Goal: Transaction & Acquisition: Purchase product/service

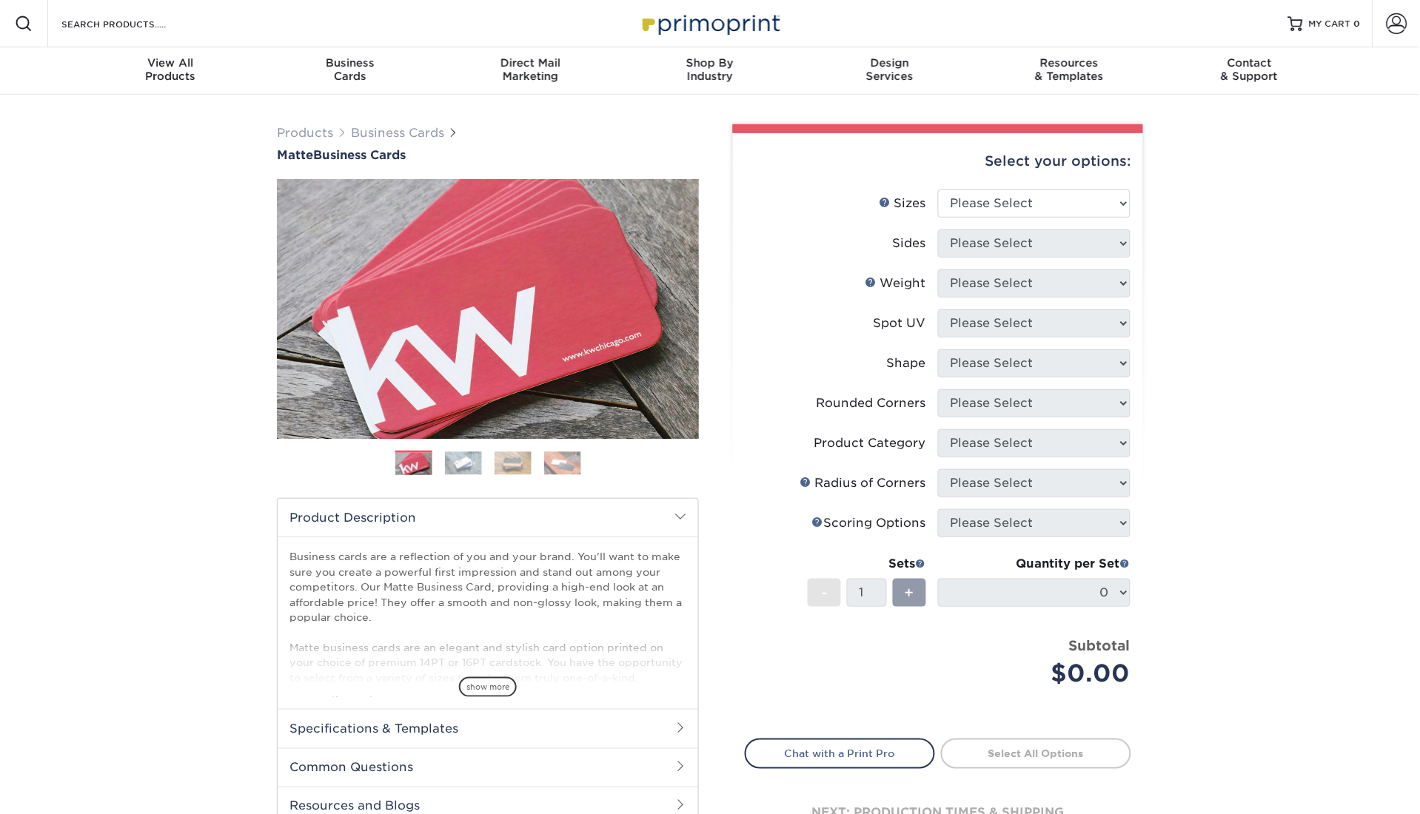
click at [1216, 513] on div "Products Business Cards Matte Business Cards Previous Next 100 $ 9" at bounding box center [710, 503] width 1420 height 817
click at [1023, 196] on select "Please Select 1.5" x 3.5" - Mini 1.75" x 3.5" - Mini 2" x 2" - Square 2" x 3" -…" at bounding box center [1034, 204] width 193 height 28
select select "2.00x3.50"
click at [938, 190] on select "Please Select 1.5" x 3.5" - Mini 1.75" x 3.5" - Mini 2" x 2" - Square 2" x 3" -…" at bounding box center [1034, 204] width 193 height 28
click at [1099, 239] on select "Please Select Print Both Sides Print Front Only" at bounding box center [1034, 244] width 193 height 28
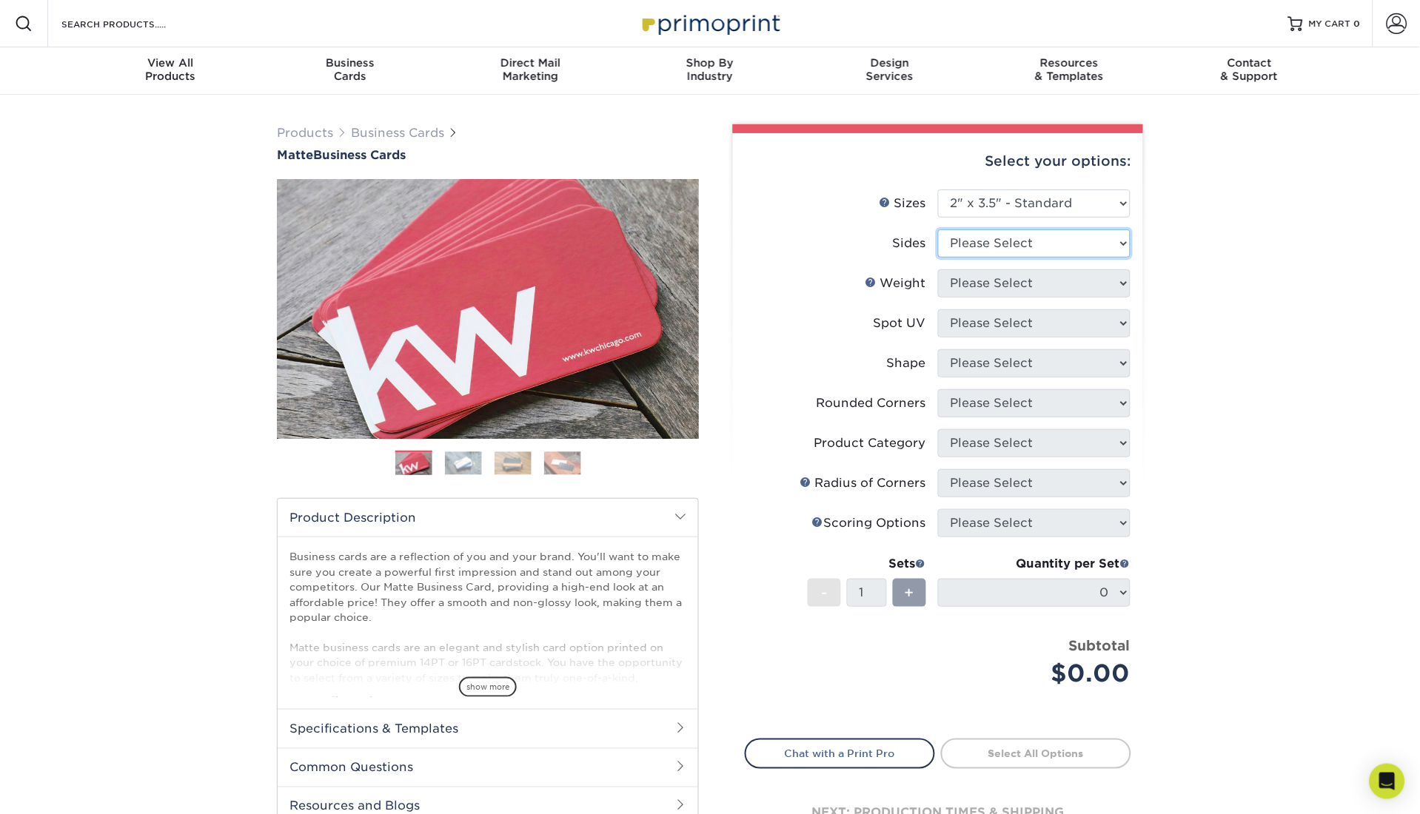
select select "13abbda7-1d64-4f25-8bb2-c179b224825d"
click at [938, 230] on select "Please Select Print Both Sides Print Front Only" at bounding box center [1034, 244] width 193 height 28
click at [1091, 289] on select "Please Select 16PT 14PT" at bounding box center [1034, 284] width 193 height 28
click at [938, 270] on select "Please Select 16PT 14PT" at bounding box center [1034, 284] width 193 height 28
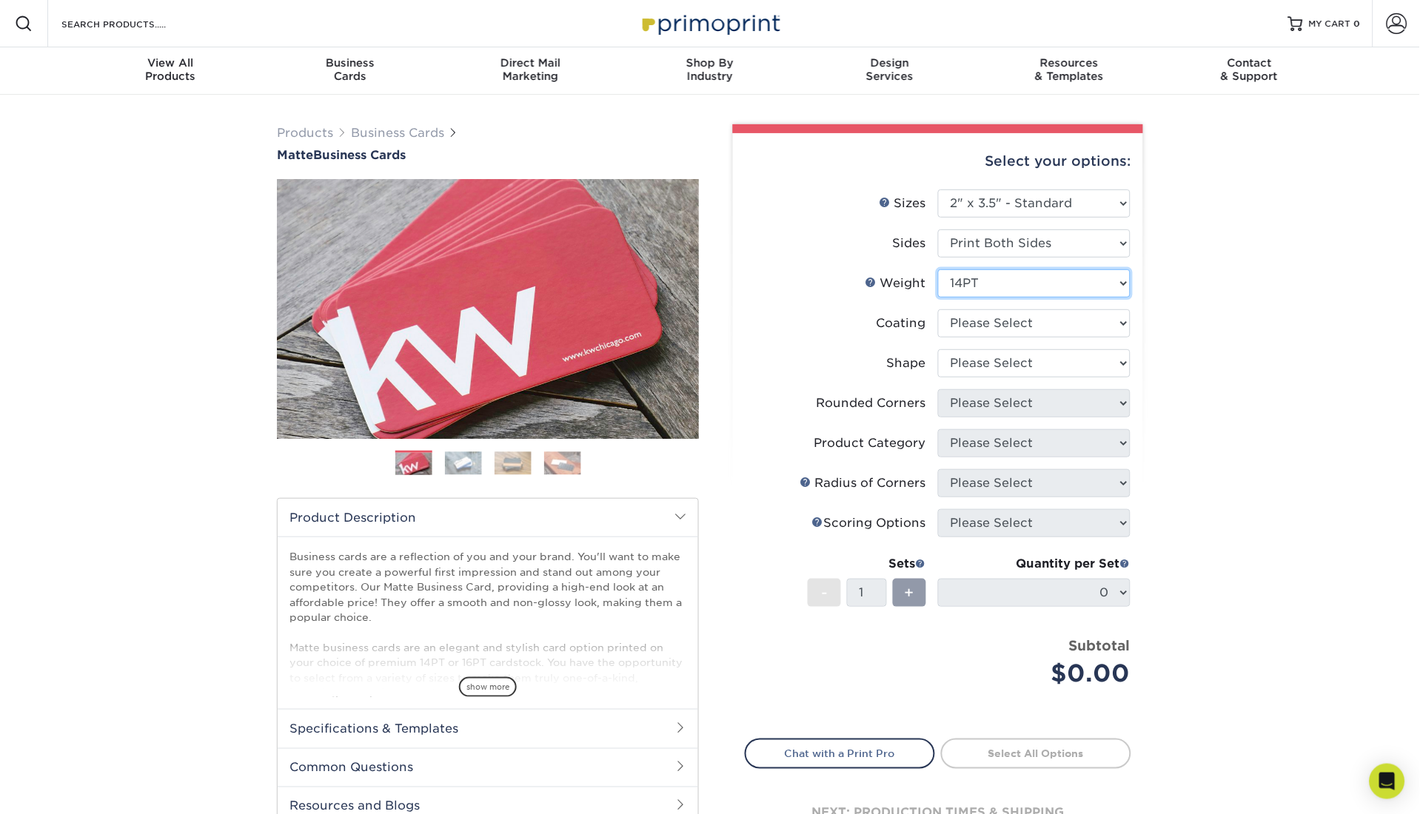
click at [1077, 282] on select "Please Select 16PT 14PT" at bounding box center [1034, 284] width 193 height 28
select select "16PT"
click at [938, 270] on select "Please Select 16PT 14PT" at bounding box center [1034, 284] width 193 height 28
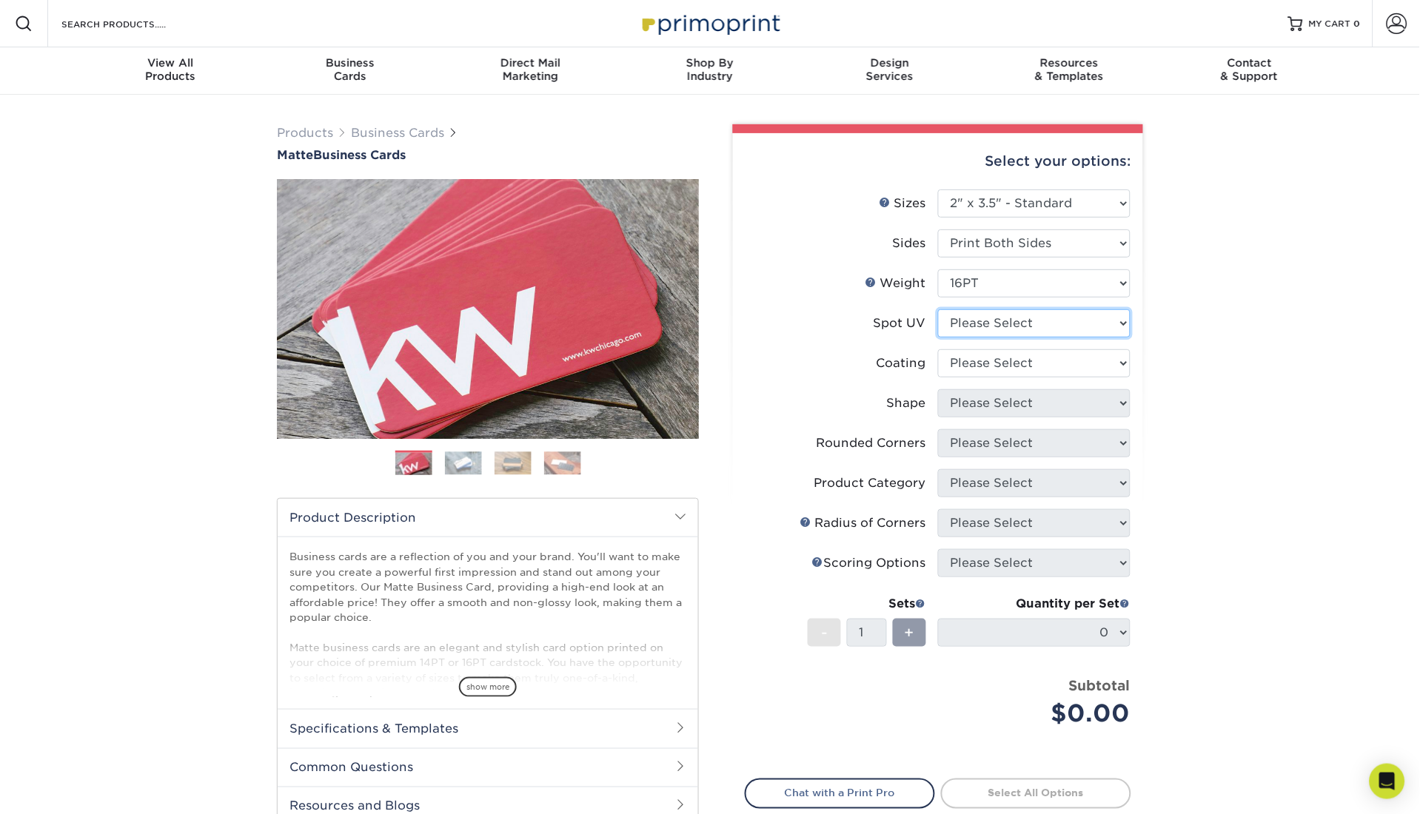
click at [1037, 319] on select "Please Select No Spot UV Front and Back (Both Sides) Front Only Back Only" at bounding box center [1034, 323] width 193 height 28
select select "3"
click at [938, 309] on select "Please Select No Spot UV Front and Back (Both Sides) Front Only Back Only" at bounding box center [1034, 323] width 193 height 28
click at [1037, 369] on select at bounding box center [1034, 363] width 193 height 28
select select "121bb7b5-3b4d-429f-bd8d-bbf80e953313"
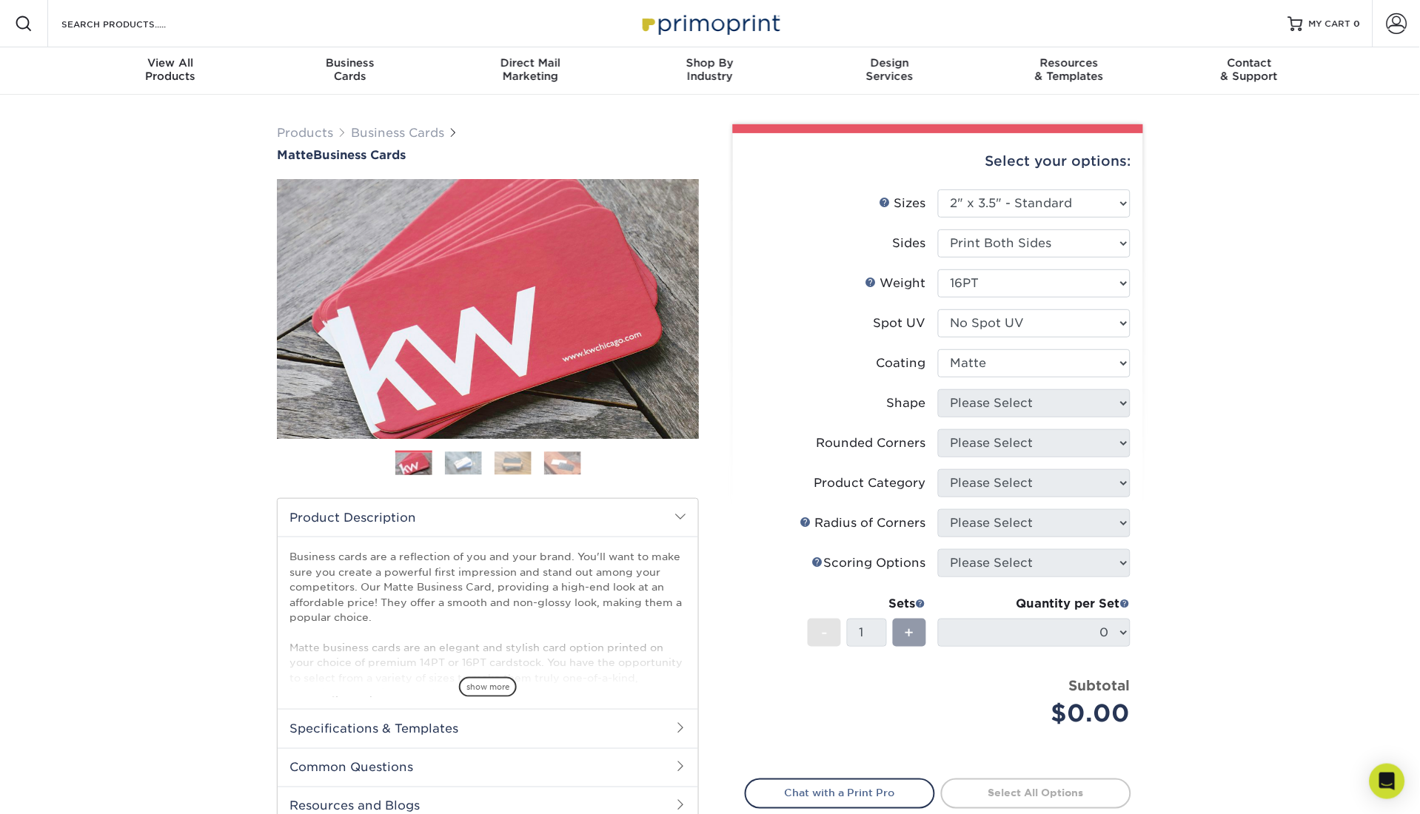
click at [938, 349] on select at bounding box center [1034, 363] width 193 height 28
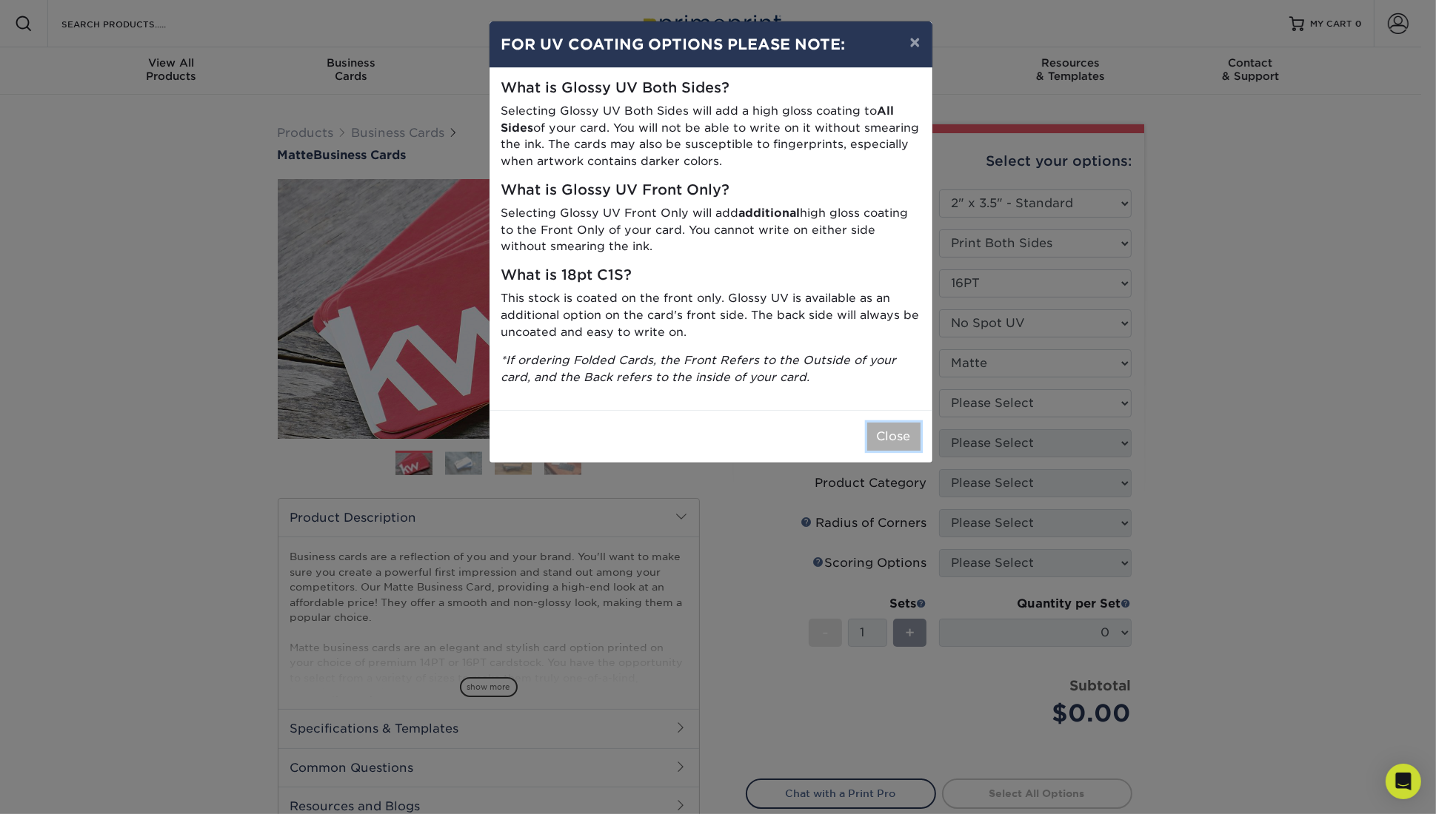
click at [869, 450] on button "Close" at bounding box center [893, 437] width 53 height 28
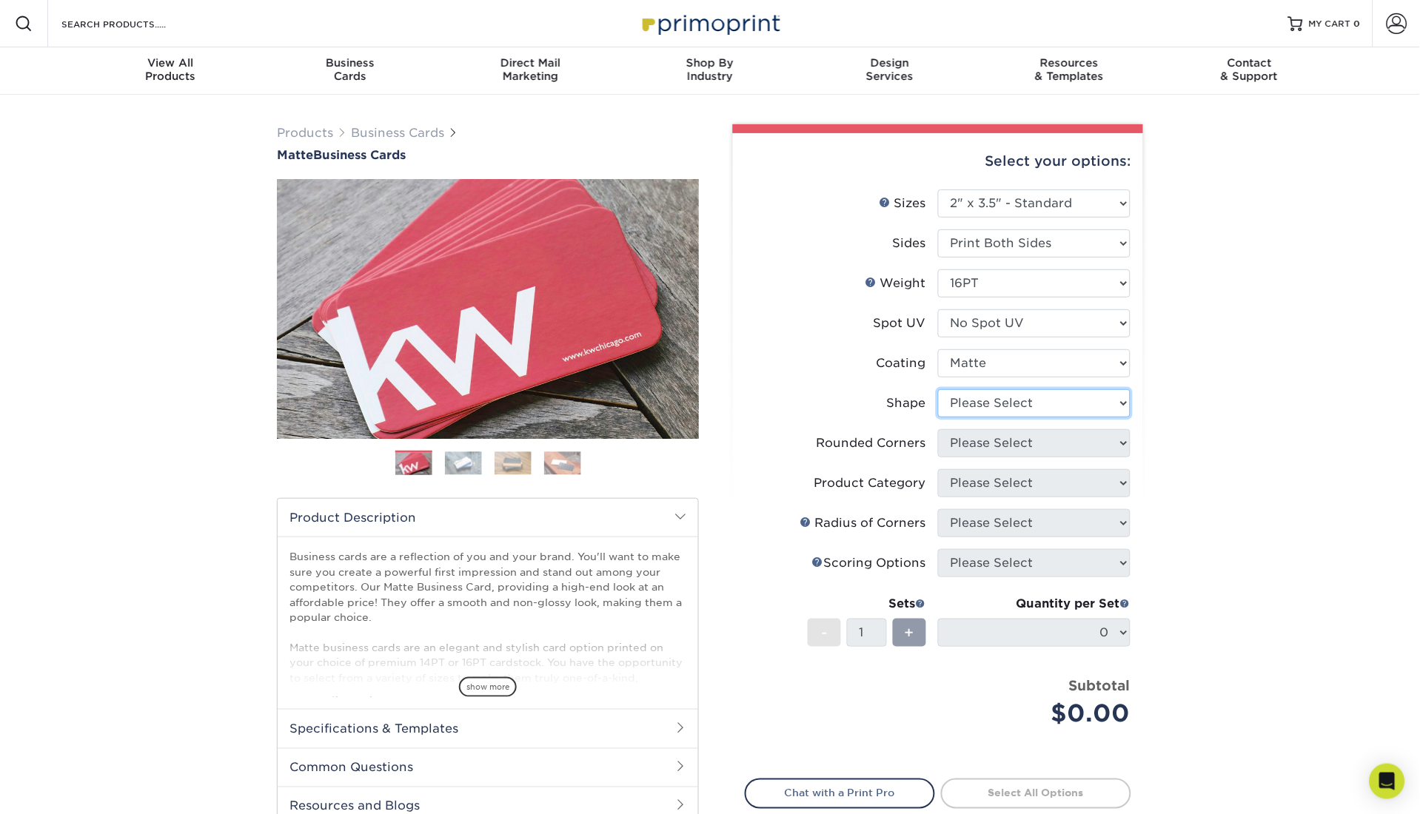
click at [991, 407] on select "Please Select Standard Oval" at bounding box center [1034, 403] width 193 height 28
select select "standard"
click at [938, 389] on select "Please Select Standard Oval" at bounding box center [1034, 403] width 193 height 28
click at [1022, 452] on select "Please Select Yes - Round 2 Corners Yes - Round 4 Corners No" at bounding box center [1034, 443] width 193 height 28
select select "0"
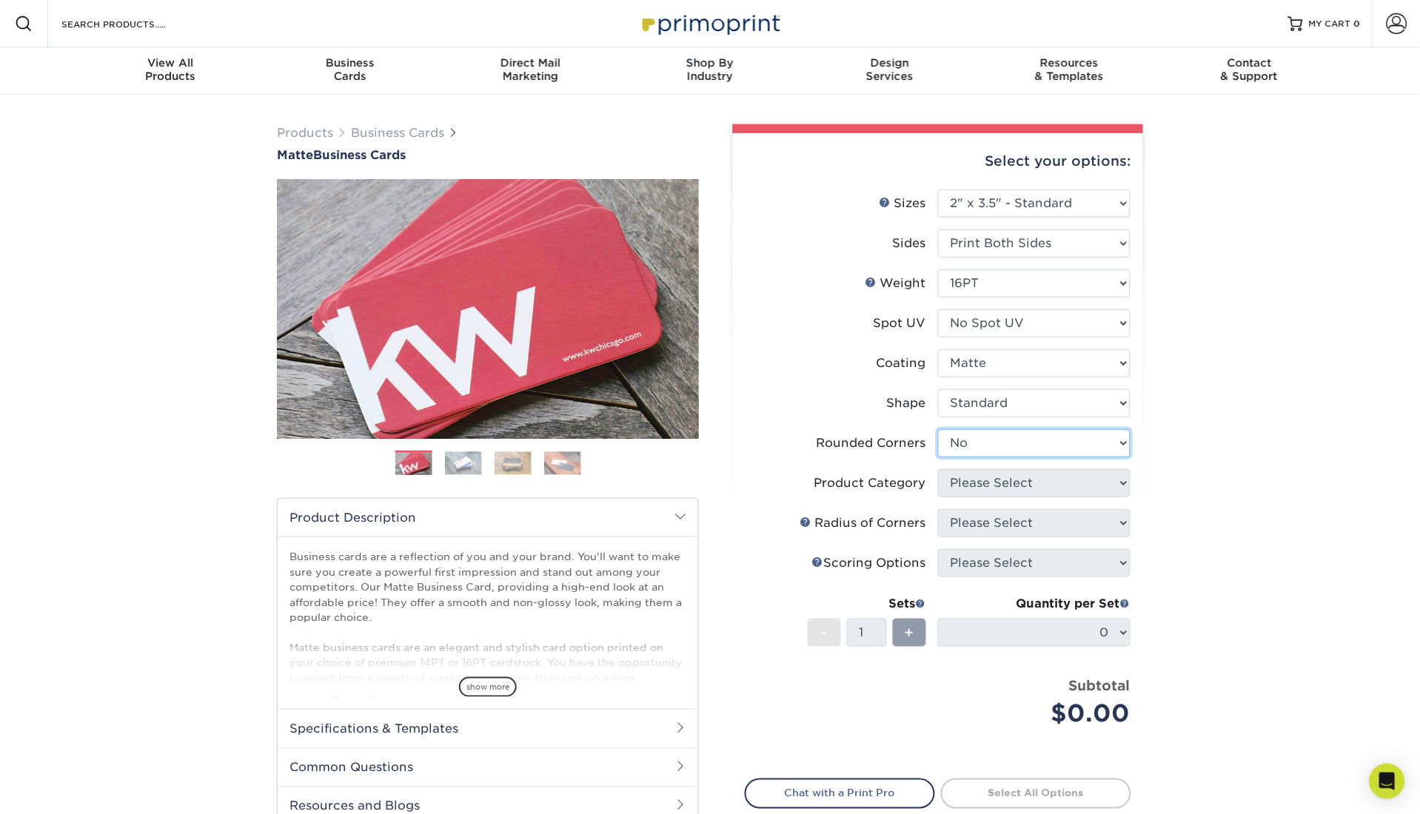
click at [938, 429] on select "Please Select Yes - Round 2 Corners Yes - Round 4 Corners No" at bounding box center [1034, 443] width 193 height 28
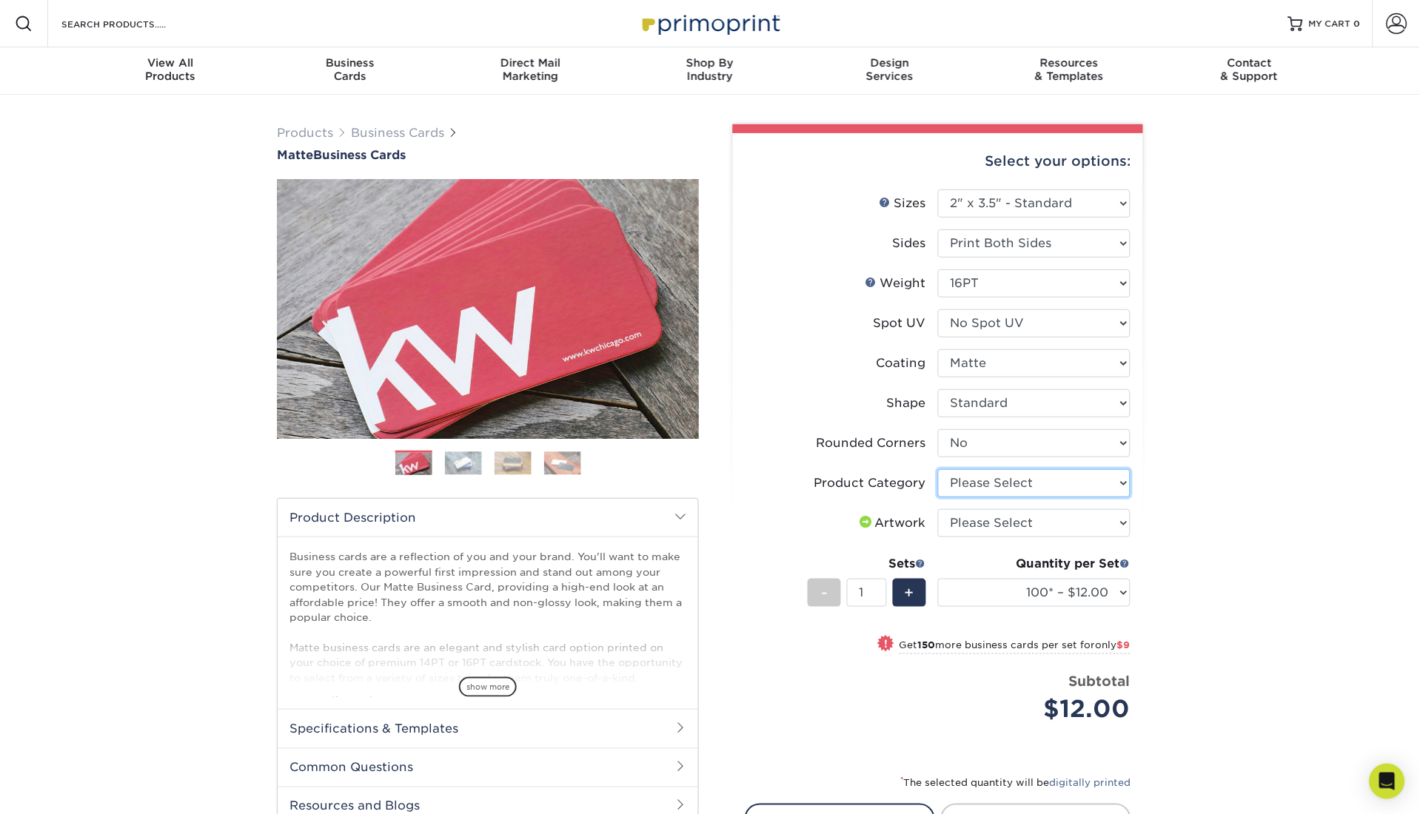
click at [1044, 479] on select "Please Select Business Cards" at bounding box center [1034, 483] width 193 height 28
select select "3b5148f1-0588-4f88-a218-97bcfdce65c1"
click at [938, 469] on select "Please Select Business Cards" at bounding box center [1034, 483] width 193 height 28
click at [1048, 523] on select "Please Select I will upload files I need a design - $100" at bounding box center [1034, 523] width 193 height 28
select select "upload"
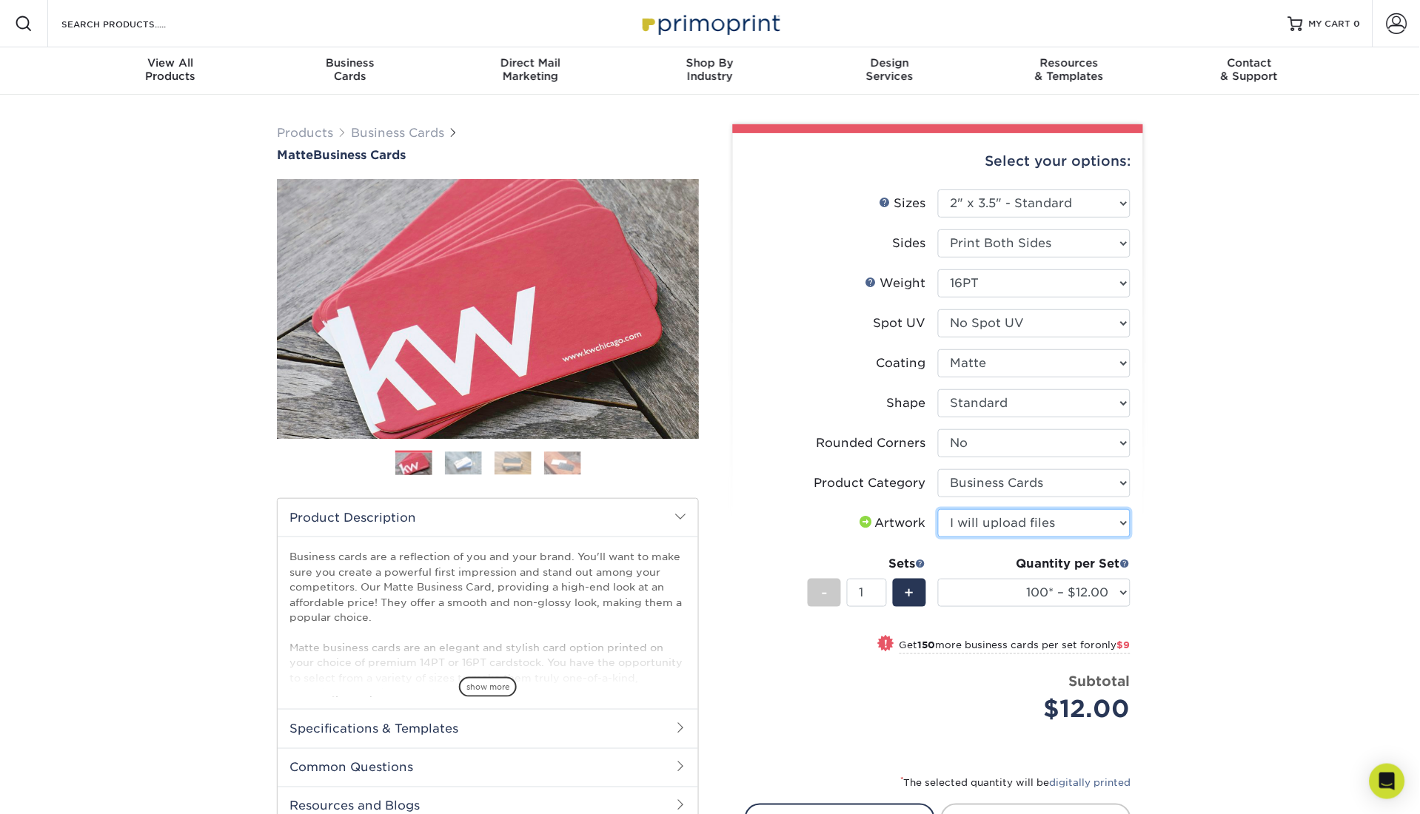
click at [938, 509] on select "Please Select I will upload files I need a design - $100" at bounding box center [1034, 523] width 193 height 28
click at [1078, 587] on select "100* – $12.00 250* – $21.00 500 – $42.00 1000 – $53.00 2500 – $95.00 5000 – $18…" at bounding box center [1034, 593] width 193 height 28
click at [1119, 580] on select "100* – $12.00 250* – $21.00 500 – $42.00 1000 – $53.00 2500 – $95.00 5000 – $18…" at bounding box center [1034, 593] width 193 height 28
select select "5000 – $183.00"
click at [938, 579] on select "100* – $12.00 250* – $21.00 500 – $42.00 1000 – $53.00 2500 – $95.00 5000 – $18…" at bounding box center [1034, 593] width 193 height 28
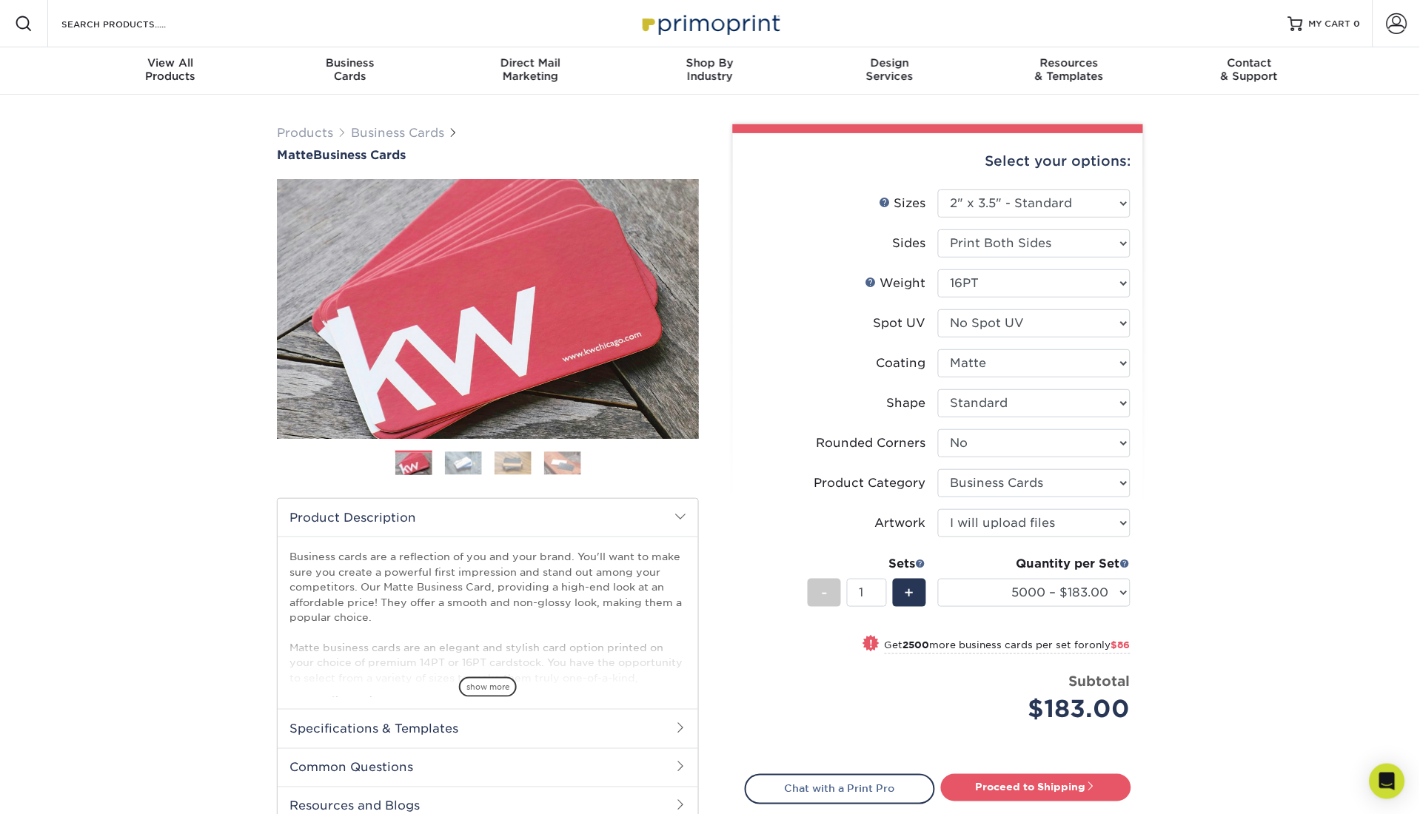
click at [1339, 556] on div "Products Business Cards Matte Business Cards Previous Next 100 $ 9" at bounding box center [710, 521] width 1420 height 852
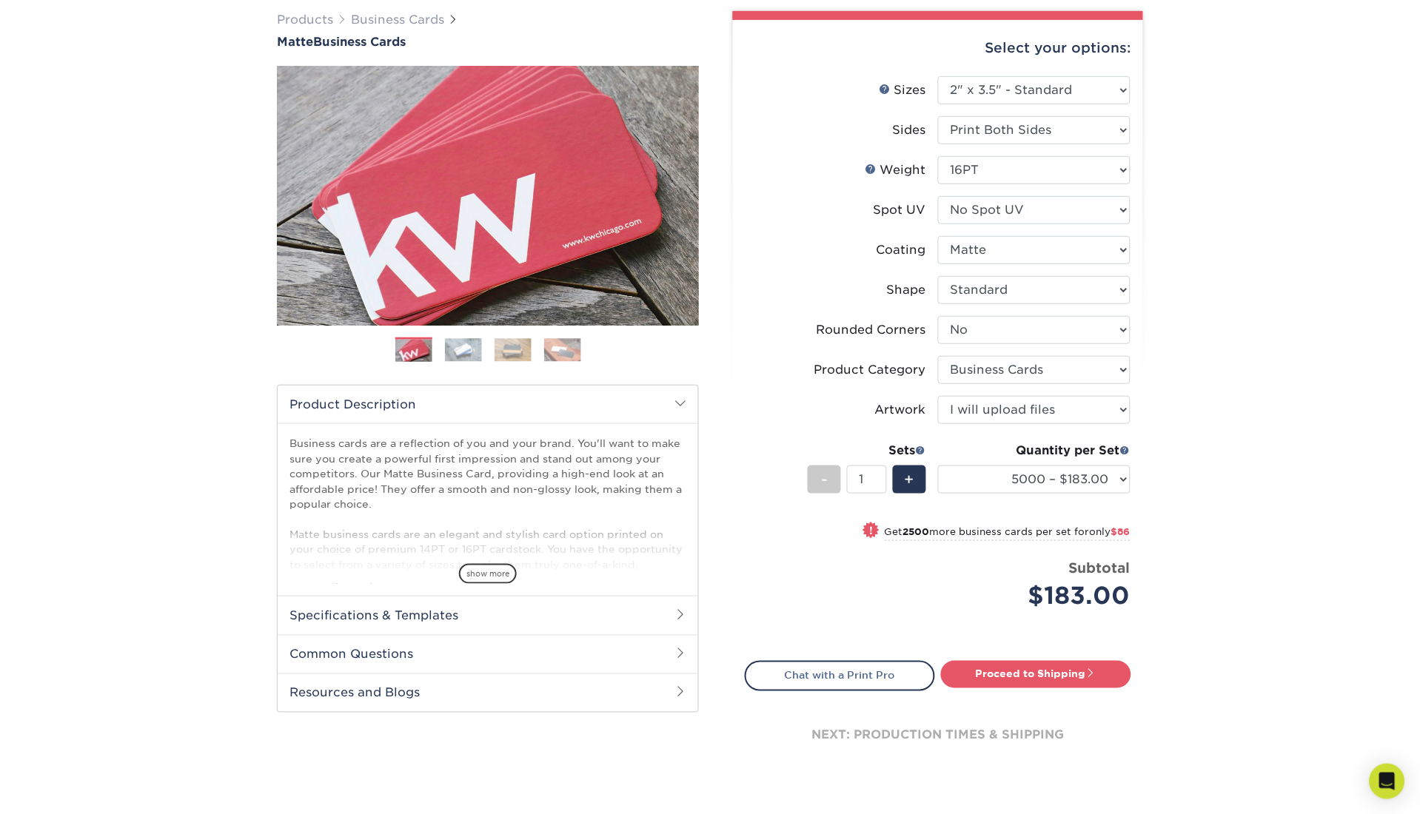
scroll to position [114, 0]
click at [1098, 668] on link "Proceed to Shipping" at bounding box center [1036, 673] width 190 height 27
type input "Set 1"
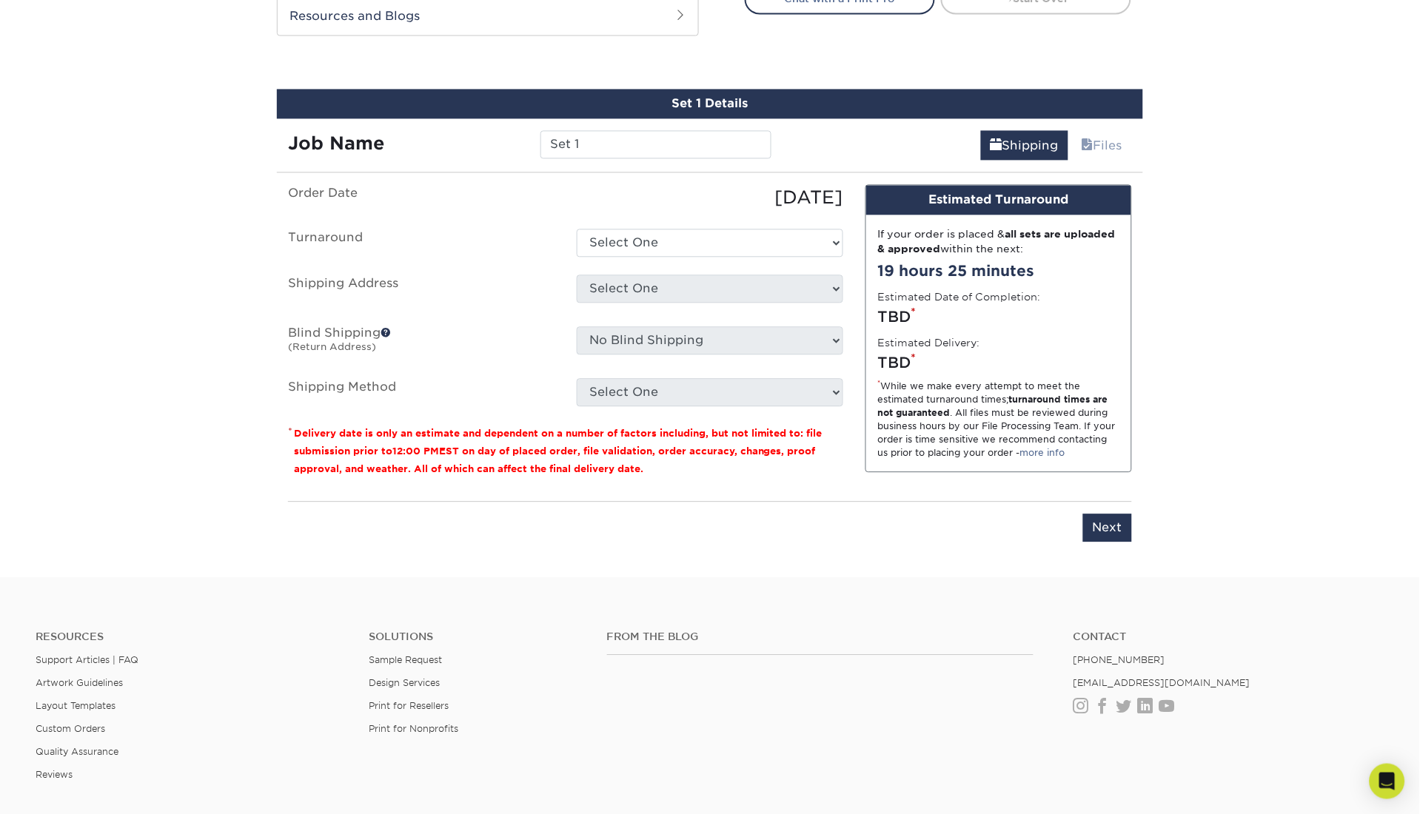
scroll to position [812, 0]
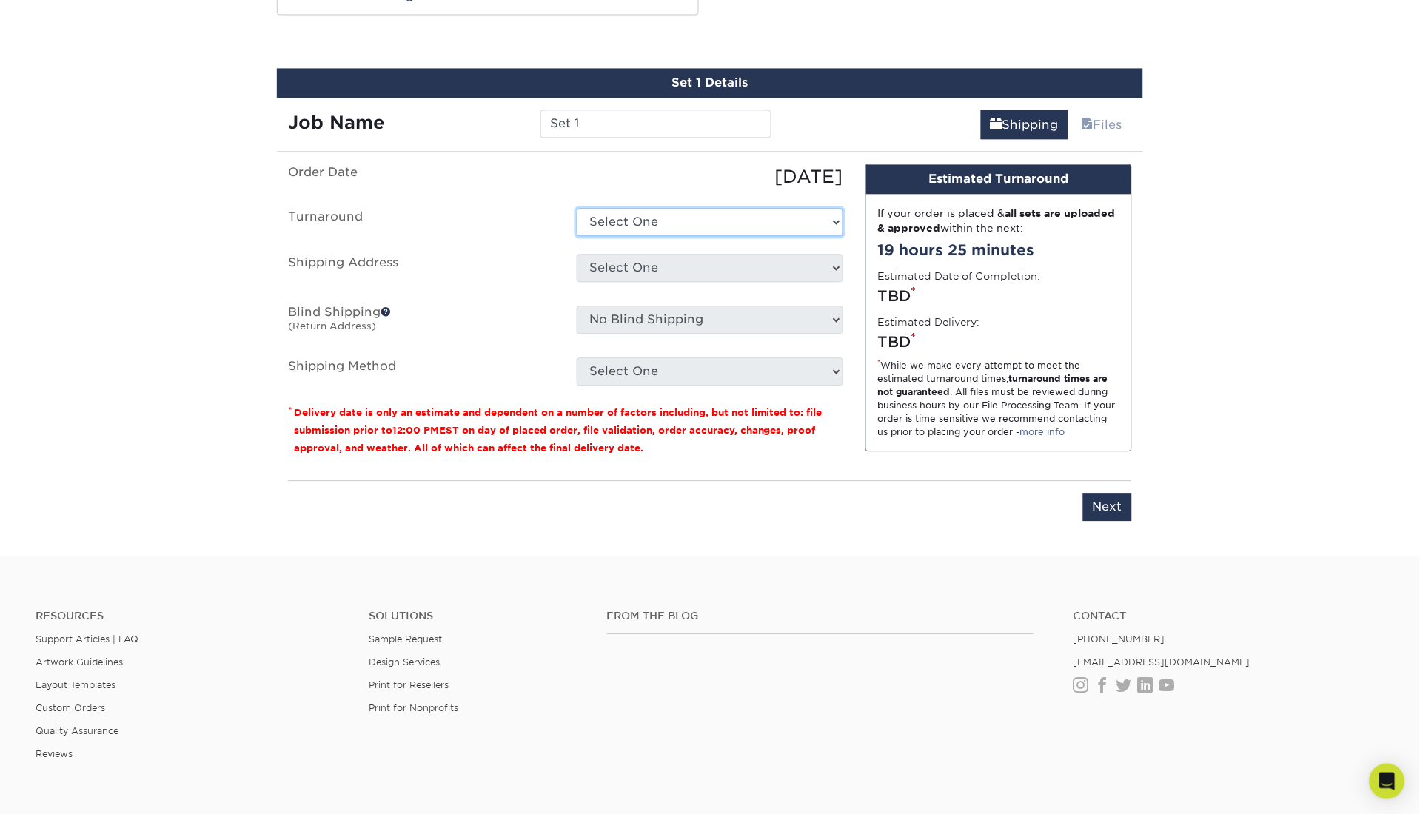
click at [758, 227] on select "Select One 2-4 Business Days 2 Day Next Business Day" at bounding box center [710, 222] width 267 height 28
select select "de65da83-1f50-4b0b-90b6-e4ede17ea839"
click at [577, 208] on select "Select One 2-4 Business Days 2 Day Next Business Day" at bounding box center [710, 222] width 267 height 28
click at [754, 272] on select "Select One + Add New Address - Login" at bounding box center [710, 268] width 267 height 28
click at [577, 282] on select "Select One + Add New Address - Login" at bounding box center [710, 268] width 267 height 28
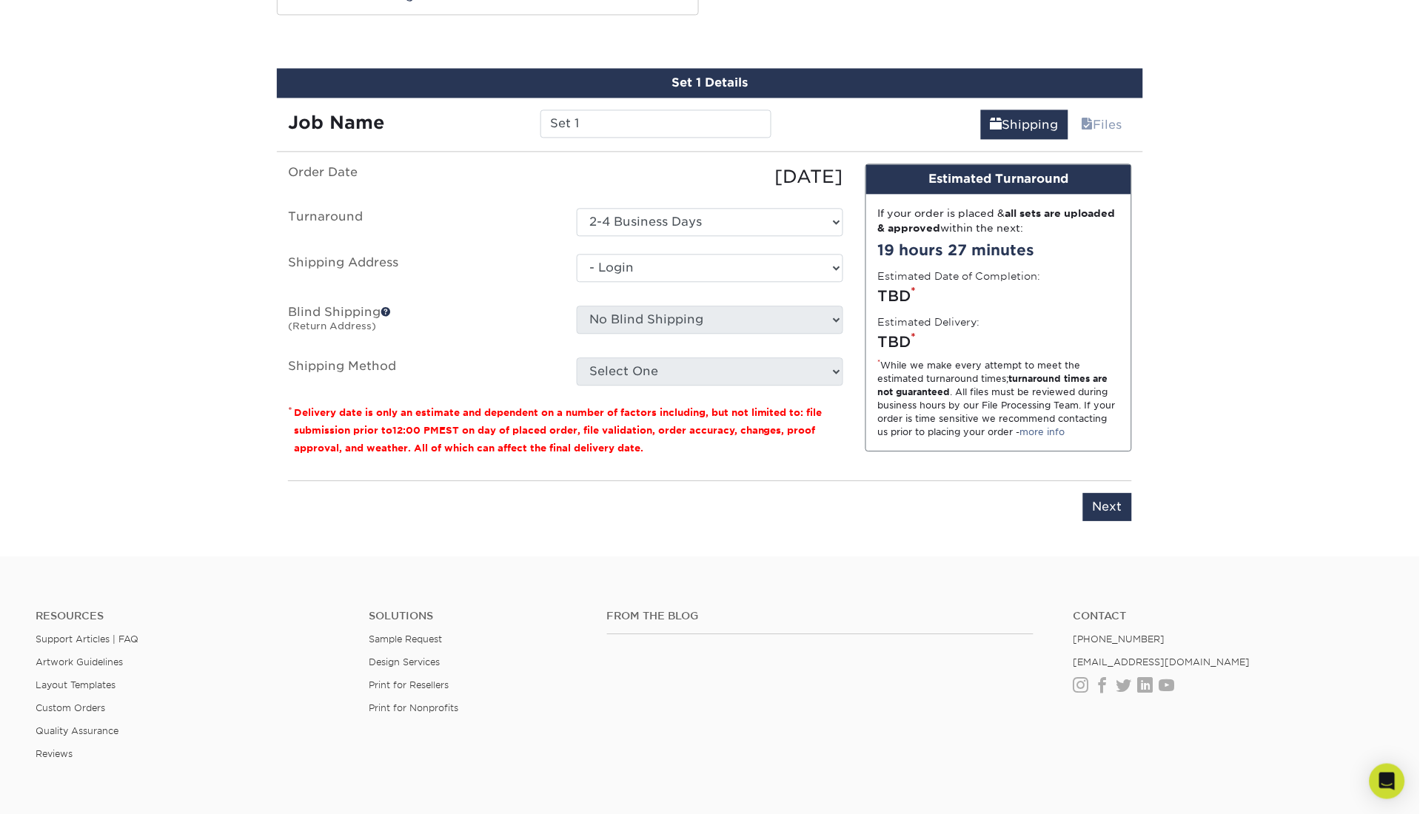
select select "-1"
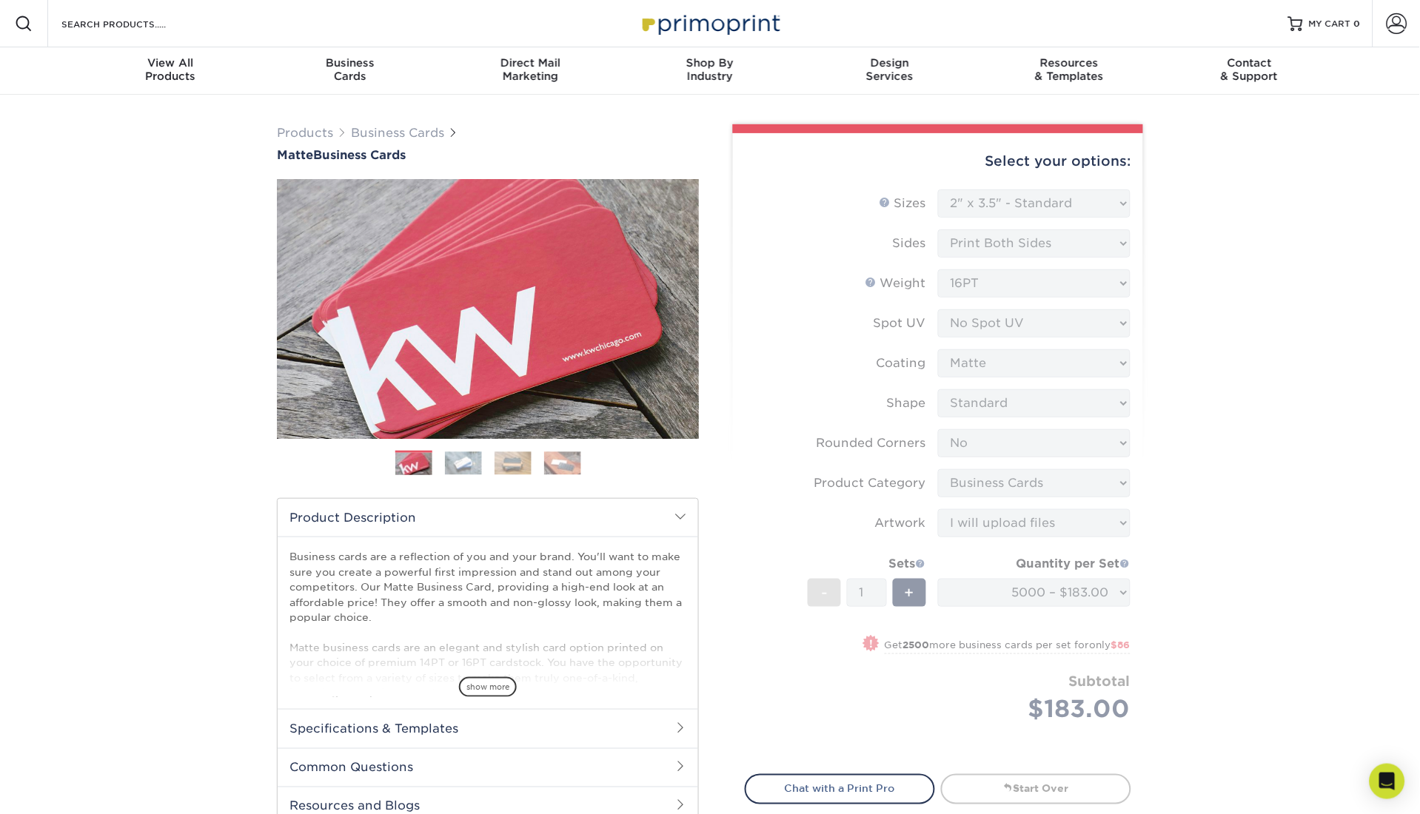
scroll to position [1, 0]
click at [1402, 29] on span at bounding box center [1397, 23] width 21 height 21
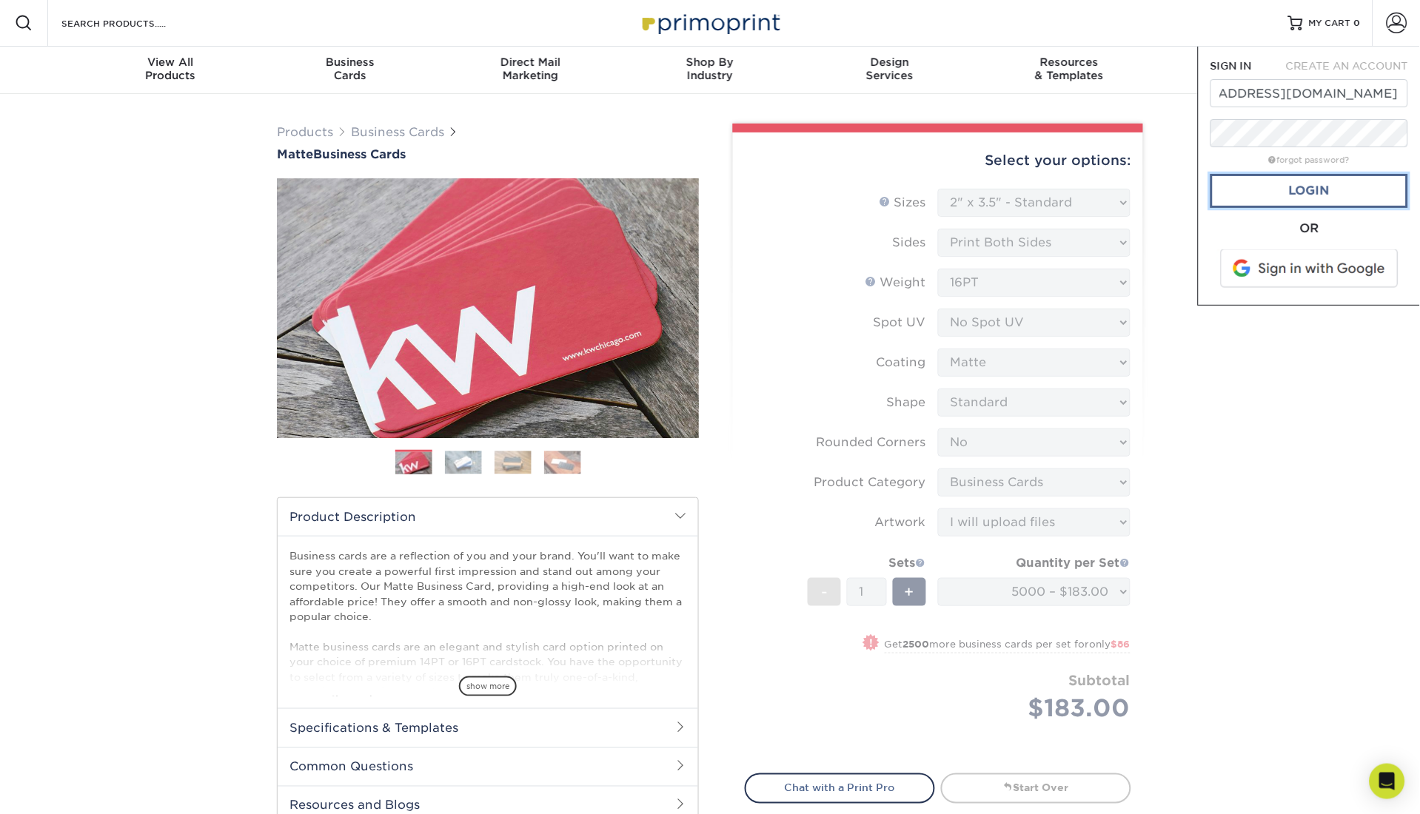
scroll to position [0, 0]
click at [1316, 194] on link "Login" at bounding box center [1310, 191] width 198 height 34
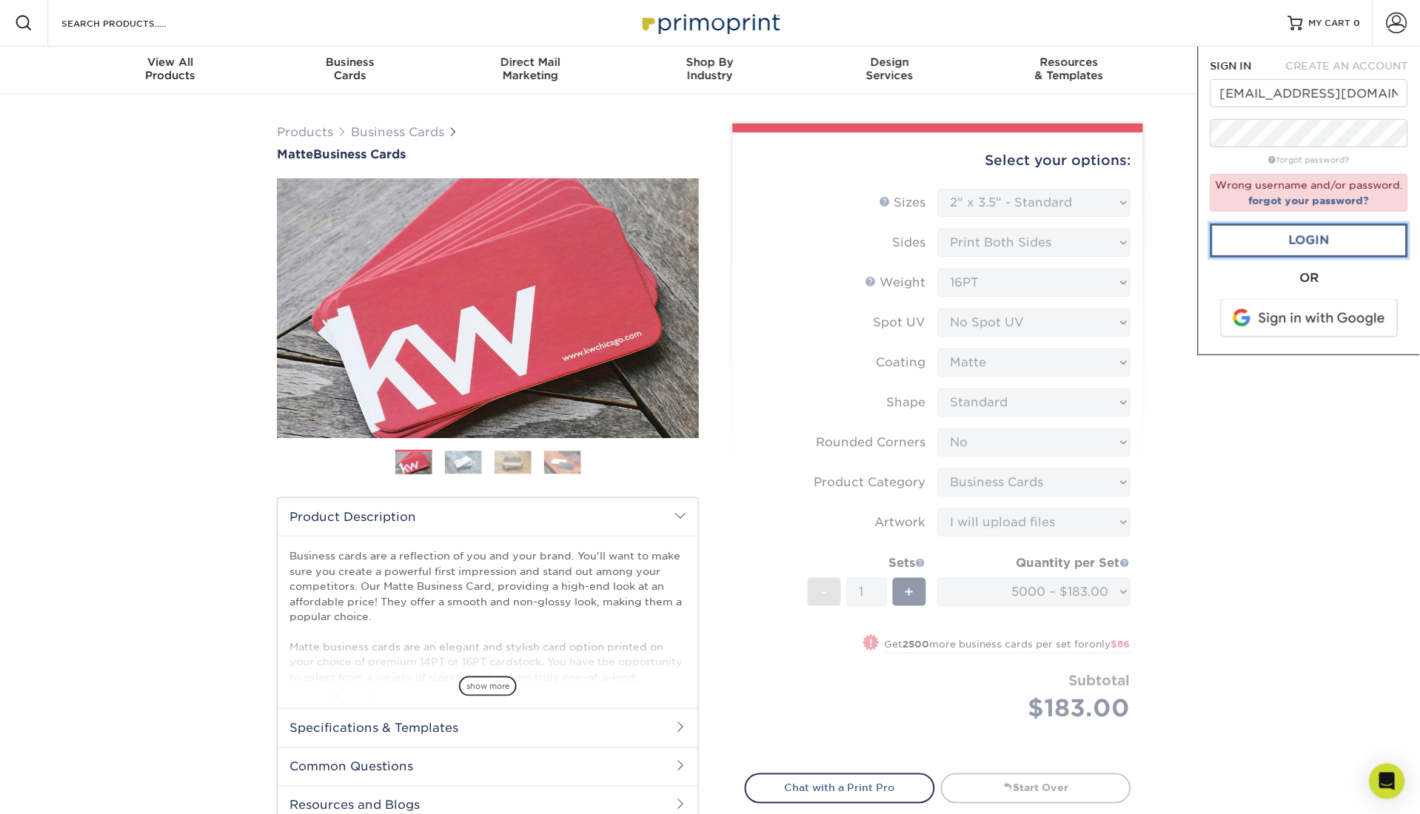
click at [1319, 241] on link "Login" at bounding box center [1310, 241] width 198 height 34
click at [1356, 118] on form "SIGN IN CREATE AN ACCOUNT avanlandingham@zioncanyohotsprings.com forgot passwor…" at bounding box center [1310, 200] width 198 height 284
click at [1398, 99] on input "avanlandingham@zioncanyohotsprings.com" at bounding box center [1310, 93] width 198 height 28
click at [1266, 63] on div "SIGN IN" at bounding box center [1235, 65] width 73 height 15
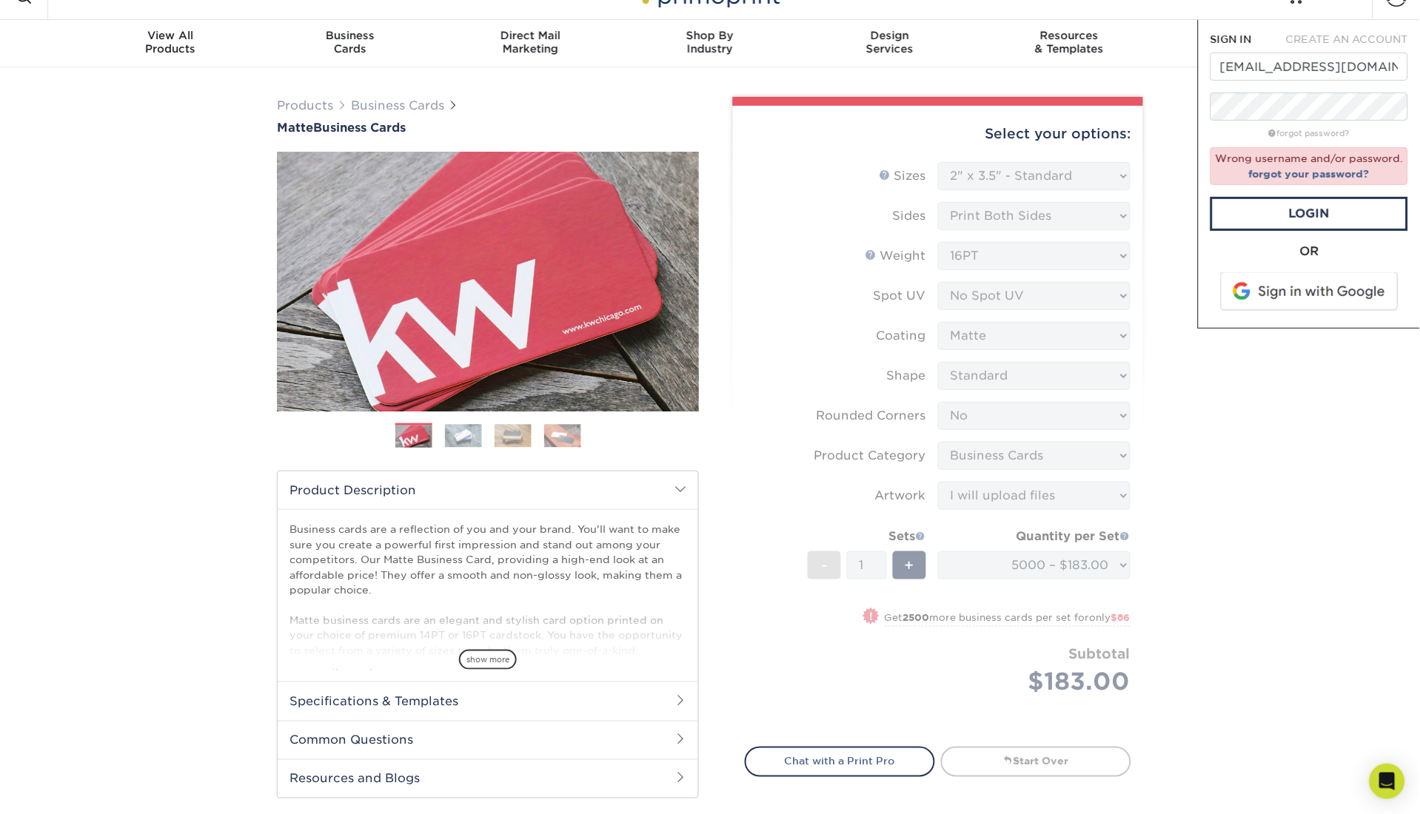
scroll to position [28, 0]
click at [1330, 223] on link "Login" at bounding box center [1310, 213] width 198 height 34
click at [1336, 278] on span at bounding box center [1311, 291] width 189 height 39
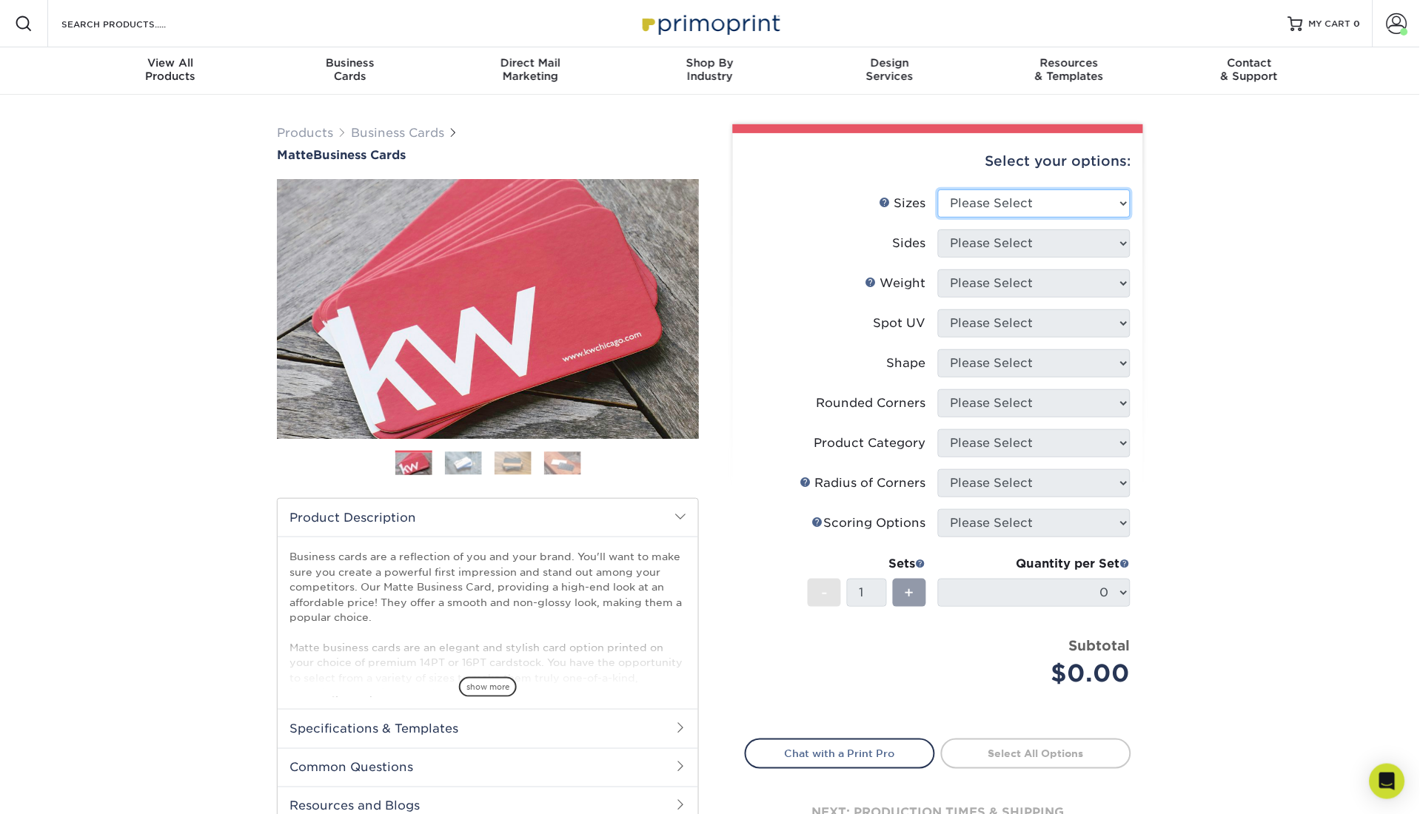
click at [1023, 203] on select "Please Select 1.5" x 3.5" - Mini 1.75" x 3.5" - Mini 2" x 2" - Square 2" x 3" -…" at bounding box center [1034, 204] width 193 height 28
select select "2.00x3.50"
click at [938, 190] on select "Please Select 1.5" x 3.5" - Mini 1.75" x 3.5" - Mini 2" x 2" - Square 2" x 3" -…" at bounding box center [1034, 204] width 193 height 28
click at [1070, 246] on select "Please Select Print Both Sides Print Front Only" at bounding box center [1034, 244] width 193 height 28
select select "13abbda7-1d64-4f25-8bb2-c179b224825d"
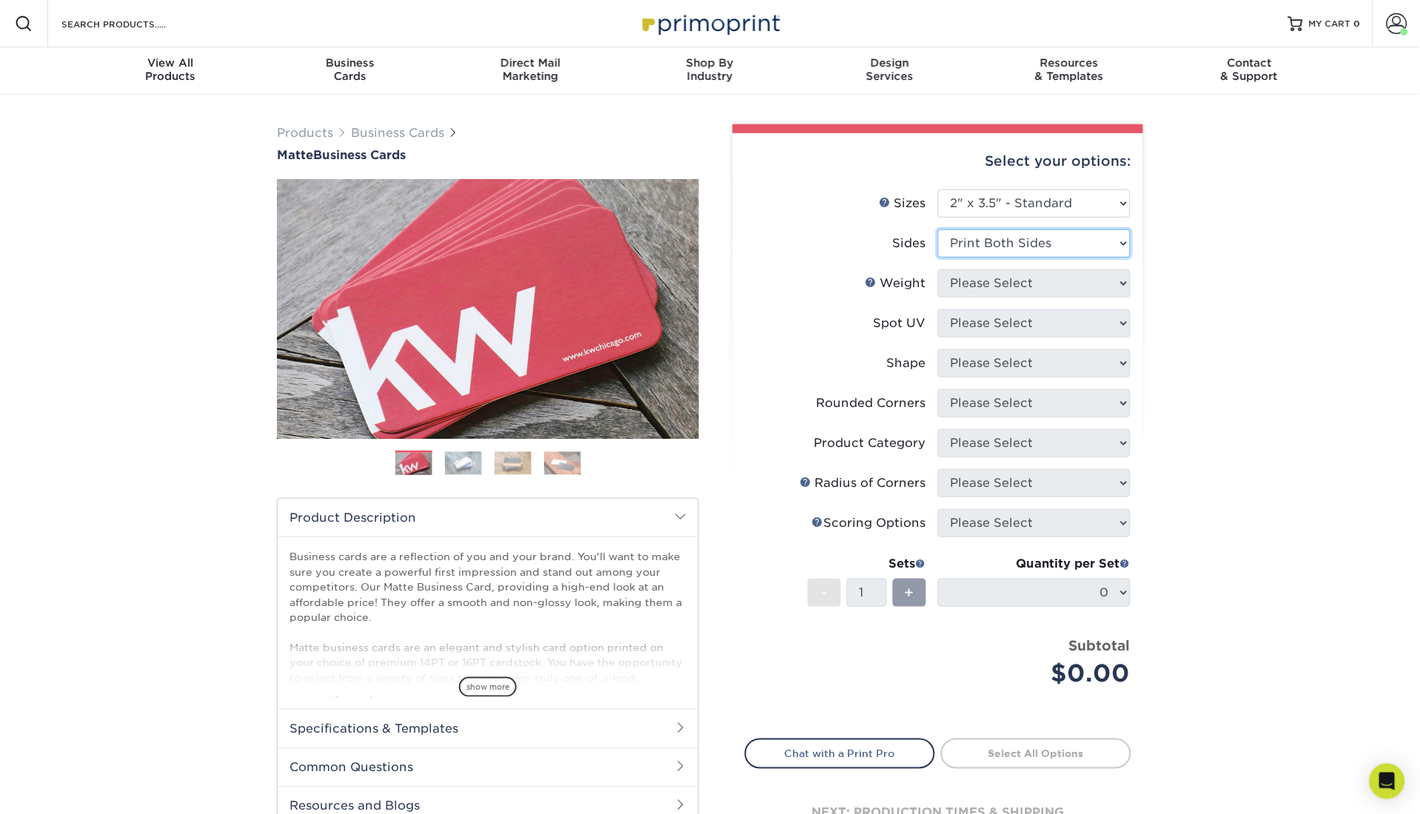
click at [938, 230] on select "Please Select Print Both Sides Print Front Only" at bounding box center [1034, 244] width 193 height 28
click at [1048, 281] on select "Please Select 16PT 14PT" at bounding box center [1034, 284] width 193 height 28
select select "16PT"
click at [938, 270] on select "Please Select 16PT 14PT" at bounding box center [1034, 284] width 193 height 28
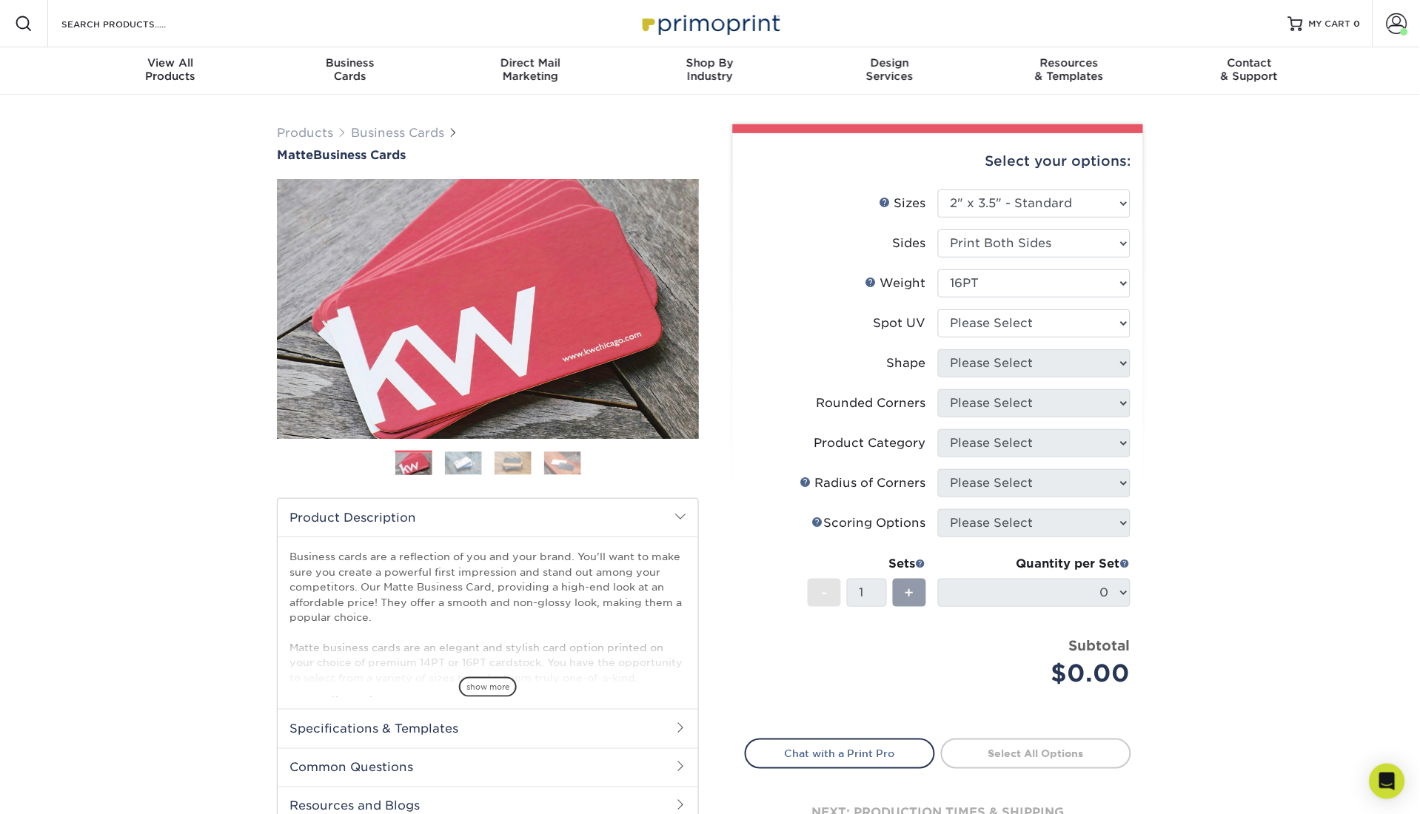
click at [1041, 336] on li "Spot UV Please Select No Spot UV Front and Back (Both Sides) Front Only Back On…" at bounding box center [938, 329] width 385 height 40
click at [1040, 330] on select "Please Select No Spot UV Front and Back (Both Sides) Front Only Back Only" at bounding box center [1034, 323] width 193 height 28
select select "3"
click at [938, 309] on select "Please Select No Spot UV Front and Back (Both Sides) Front Only Back Only" at bounding box center [1034, 323] width 193 height 28
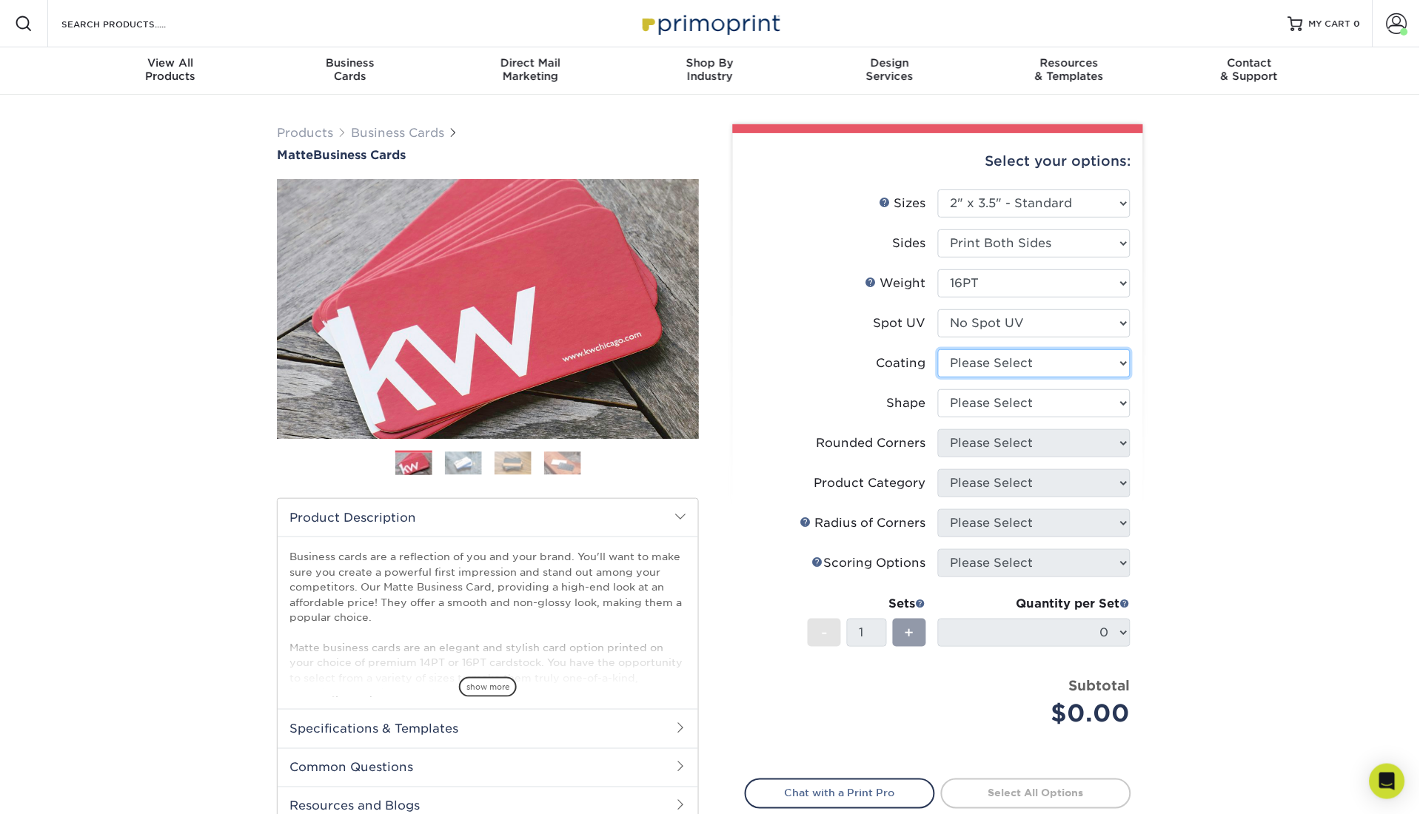
click at [1032, 364] on select at bounding box center [1034, 363] width 193 height 28
select select "121bb7b5-3b4d-429f-bd8d-bbf80e953313"
click at [938, 349] on select at bounding box center [1034, 363] width 193 height 28
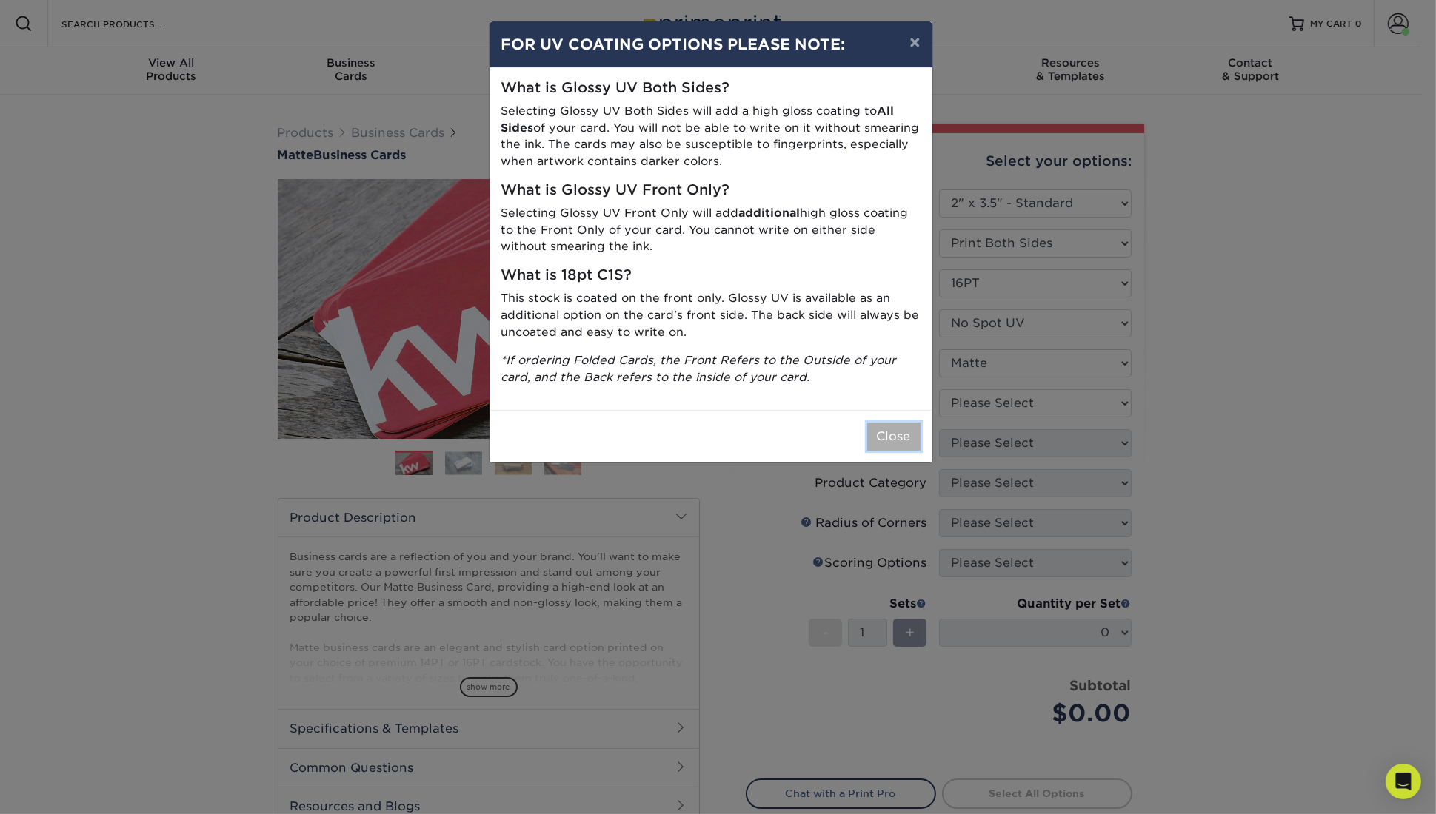
click at [898, 441] on button "Close" at bounding box center [893, 437] width 53 height 28
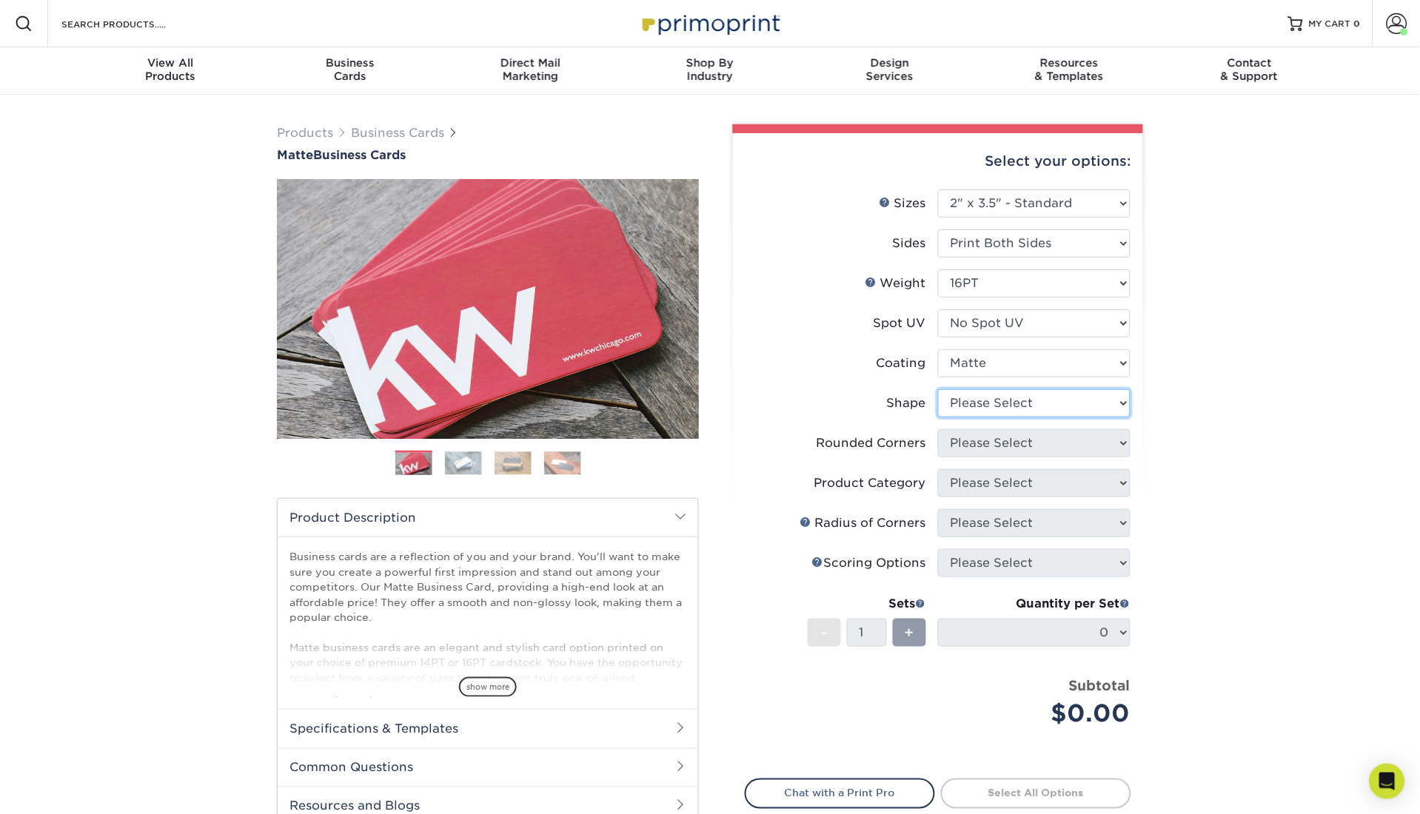
click at [973, 409] on select "Please Select Standard Oval" at bounding box center [1034, 403] width 193 height 28
select select "standard"
click at [938, 389] on select "Please Select Standard Oval" at bounding box center [1034, 403] width 193 height 28
click at [982, 451] on select "Please Select Yes - Round 2 Corners Yes - Round 4 Corners No" at bounding box center [1034, 443] width 193 height 28
select select "0"
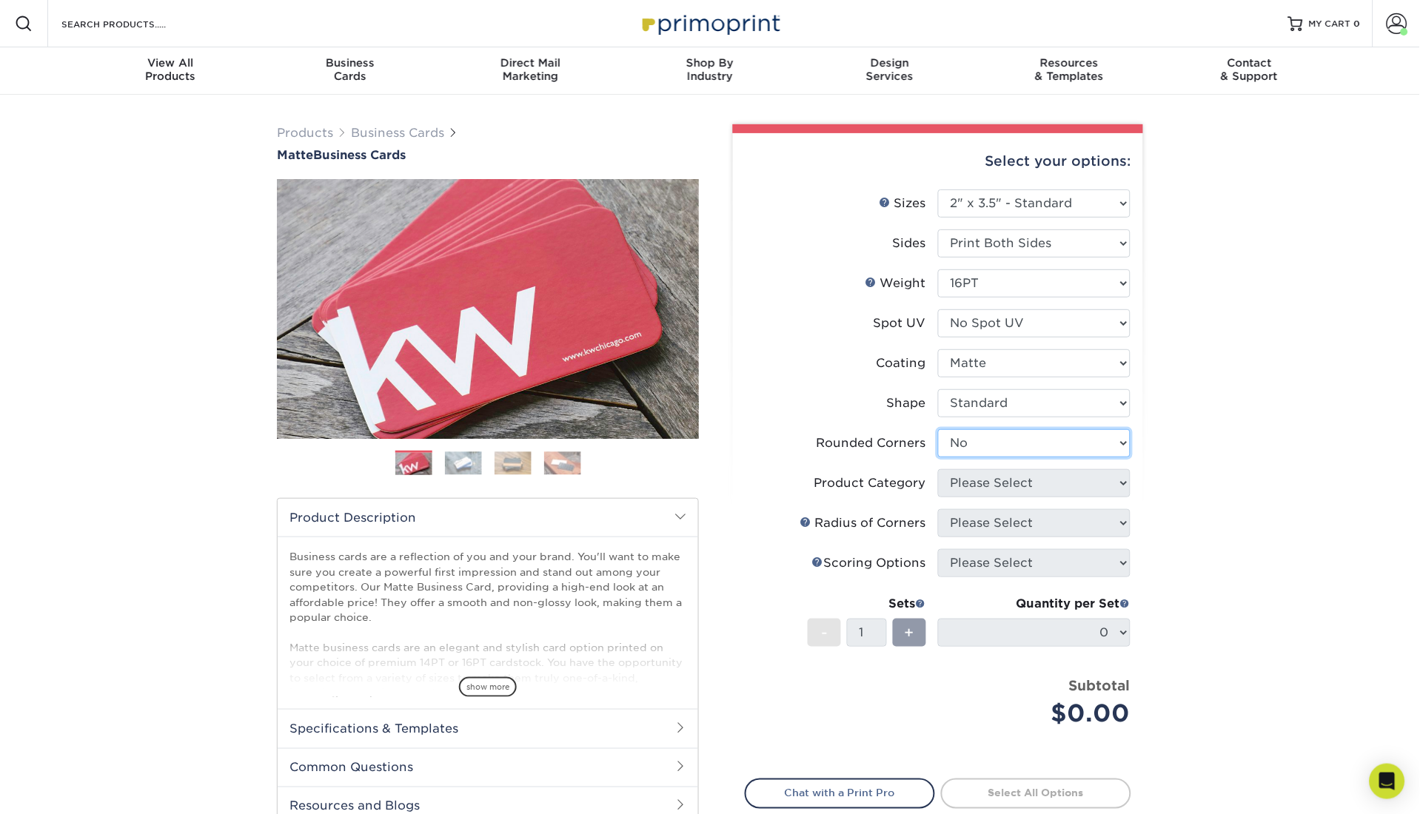
click at [938, 429] on select "Please Select Yes - Round 2 Corners Yes - Round 4 Corners No" at bounding box center [1034, 443] width 193 height 28
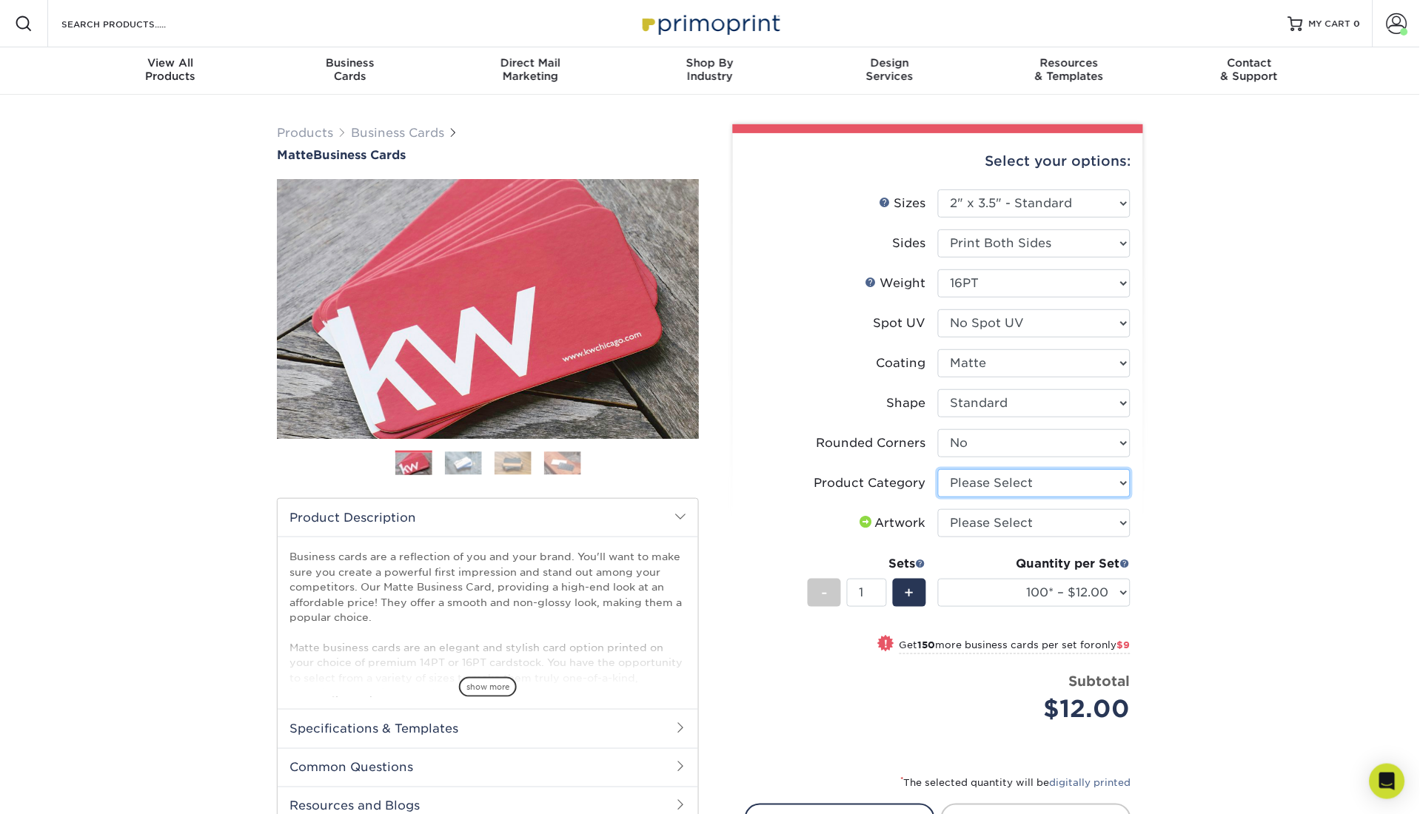
click at [1000, 483] on select "Please Select Business Cards" at bounding box center [1034, 483] width 193 height 28
click at [1003, 546] on li "Artwork Please Select I will upload files I need a design - $100" at bounding box center [938, 529] width 385 height 40
click at [1051, 476] on select "Please Select Business Cards" at bounding box center [1034, 483] width 193 height 28
select select "3b5148f1-0588-4f88-a218-97bcfdce65c1"
click at [938, 469] on select "Please Select Business Cards" at bounding box center [1034, 483] width 193 height 28
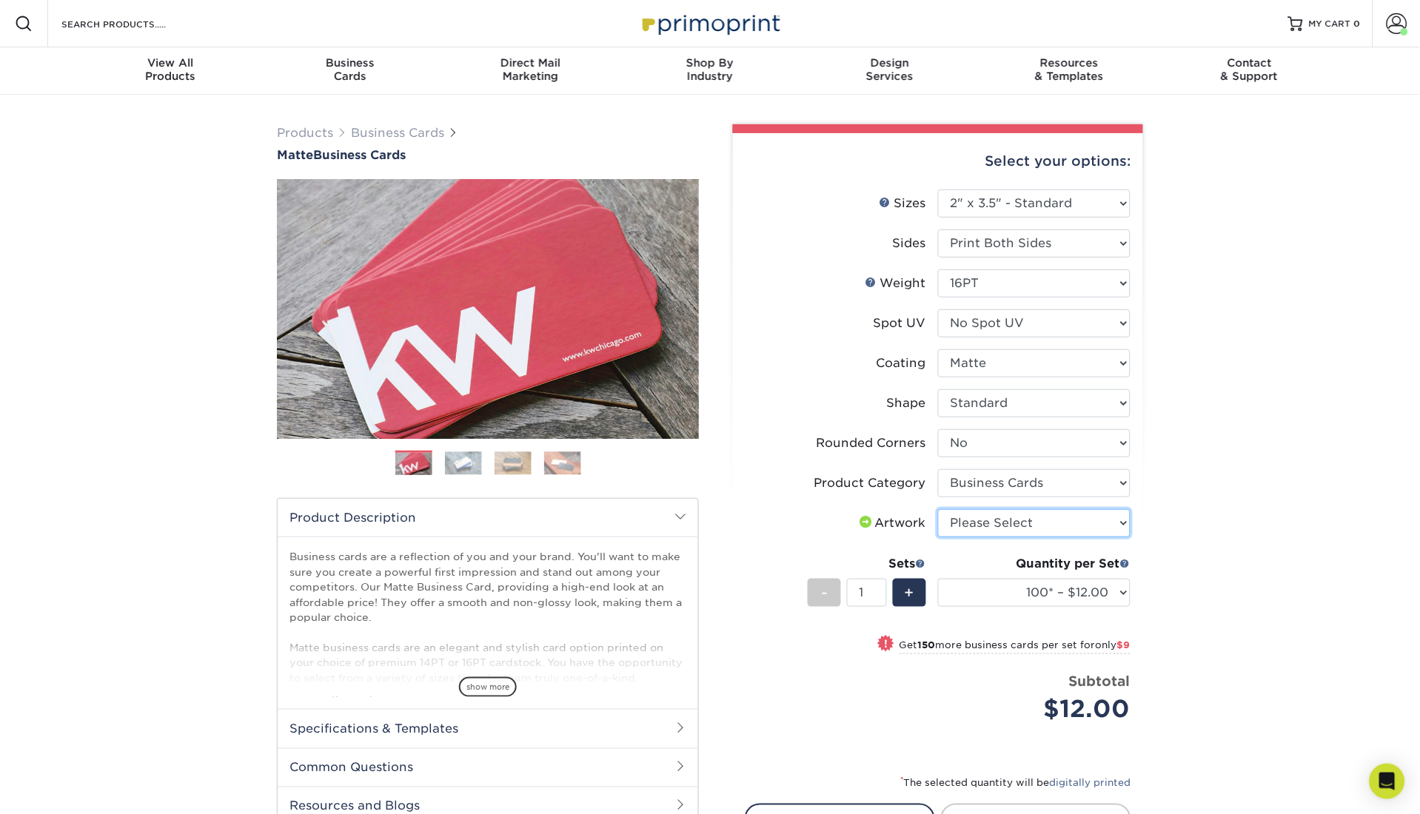
click at [1035, 528] on select "Please Select I will upload files I need a design - $100" at bounding box center [1034, 523] width 193 height 28
select select "upload"
click at [938, 509] on select "Please Select I will upload files I need a design - $100" at bounding box center [1034, 523] width 193 height 28
click at [1027, 582] on select "100* – $12.00 250* – $21.00 500 – $42.00 1000 – $53.00 2500 – $95.00 5000 – $18…" at bounding box center [1034, 593] width 193 height 28
select select "5000 – $183.00"
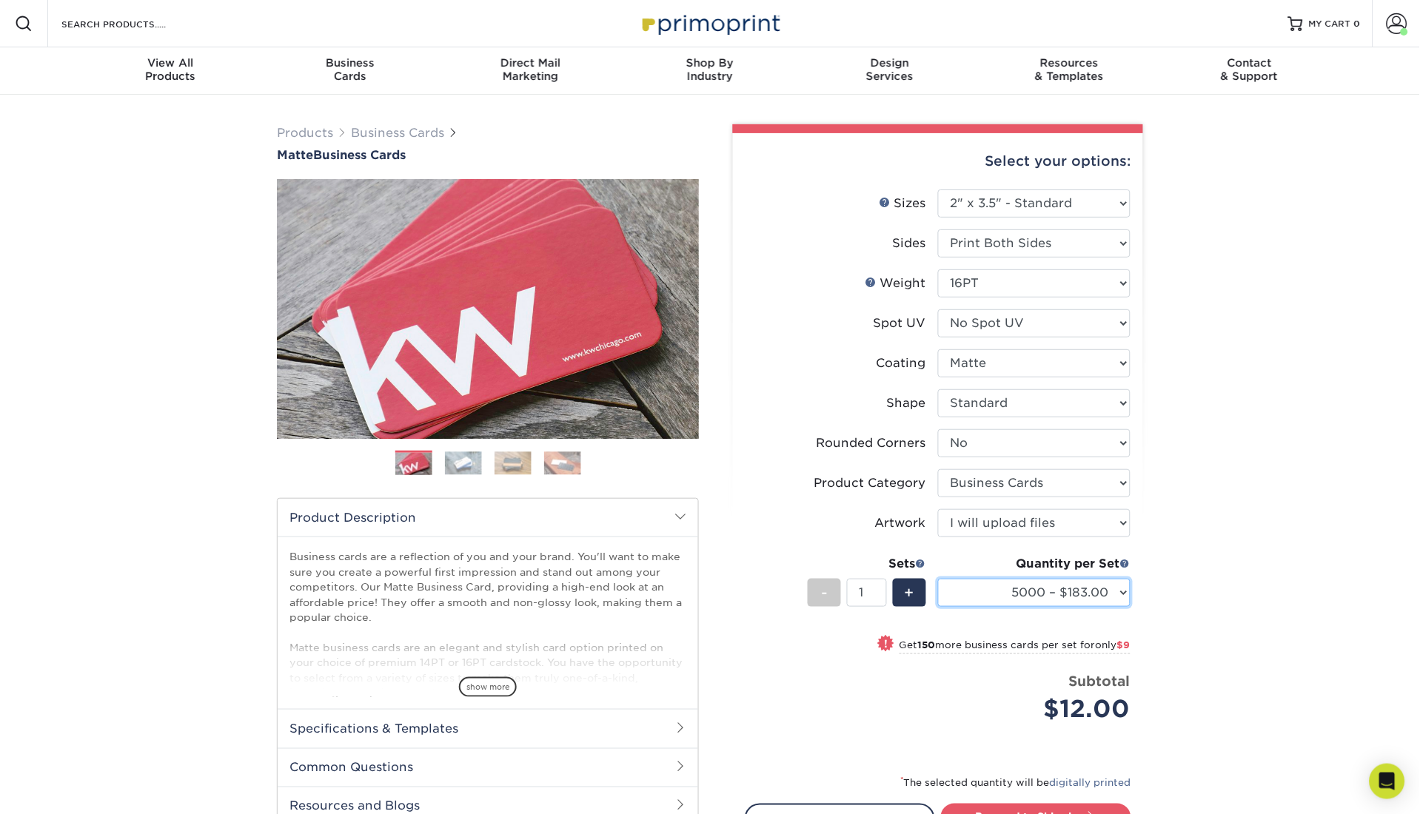
click at [938, 579] on select "100* – $12.00 250* – $21.00 500 – $42.00 1000 – $53.00 2500 – $95.00 5000 – $18…" at bounding box center [1034, 593] width 193 height 28
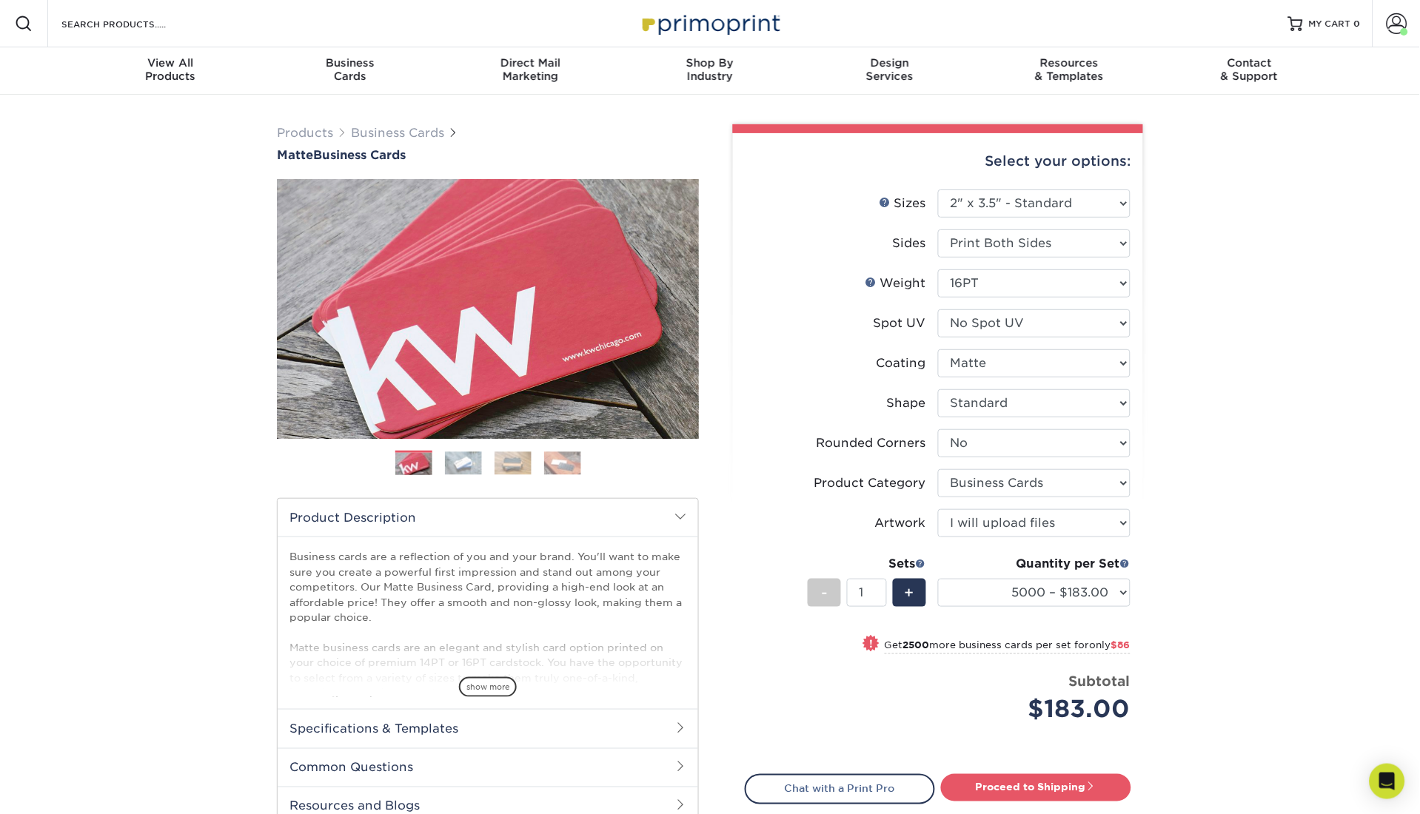
click at [936, 715] on div "Price per set $183.00" at bounding box center [842, 700] width 193 height 56
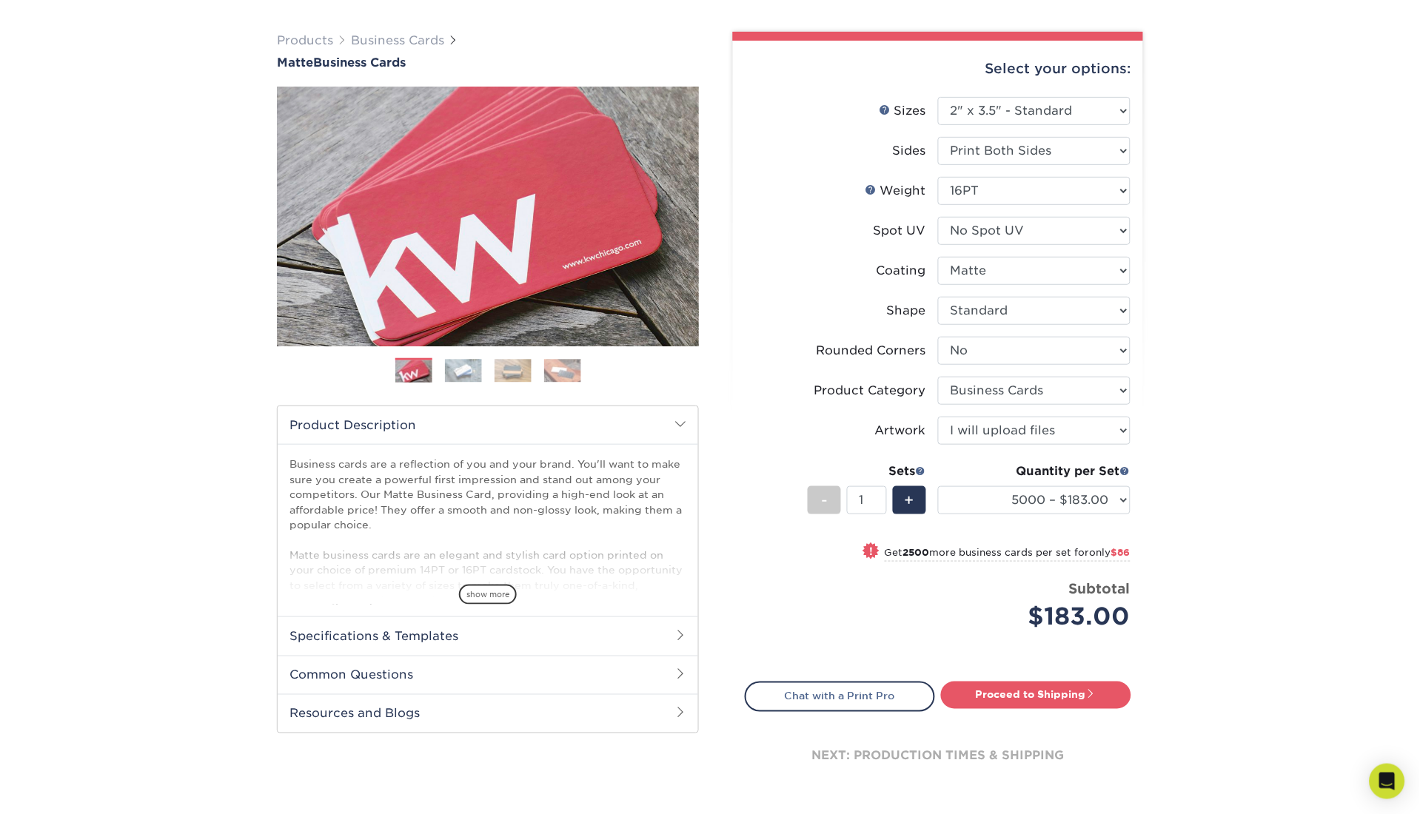
scroll to position [116, 0]
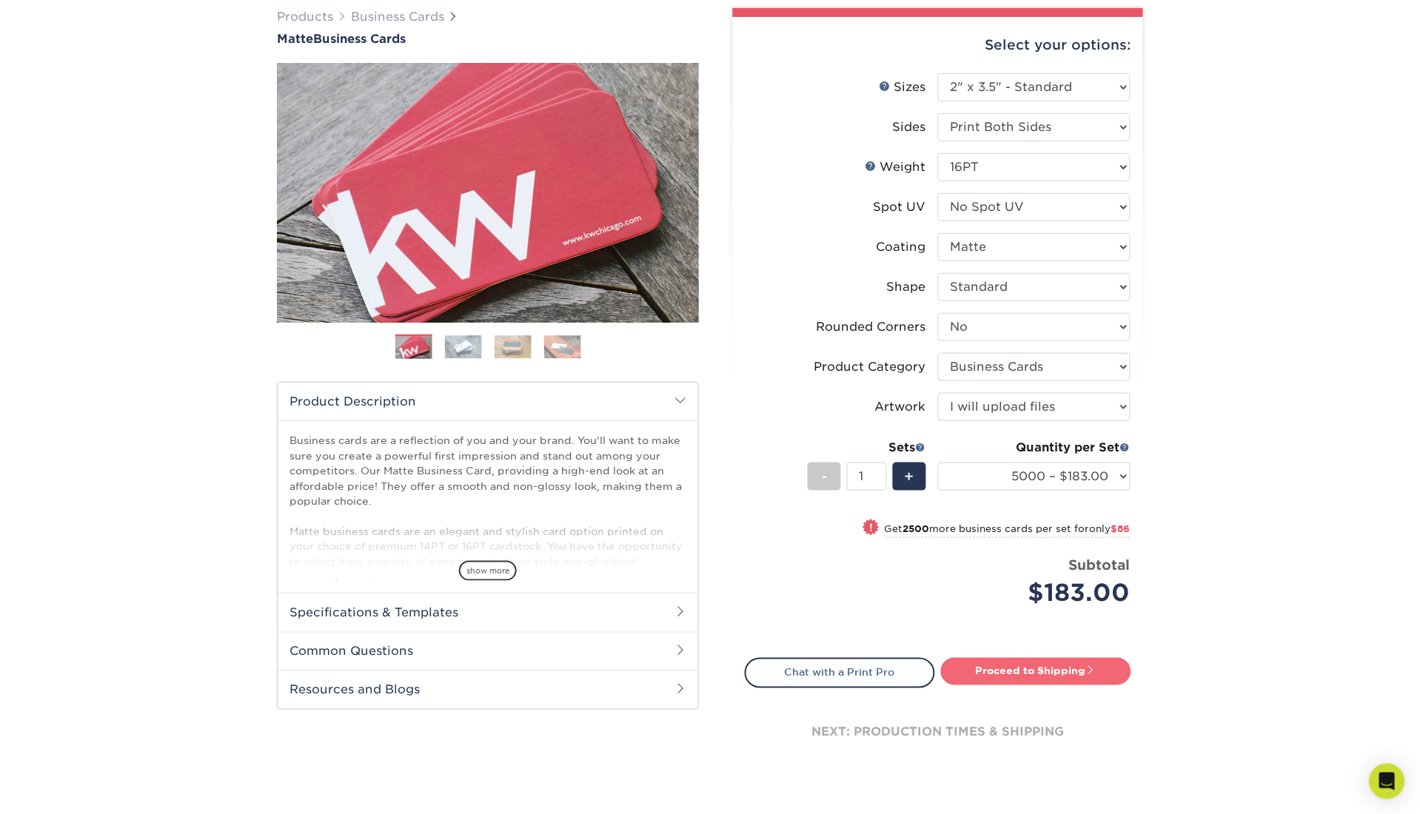
click at [1001, 658] on link "Proceed to Shipping" at bounding box center [1036, 671] width 190 height 27
type input "Set 1"
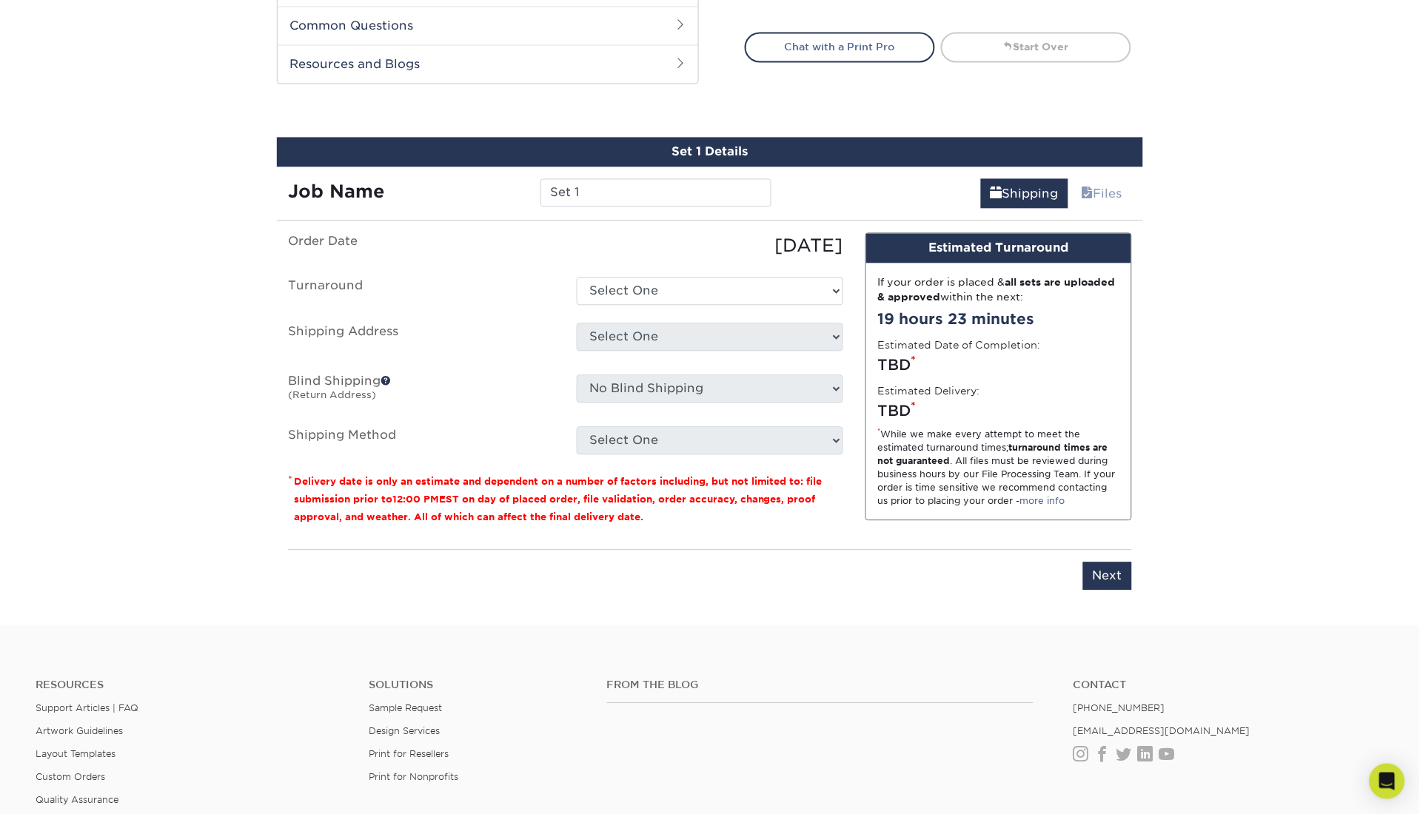
scroll to position [812, 0]
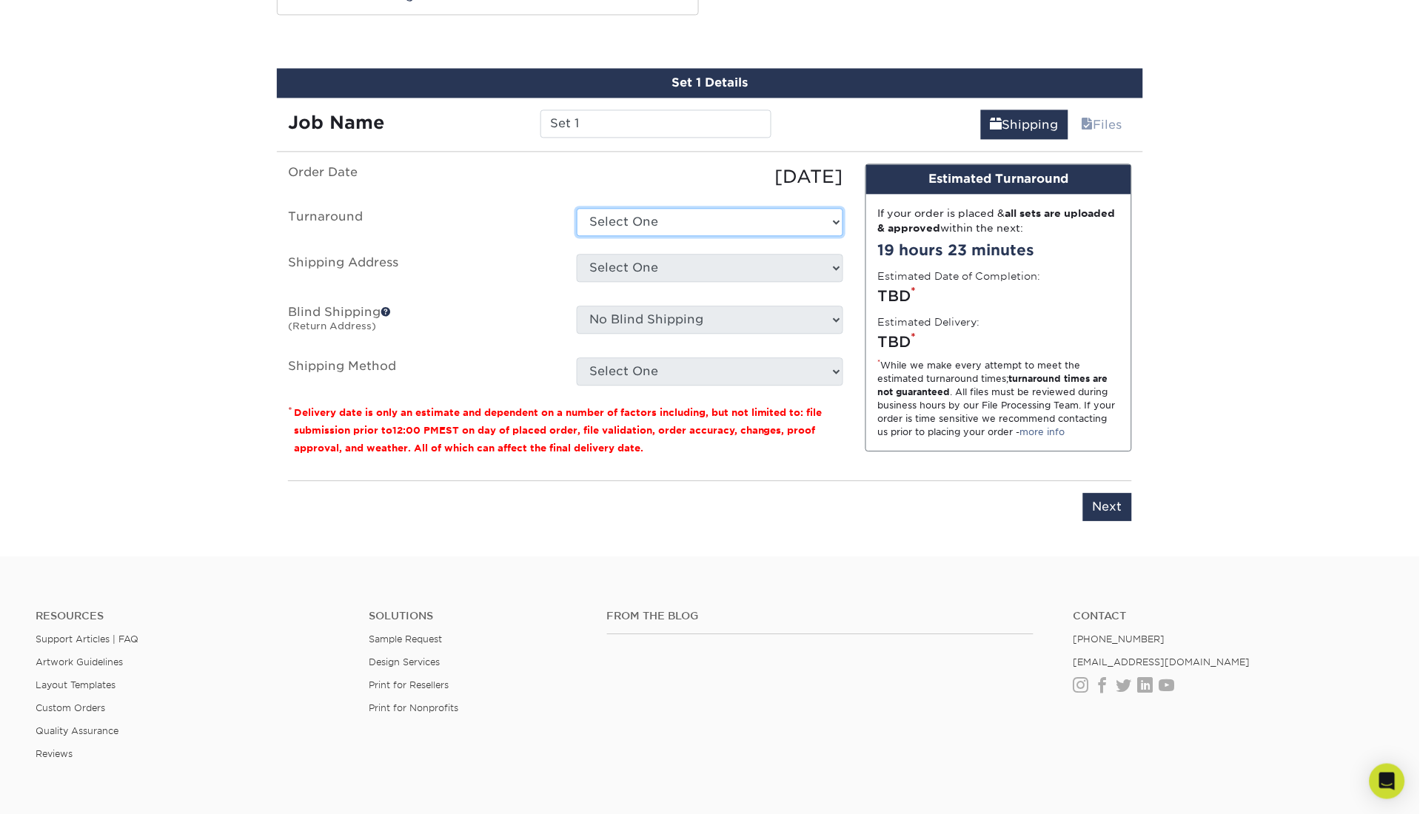
click at [674, 230] on select "Select One 2-4 Business Days 2 Day Next Business Day" at bounding box center [710, 222] width 267 height 28
select select "de65da83-1f50-4b0b-90b6-e4ede17ea839"
click at [577, 208] on select "Select One 2-4 Business Days 2 Day Next Business Day" at bounding box center [710, 222] width 267 height 28
click at [672, 271] on select "Select One ZCHS Jason's Partner's QR Code Business Cards Zion Canyon Hot Spring…" at bounding box center [710, 268] width 267 height 28
select select "285750"
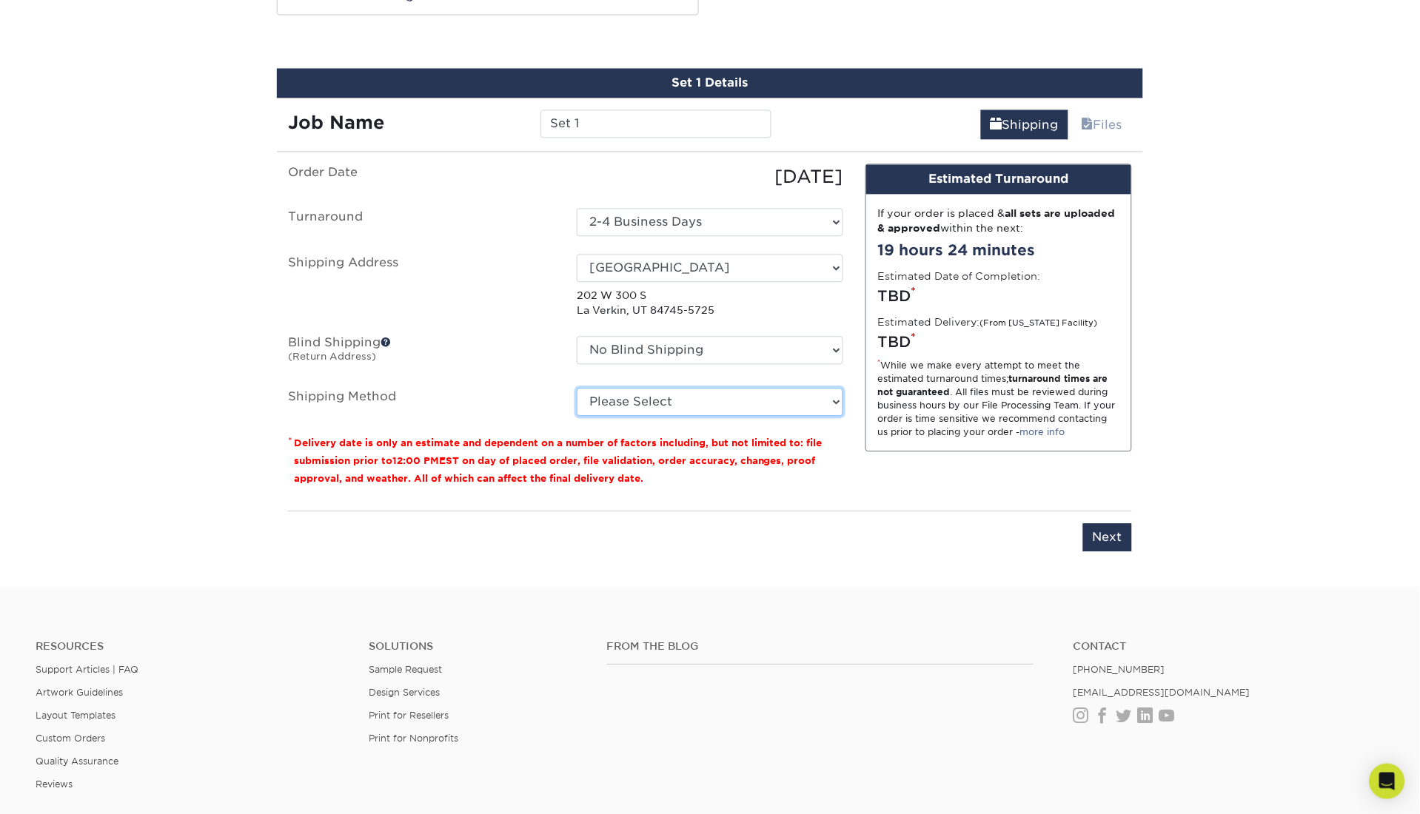
click at [692, 392] on select "Please Select Ground Shipping (+$11.20) 3 Day Shipping Service (+$26.60) 2 Day …" at bounding box center [710, 402] width 267 height 28
select select "03"
click at [577, 388] on select "Please Select Ground Shipping (+$11.20) 3 Day Shipping Service (+$26.60) 2 Day …" at bounding box center [710, 402] width 267 height 28
click at [712, 527] on div "Please enter job name and select desired turnaround time, shipping address and …" at bounding box center [710, 531] width 844 height 41
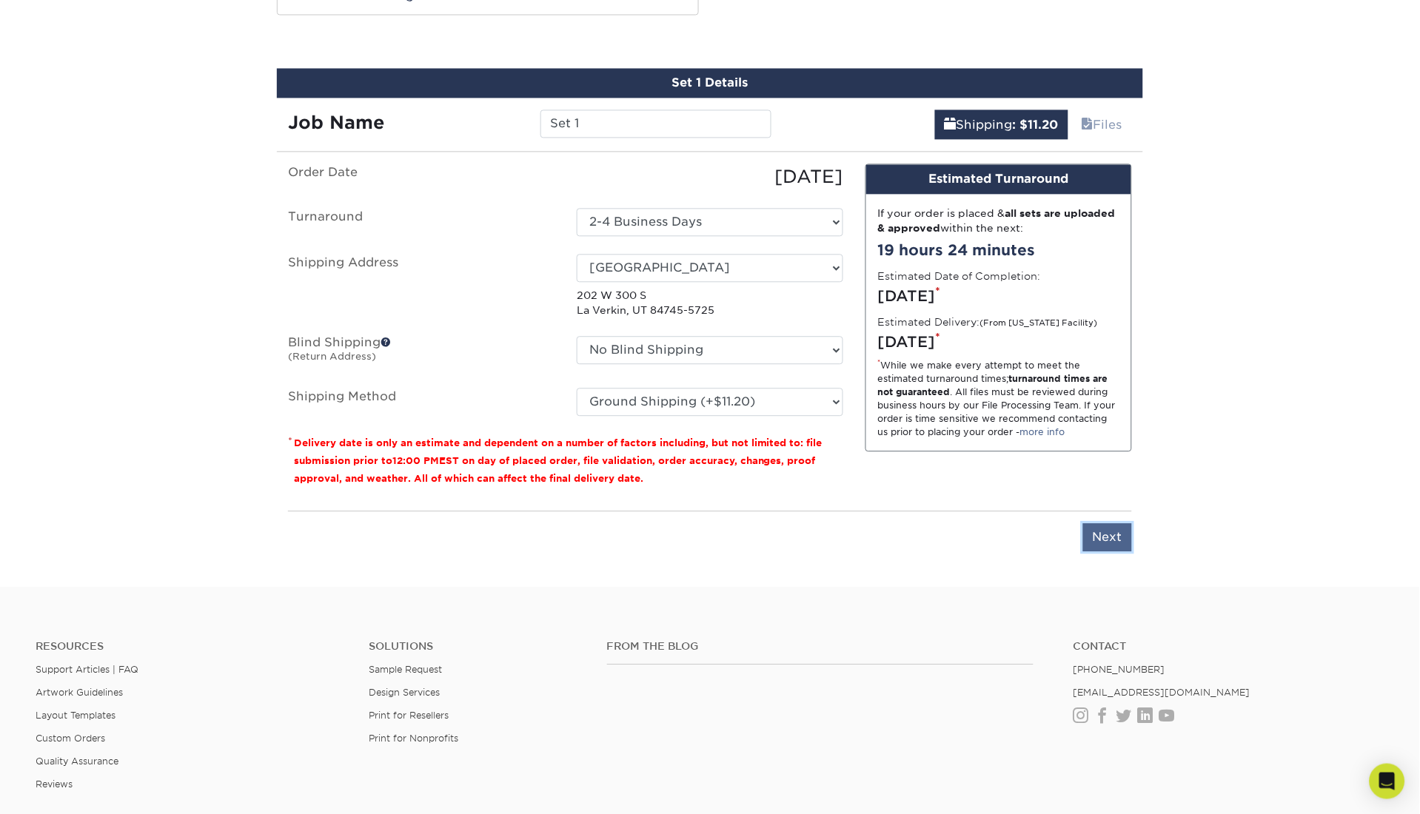
click at [1107, 538] on input "Next" at bounding box center [1107, 537] width 49 height 28
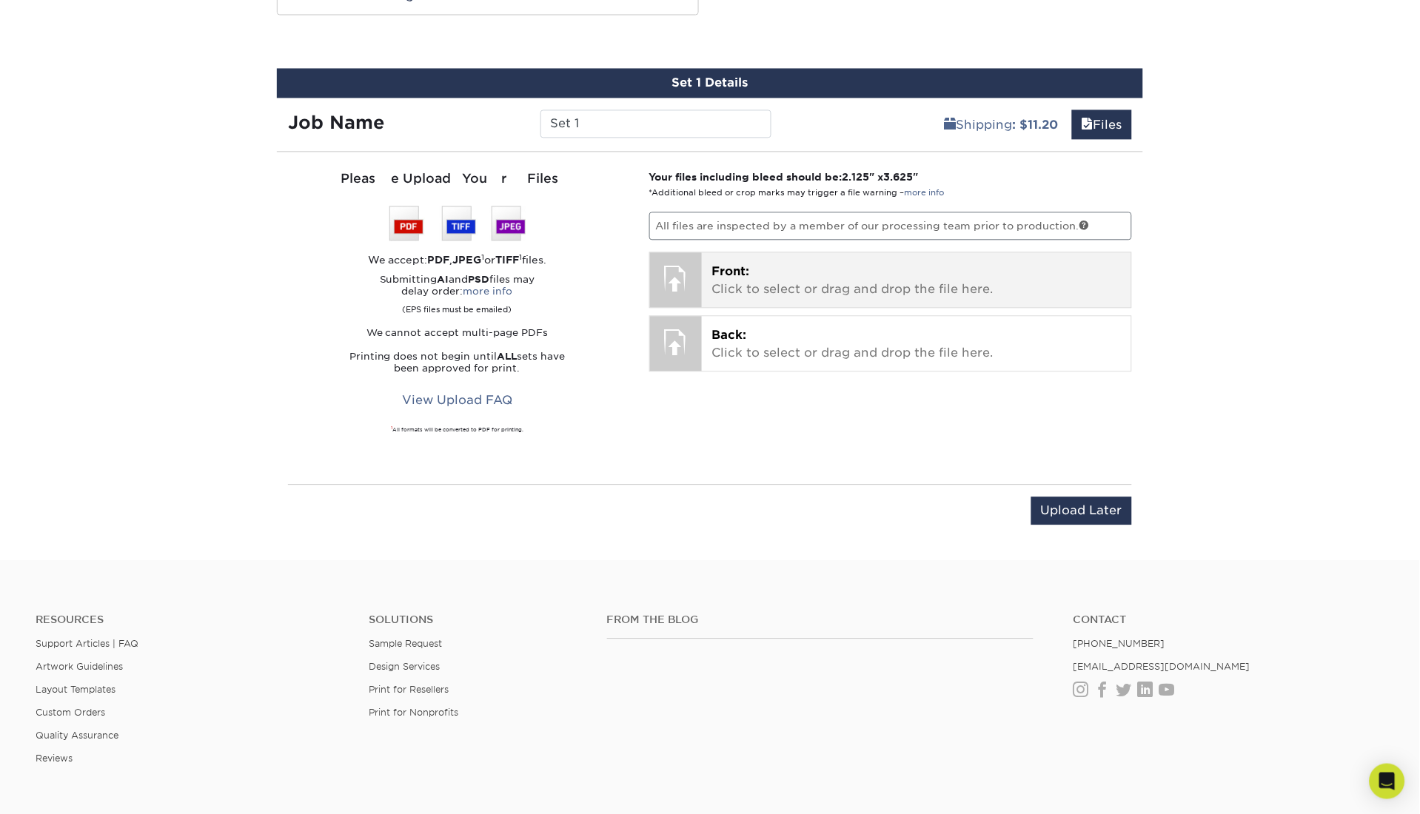
click at [938, 299] on div "Front: Click to select or drag and drop the file here. Choose file" at bounding box center [917, 279] width 430 height 55
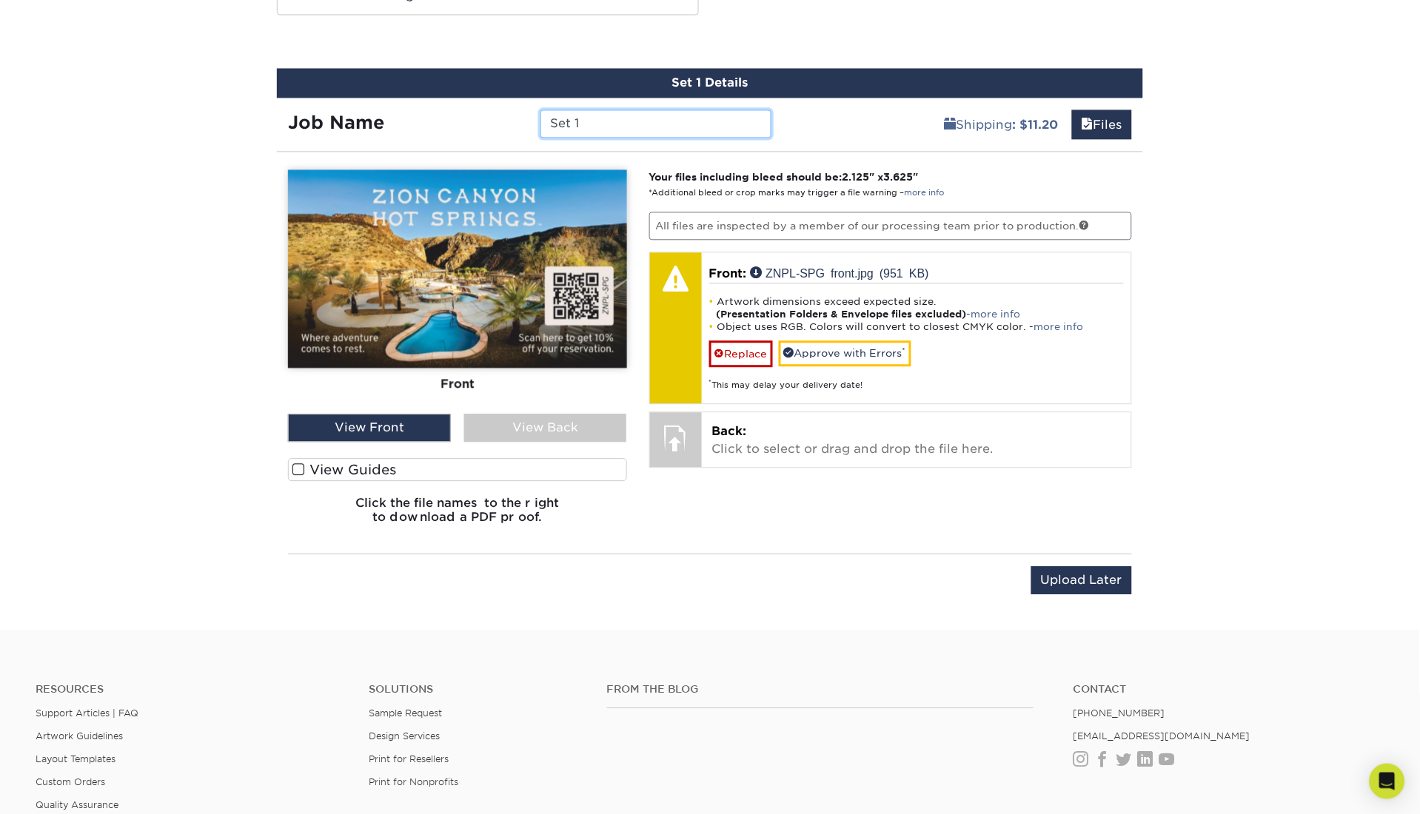
click at [683, 117] on input "Set 1" at bounding box center [656, 124] width 230 height 28
paste input "ZNPL-SPG"
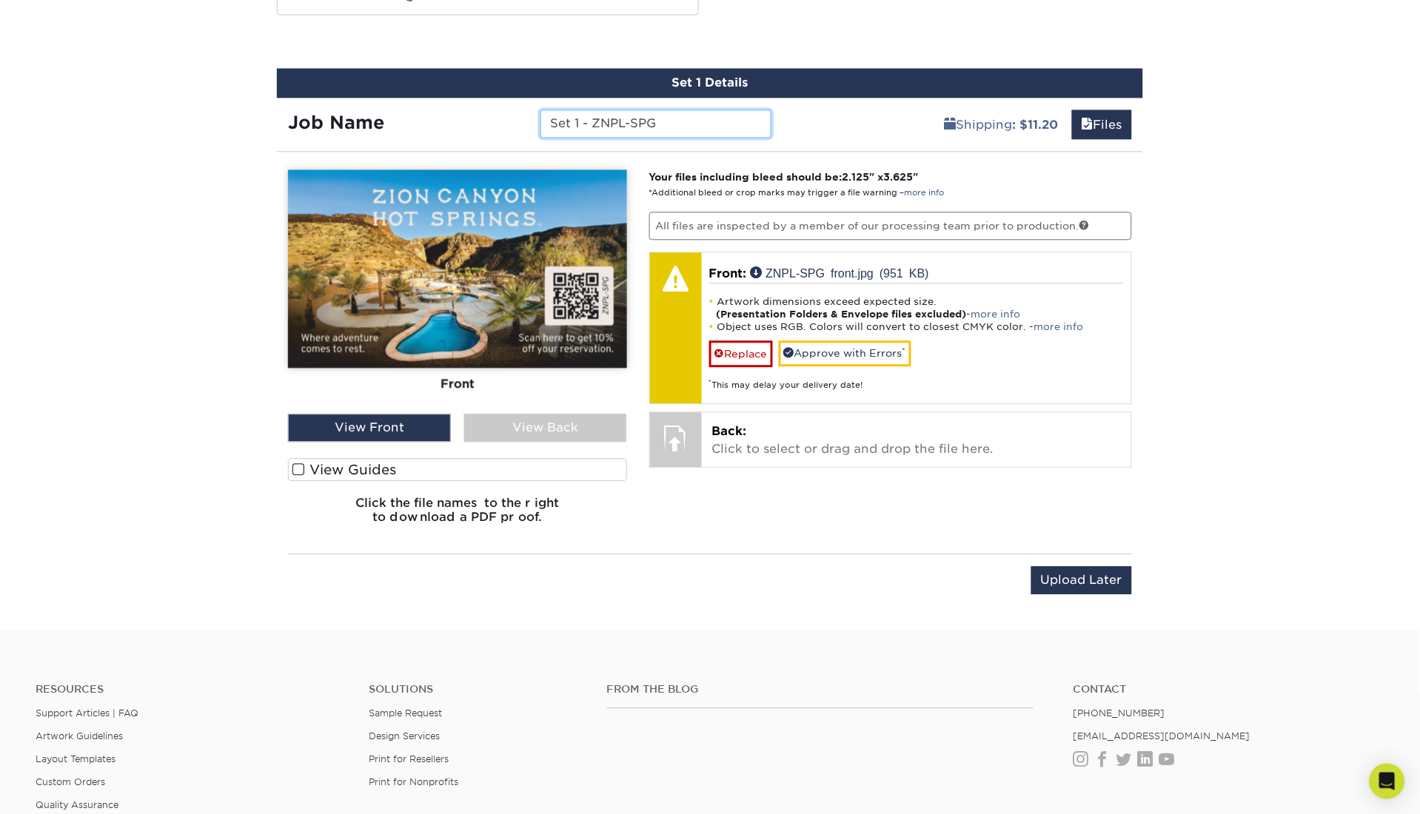
type input "Set 1 - ZNPL-SPG"
click at [752, 564] on div "Upload Later Save & Continue Continue" at bounding box center [710, 583] width 844 height 58
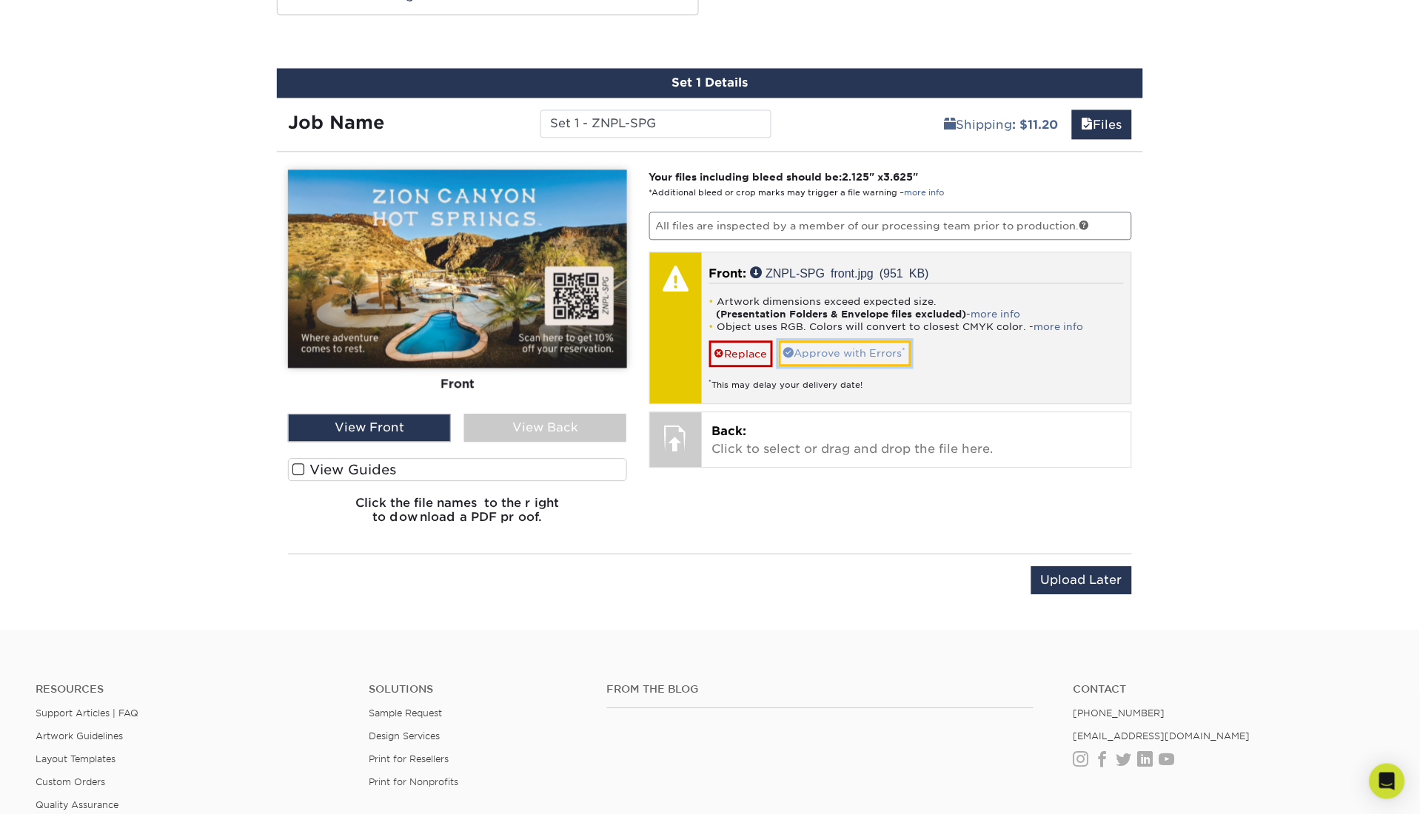
click at [809, 356] on link "Approve with Errors *" at bounding box center [845, 353] width 133 height 25
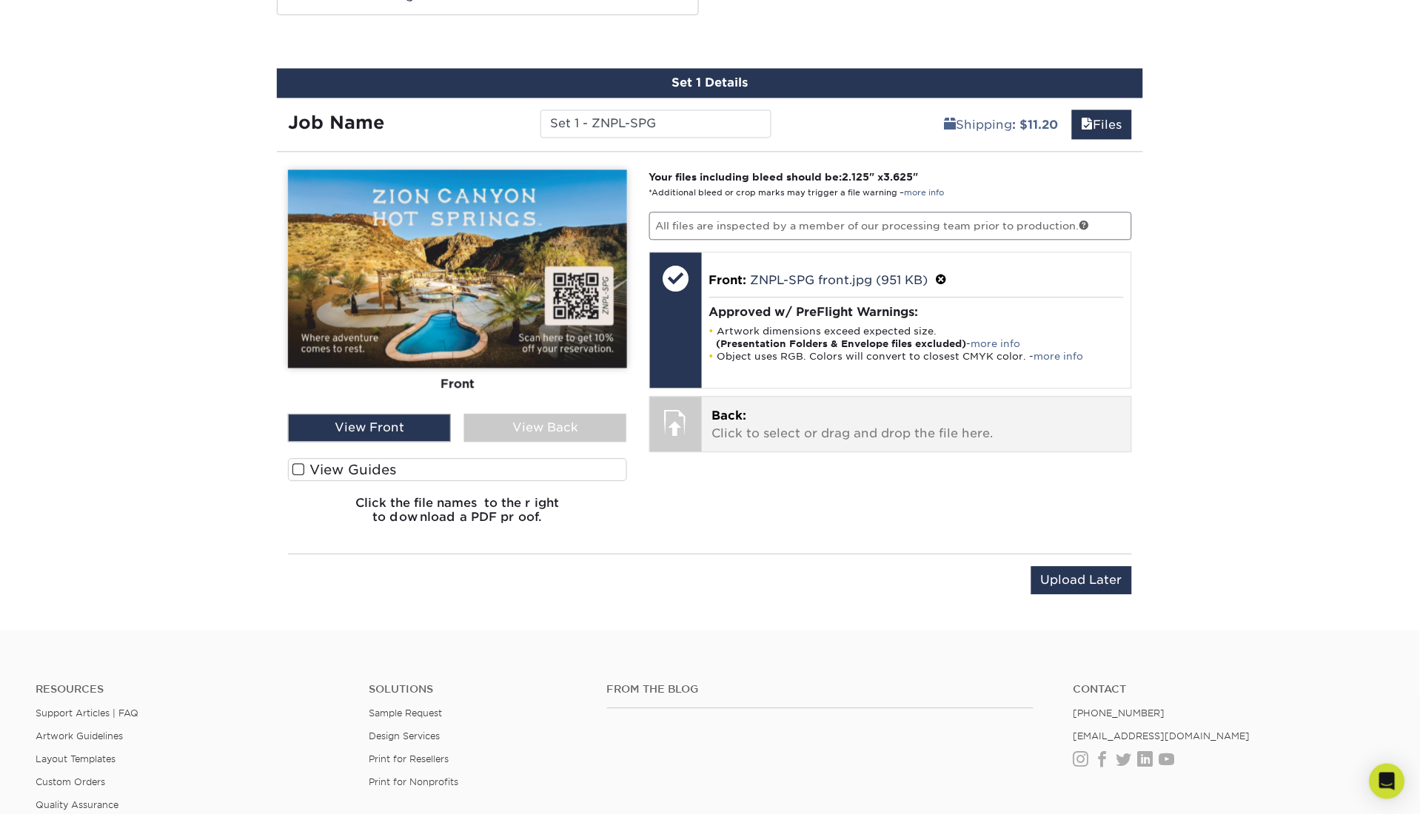
click at [813, 424] on p "Back: Click to select or drag and drop the file here." at bounding box center [916, 425] width 409 height 36
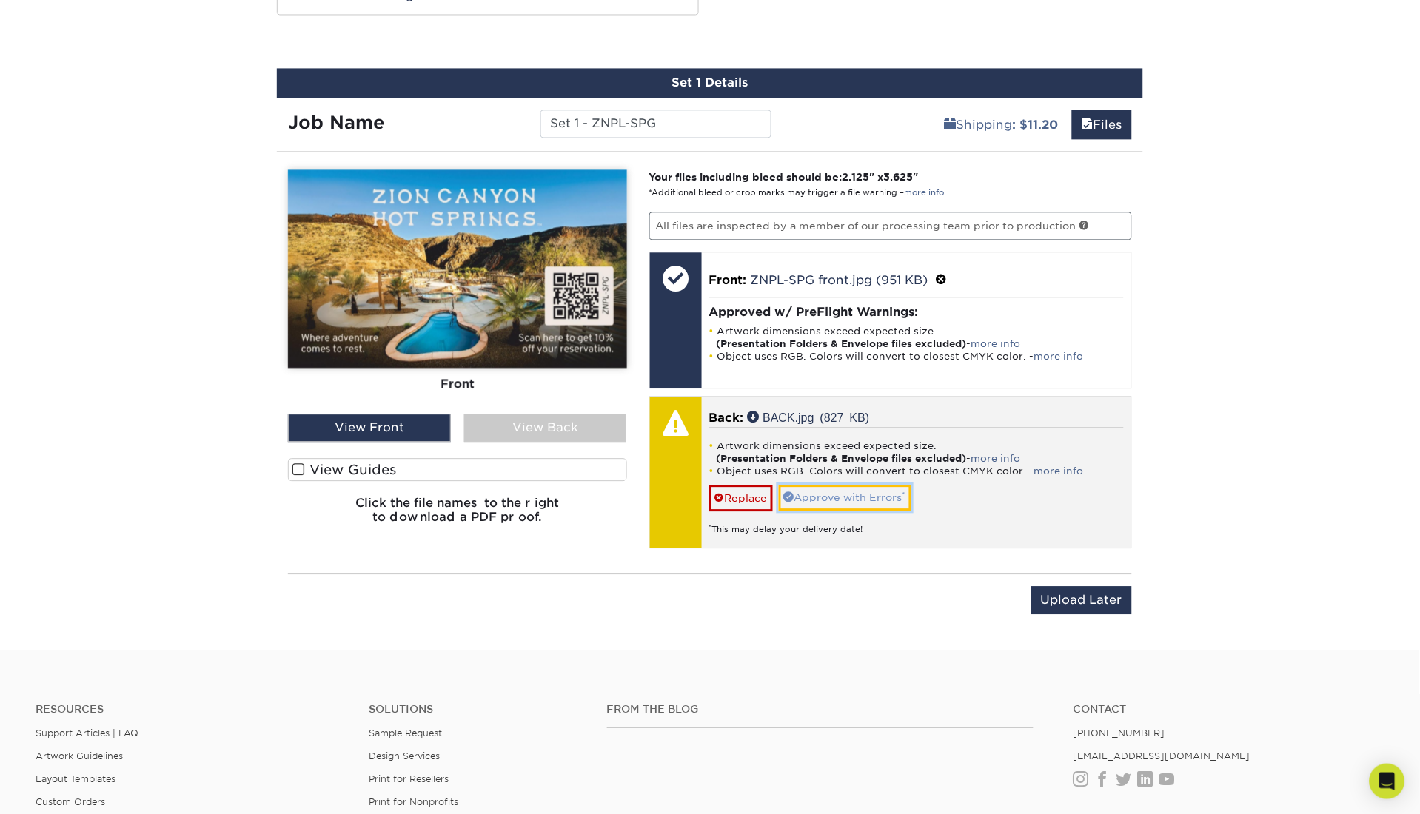
click at [900, 493] on link "Approve with Errors *" at bounding box center [845, 497] width 133 height 25
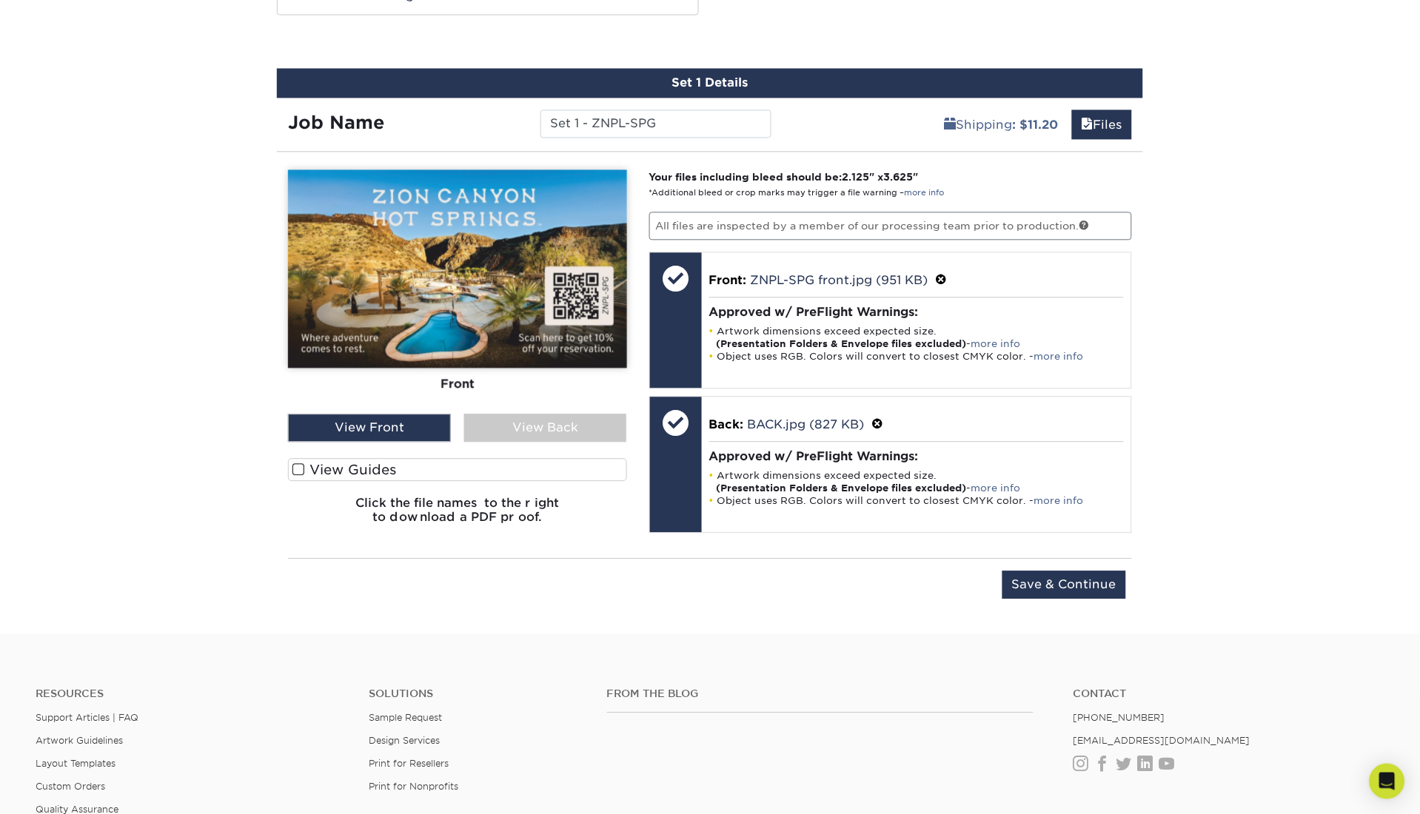
click at [493, 434] on div "View Back" at bounding box center [545, 428] width 163 height 28
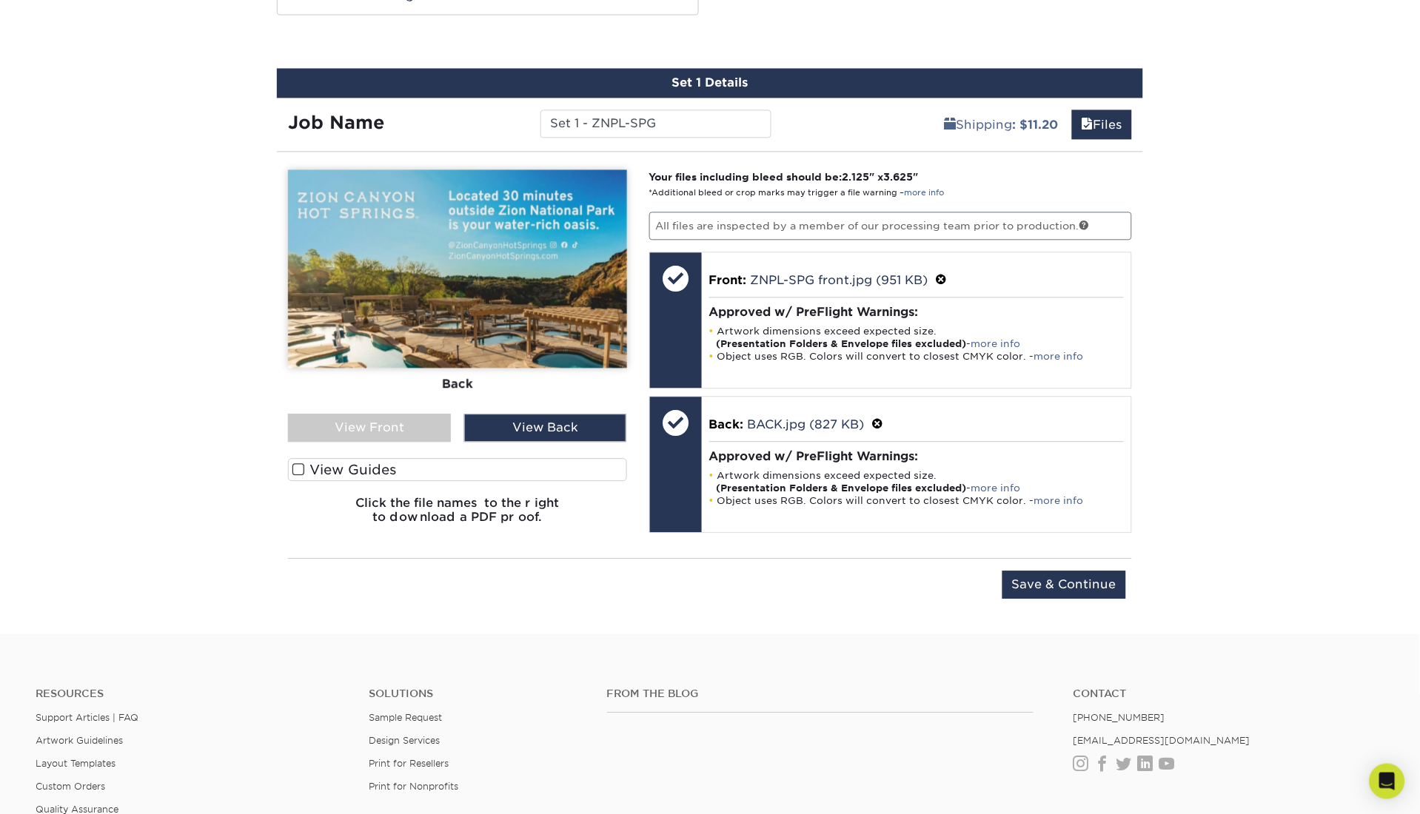
click at [418, 426] on div "View Front" at bounding box center [369, 428] width 163 height 28
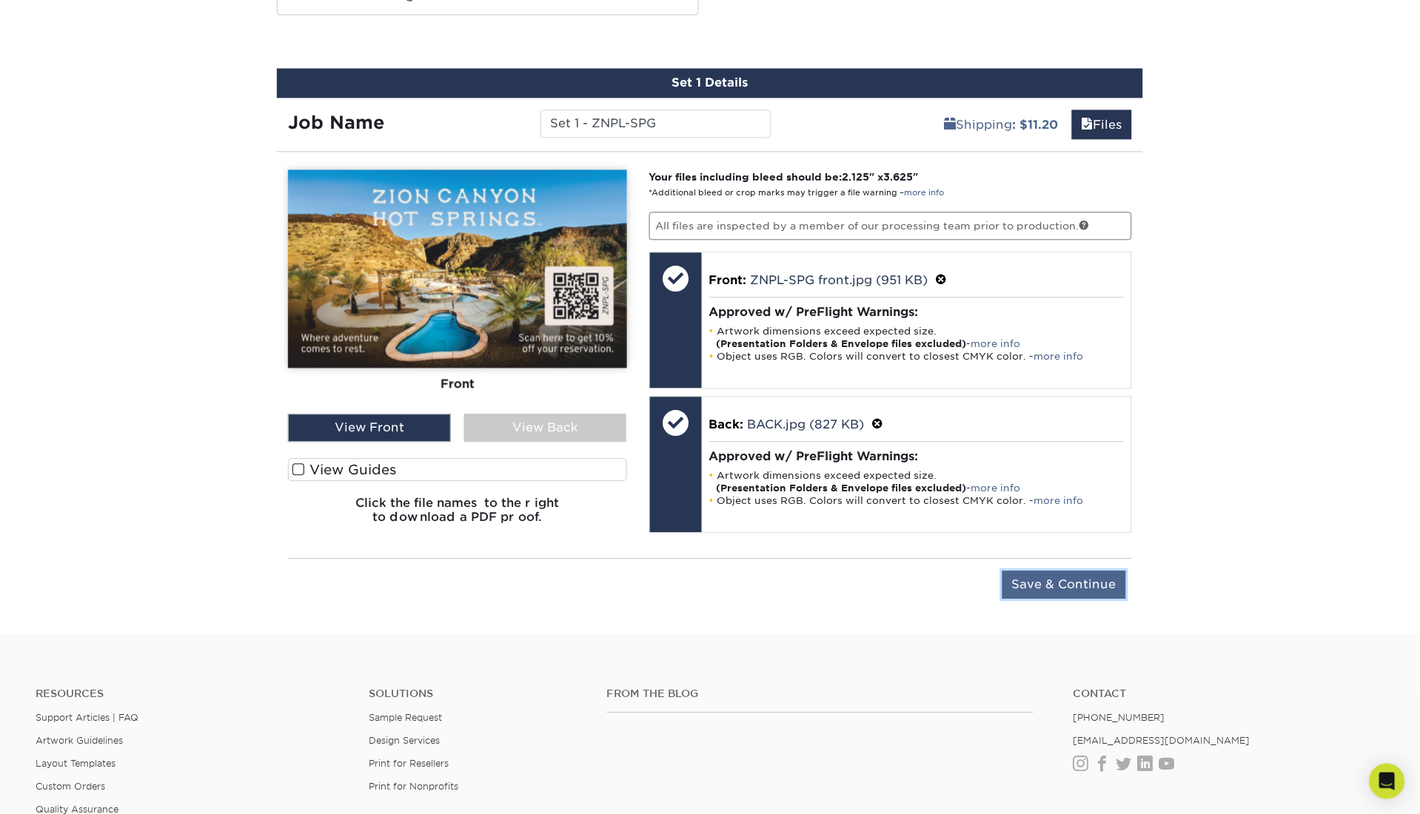
click at [1043, 575] on input "Save & Continue" at bounding box center [1065, 585] width 124 height 28
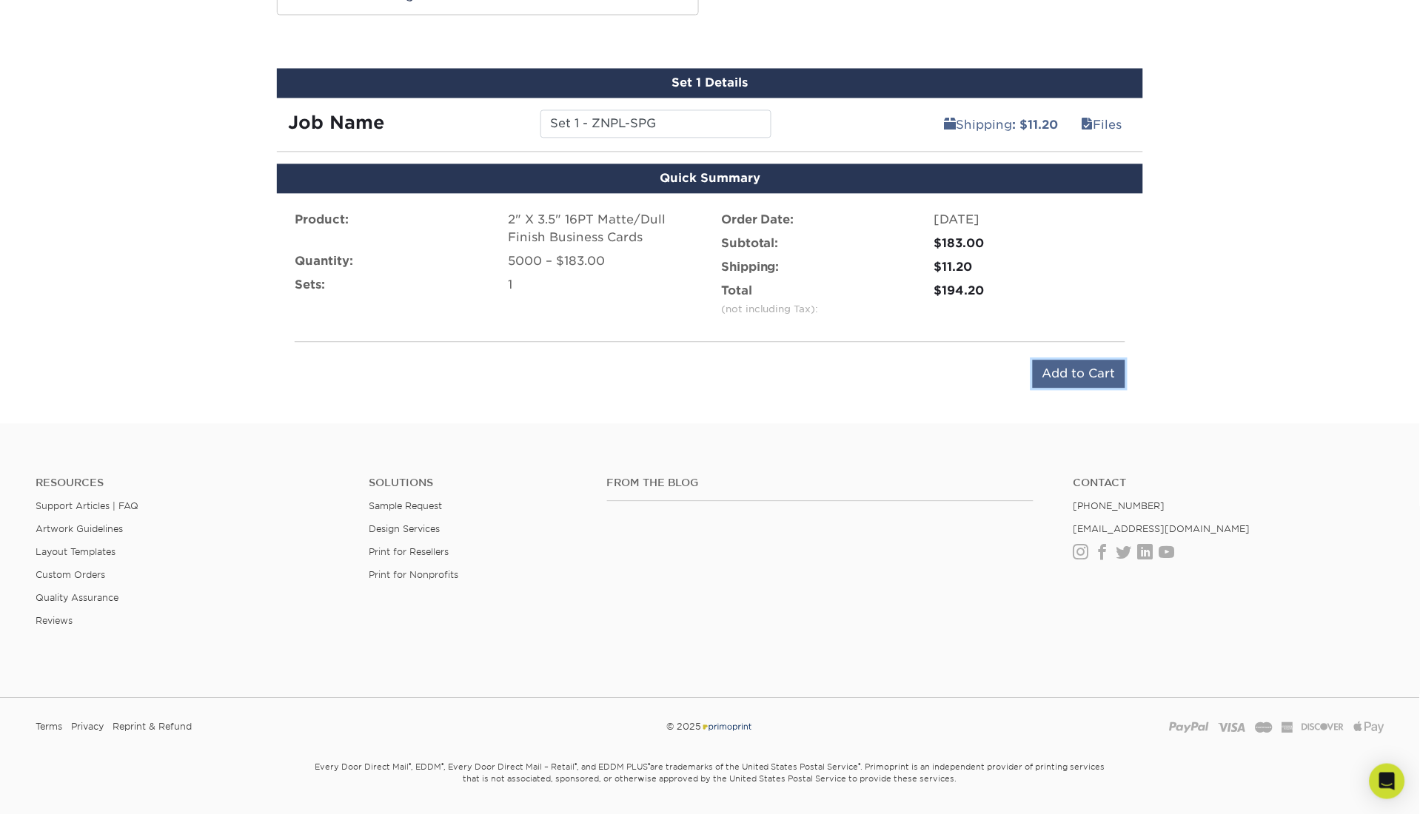
click at [1092, 369] on input "Add to Cart" at bounding box center [1079, 374] width 93 height 28
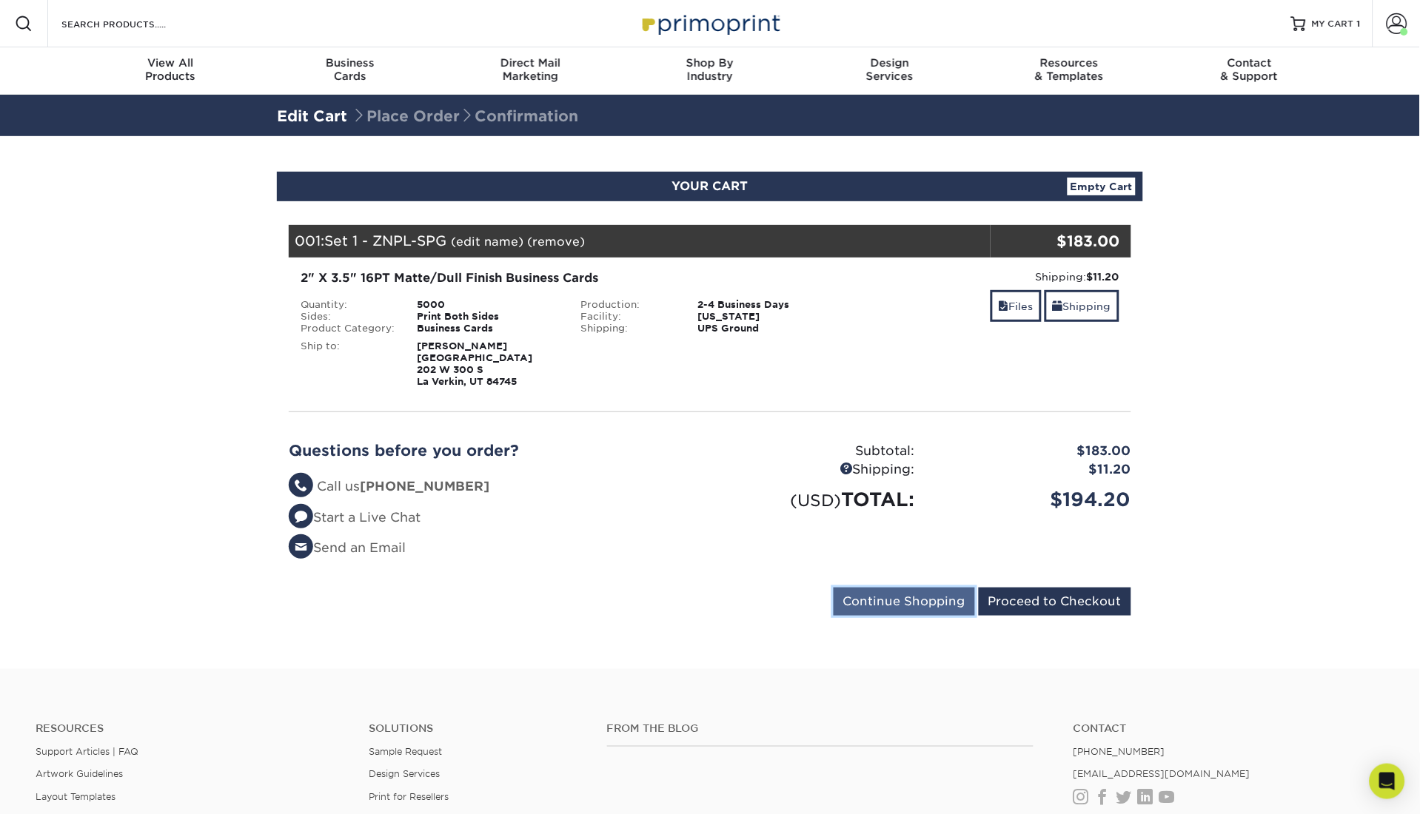
click at [950, 611] on input "Continue Shopping" at bounding box center [904, 602] width 141 height 28
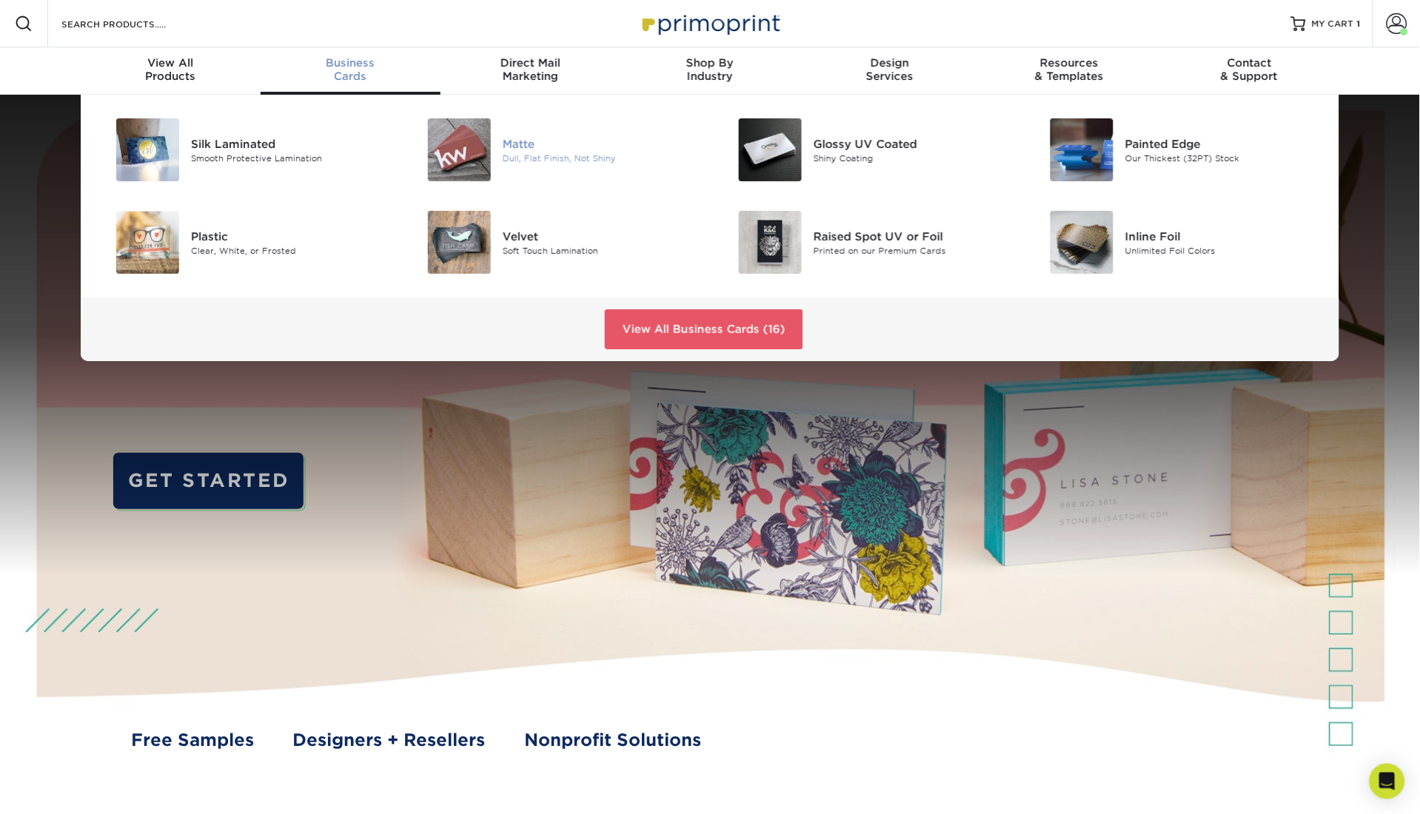
click at [512, 173] on div "Matte Dull, Flat Finish, Not Shiny" at bounding box center [606, 149] width 207 height 63
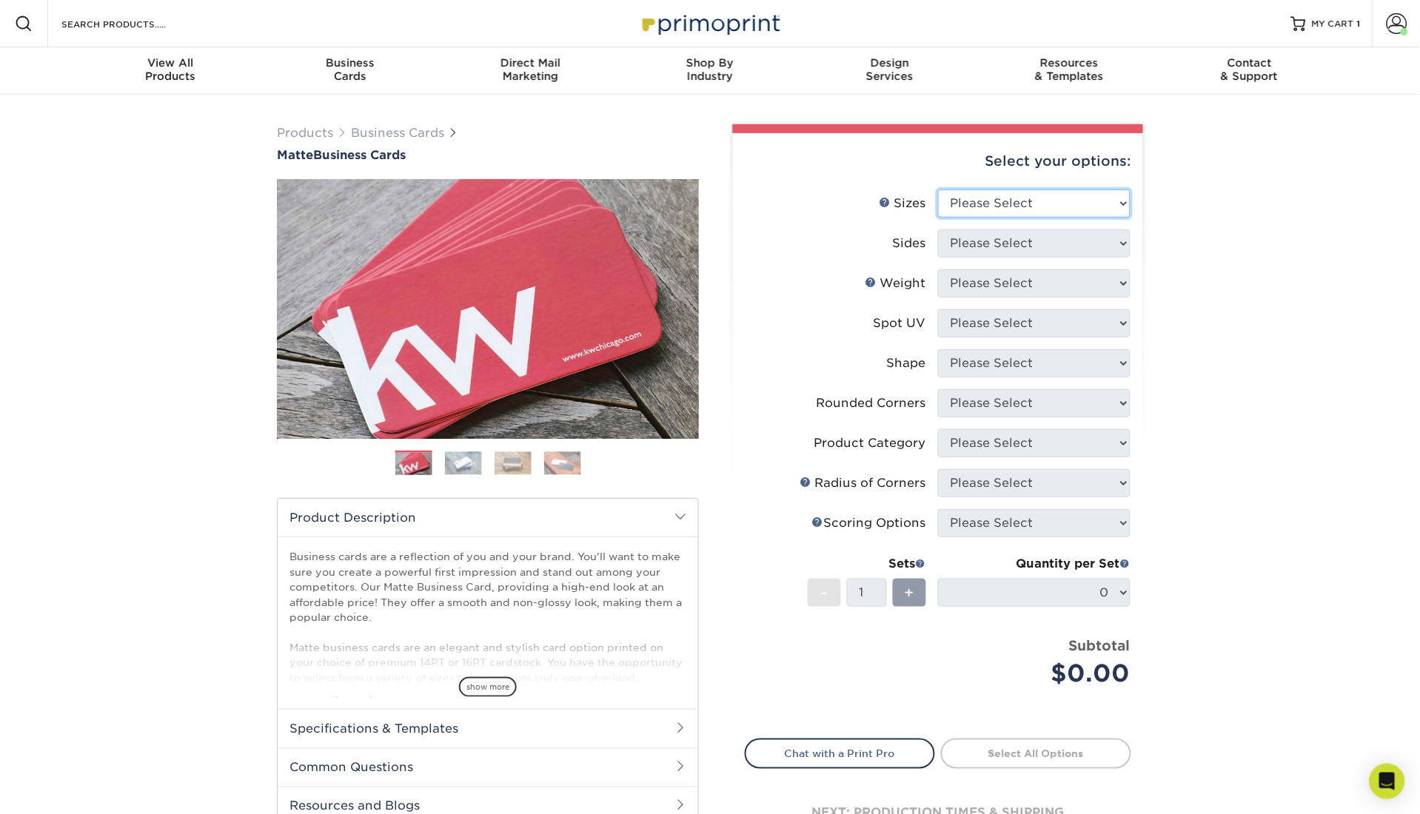
click at [1091, 191] on select "Please Select 1.5" x 3.5" - Mini 1.75" x 3.5" - Mini 2" x 2" - Square 2" x 3" -…" at bounding box center [1034, 204] width 193 height 28
select select "2.00x3.50"
click at [938, 190] on select "Please Select 1.5" x 3.5" - Mini 1.75" x 3.5" - Mini 2" x 2" - Square 2" x 3" -…" at bounding box center [1034, 204] width 193 height 28
click at [1048, 243] on select "Please Select Print Both Sides Print Front Only" at bounding box center [1034, 244] width 193 height 28
select select "13abbda7-1d64-4f25-8bb2-c179b224825d"
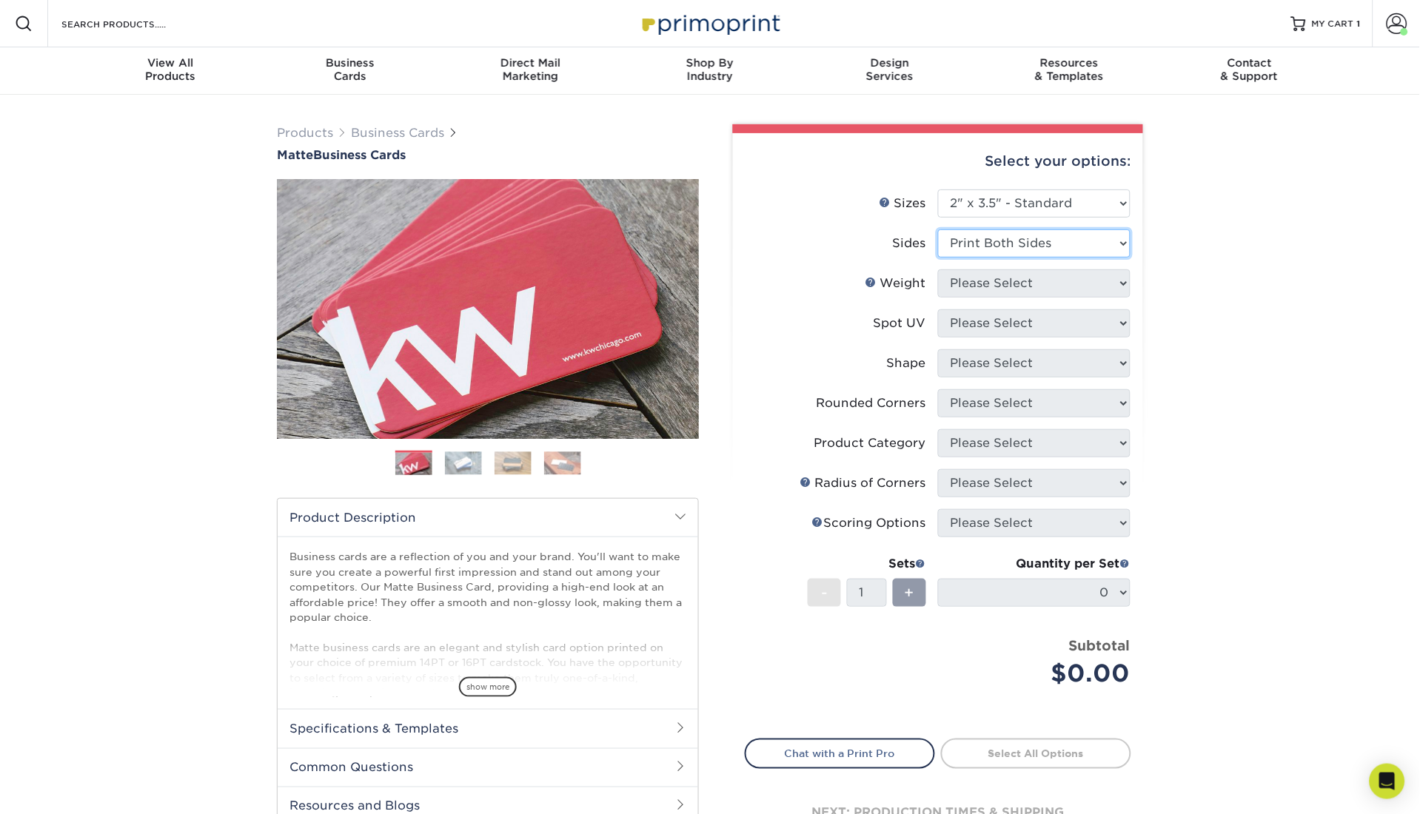
click at [938, 230] on select "Please Select Print Both Sides Print Front Only" at bounding box center [1034, 244] width 193 height 28
click at [1044, 287] on select "Please Select 16PT 14PT" at bounding box center [1034, 284] width 193 height 28
select select "16PT"
click at [938, 270] on select "Please Select 16PT 14PT" at bounding box center [1034, 284] width 193 height 28
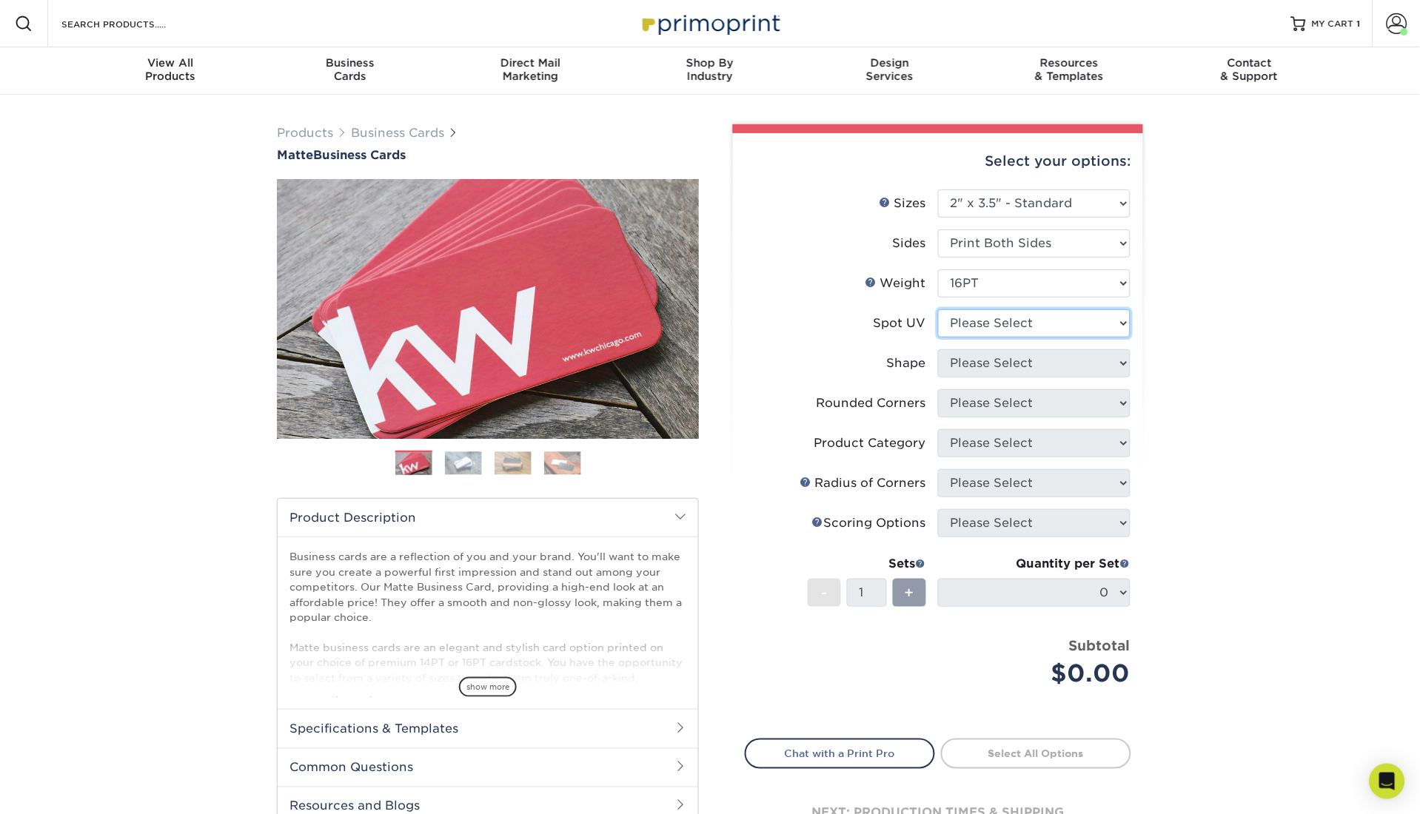
click at [1034, 327] on select "Please Select No Spot UV Front and Back (Both Sides) Front Only Back Only" at bounding box center [1034, 323] width 193 height 28
select select "3"
click at [938, 309] on select "Please Select No Spot UV Front and Back (Both Sides) Front Only Back Only" at bounding box center [1034, 323] width 193 height 28
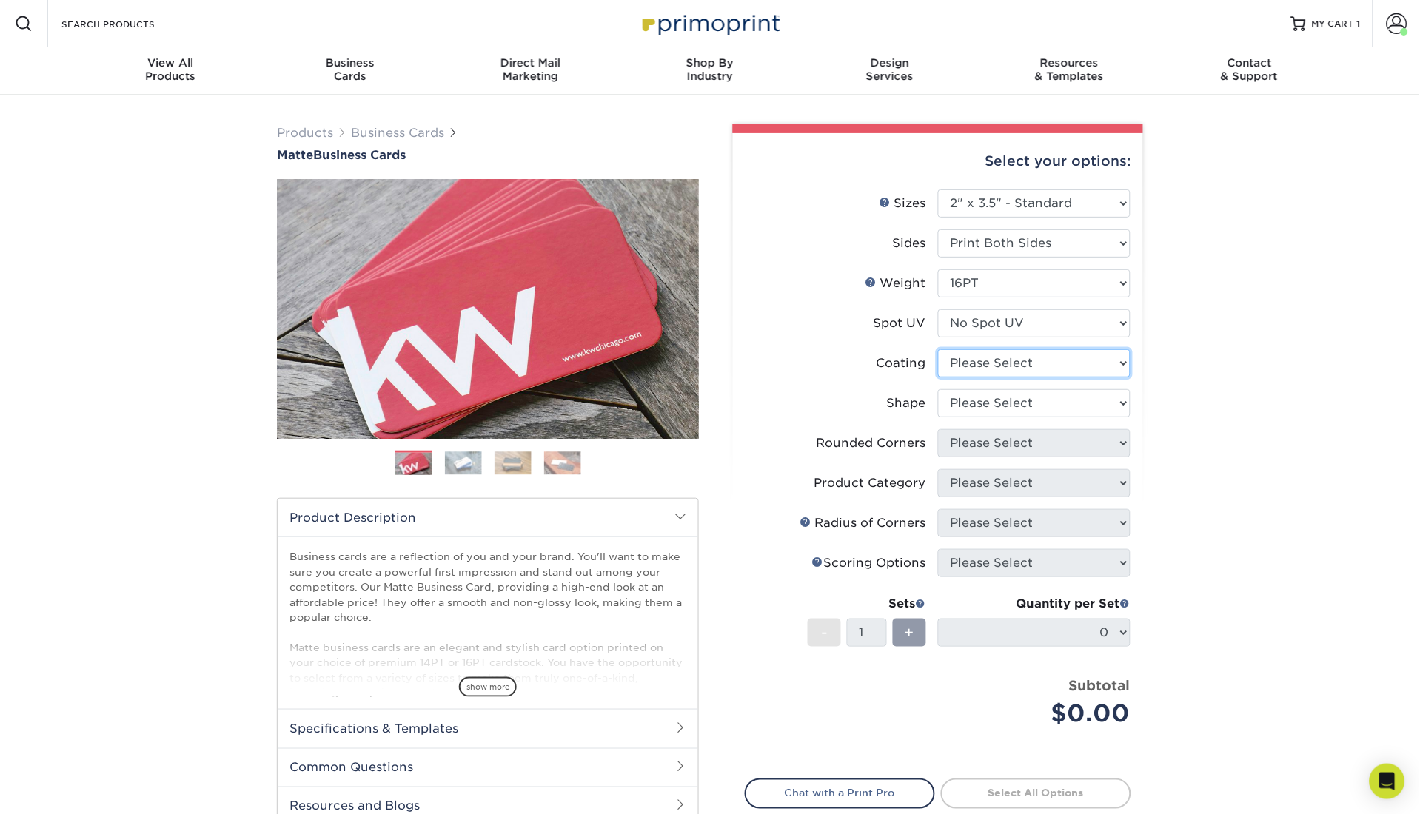
click at [1024, 371] on select at bounding box center [1034, 363] width 193 height 28
select select "121bb7b5-3b4d-429f-bd8d-bbf80e953313"
click at [938, 349] on select at bounding box center [1034, 363] width 193 height 28
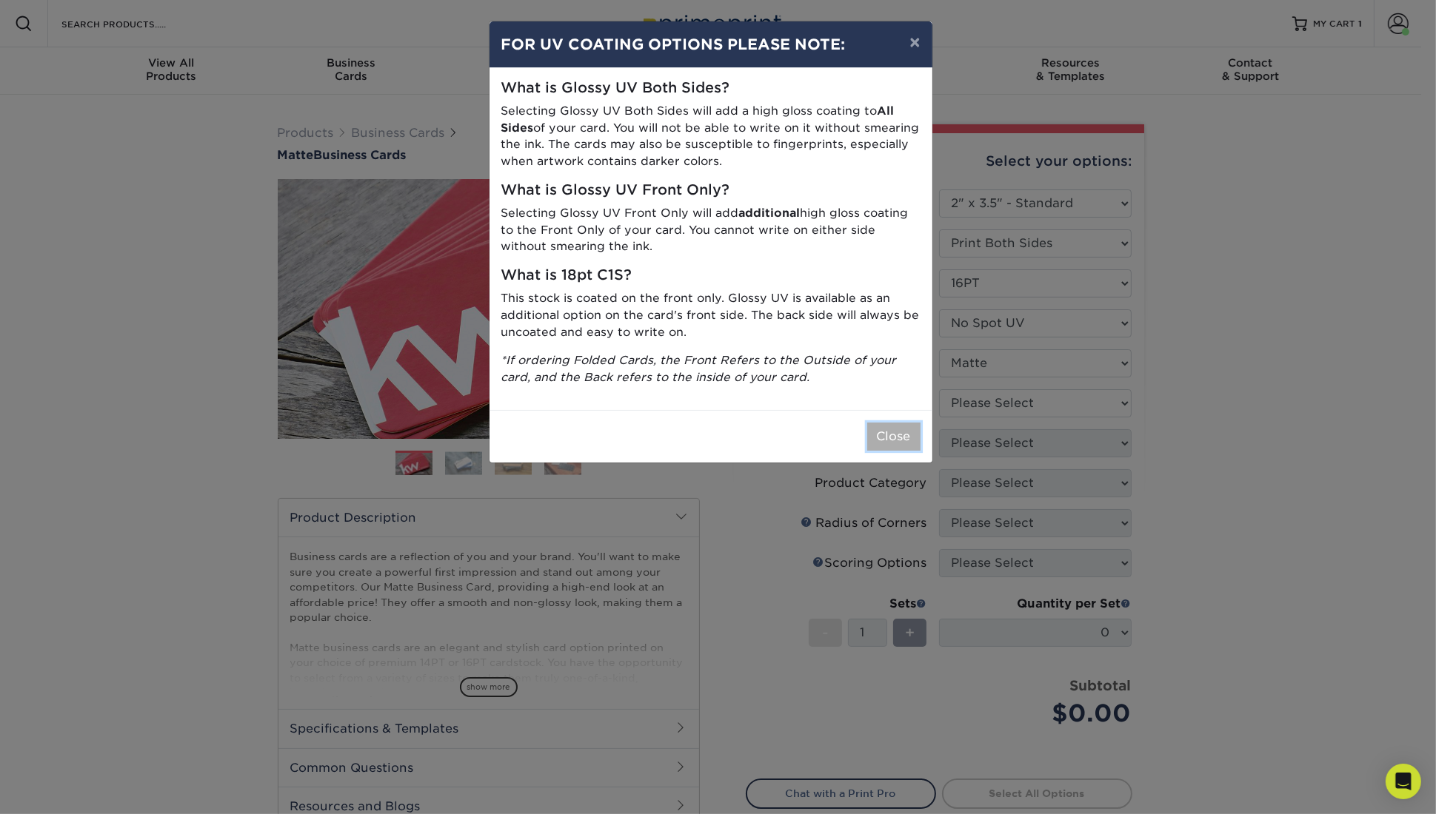
click at [894, 437] on button "Close" at bounding box center [893, 437] width 53 height 28
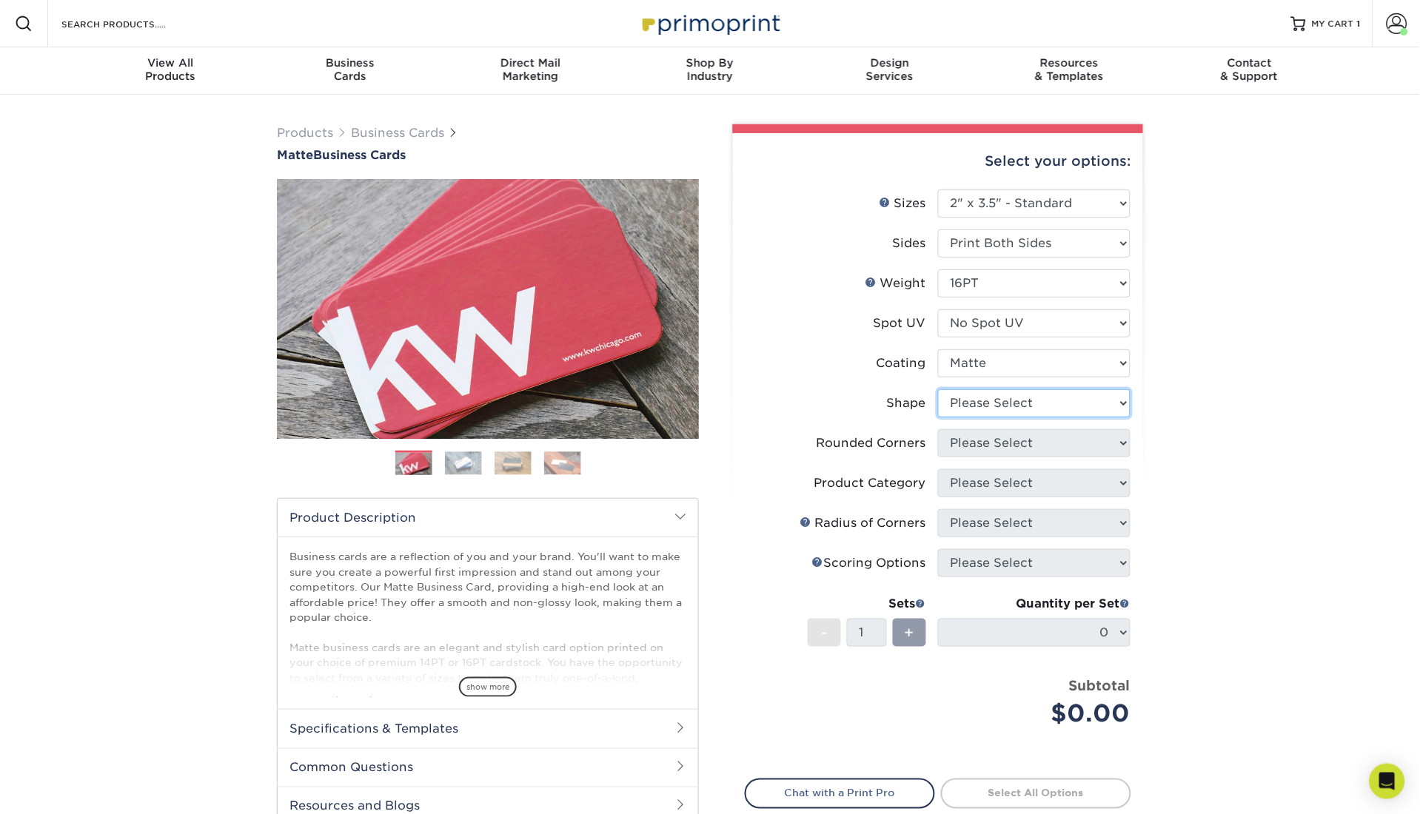
click at [1036, 396] on select "Please Select Standard Oval" at bounding box center [1034, 403] width 193 height 28
select select "standard"
click at [938, 389] on select "Please Select Standard Oval" at bounding box center [1034, 403] width 193 height 28
click at [1020, 455] on li "Rounded Corners Please Select Yes - Round 2 Corners Yes - Round 4 Corners No" at bounding box center [938, 449] width 385 height 40
click at [1014, 447] on select "Please Select Yes - Round 2 Corners Yes - Round 4 Corners No" at bounding box center [1034, 443] width 193 height 28
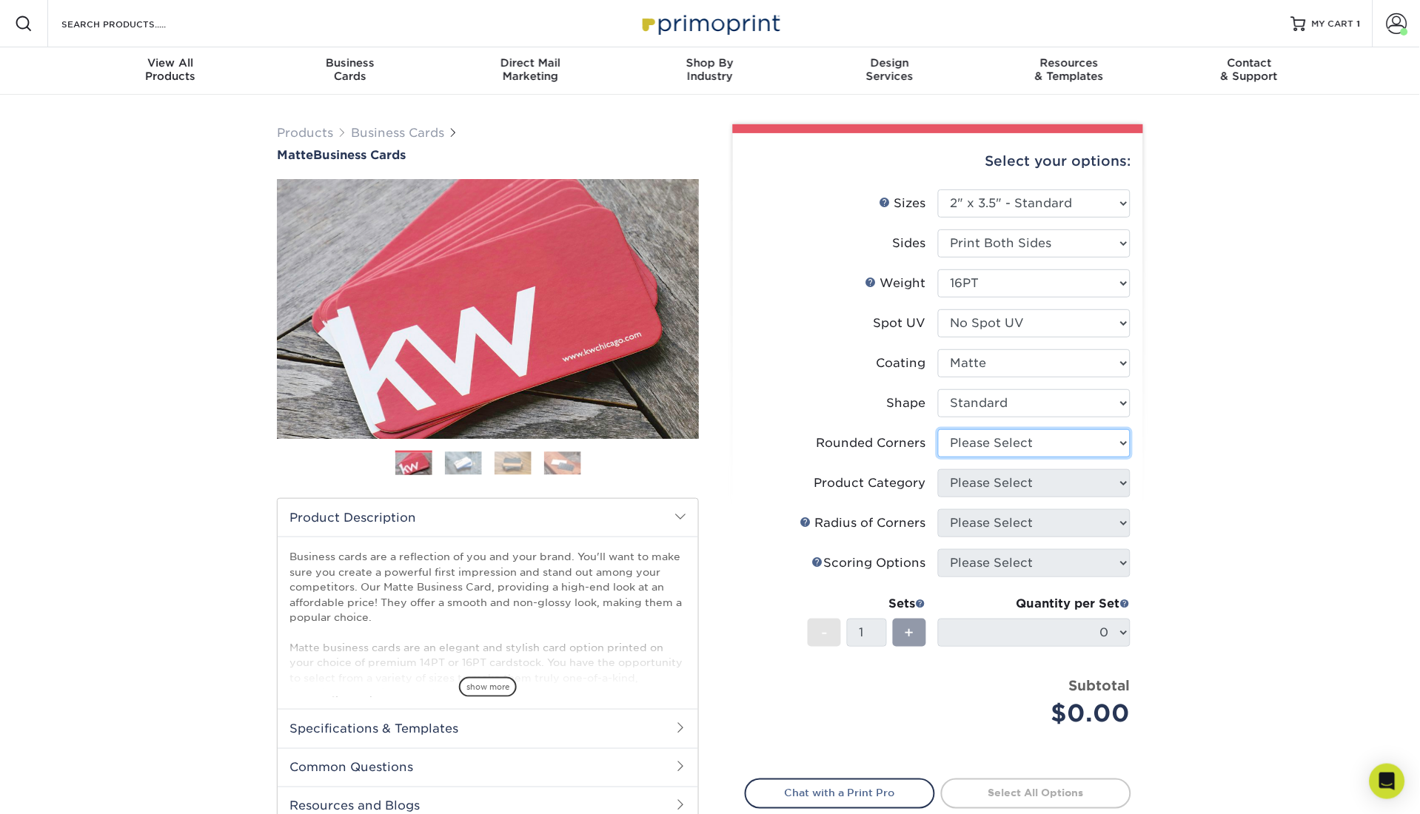
select select "0"
click at [938, 429] on select "Please Select Yes - Round 2 Corners Yes - Round 4 Corners No" at bounding box center [1034, 443] width 193 height 28
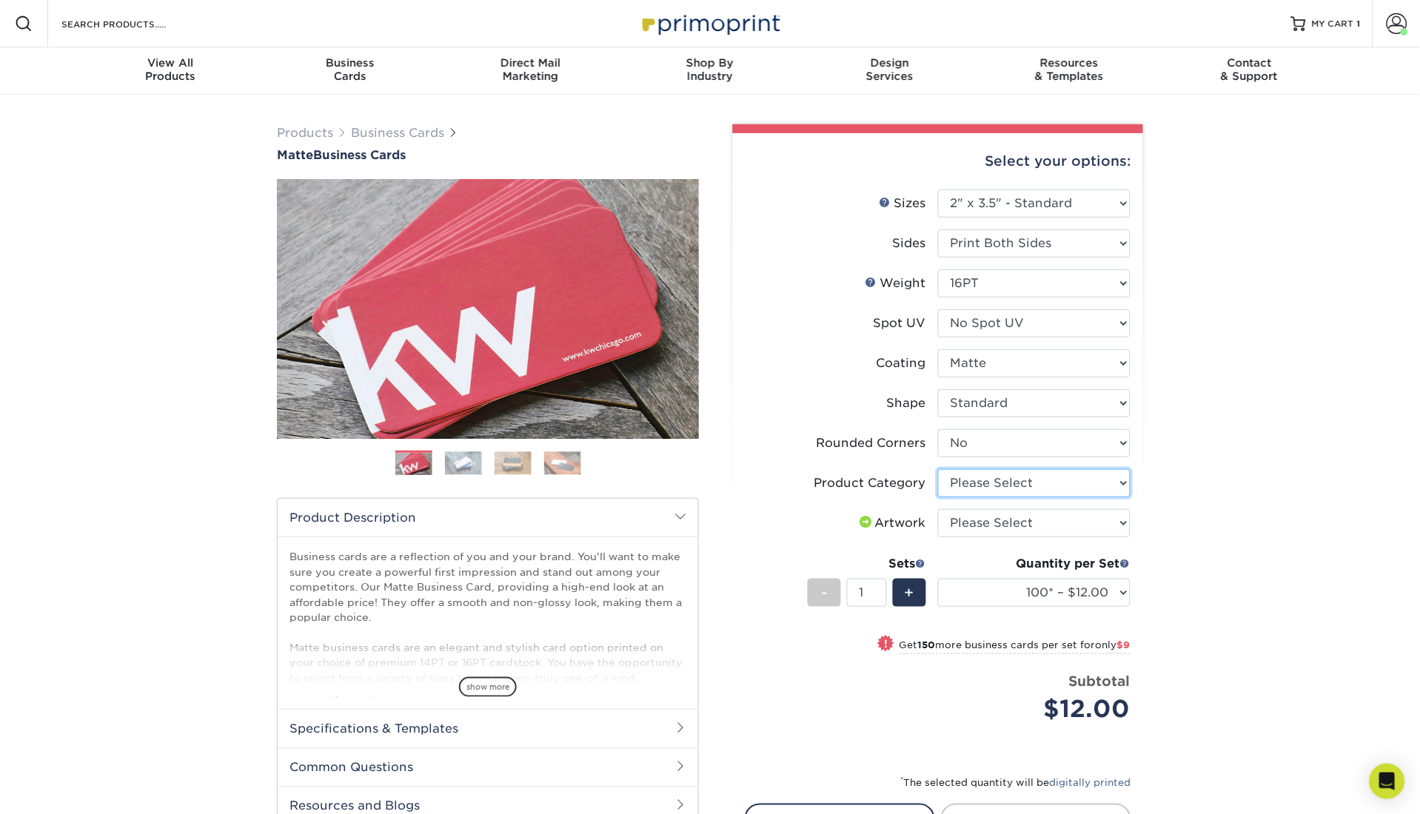
click at [1023, 492] on select "Please Select Business Cards" at bounding box center [1034, 483] width 193 height 28
select select "3b5148f1-0588-4f88-a218-97bcfdce65c1"
click at [938, 469] on select "Please Select Business Cards" at bounding box center [1034, 483] width 193 height 28
click at [1008, 519] on select "Please Select I will upload files I need a design - $100" at bounding box center [1034, 523] width 193 height 28
select select "upload"
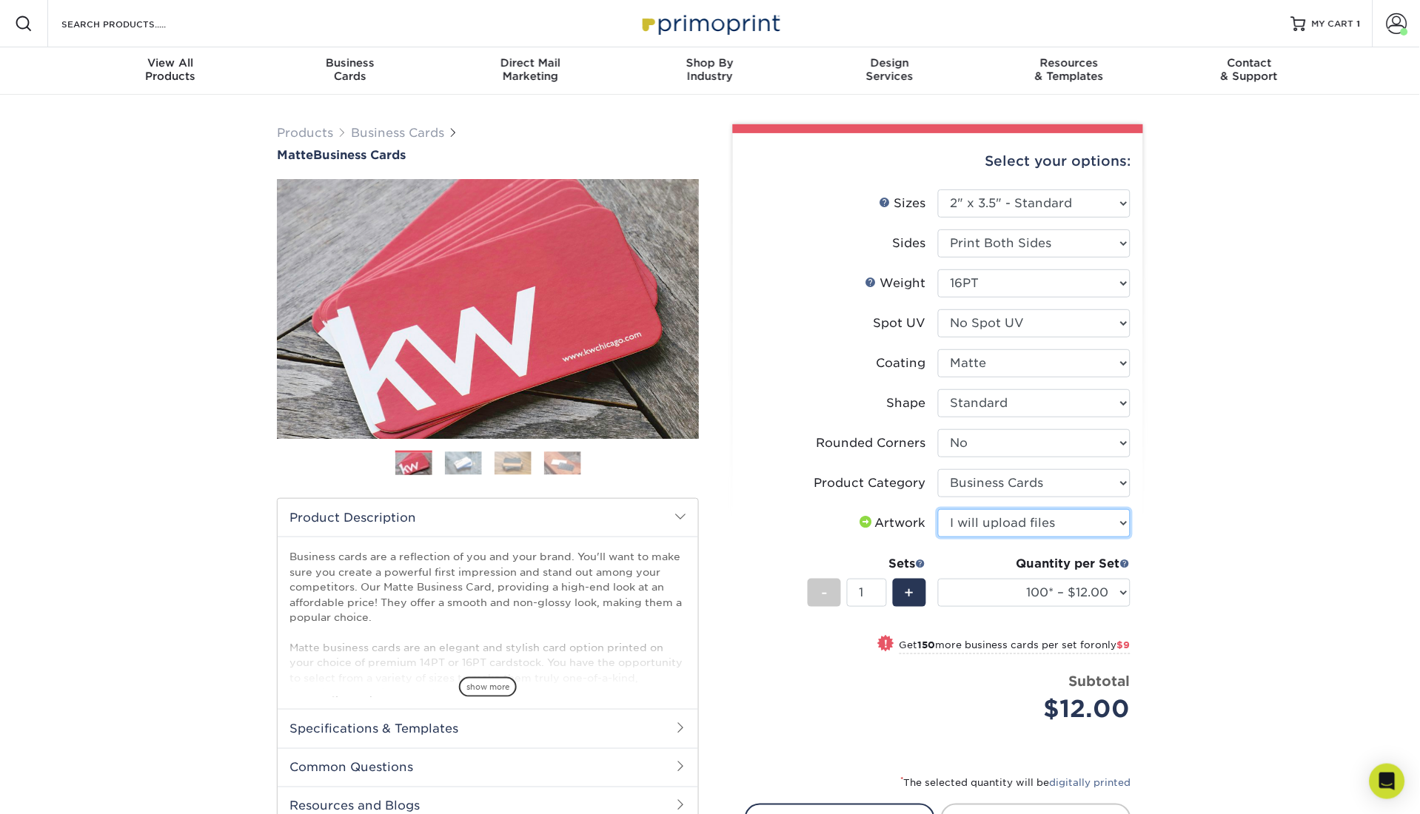
click at [938, 509] on select "Please Select I will upload files I need a design - $100" at bounding box center [1034, 523] width 193 height 28
click at [1043, 588] on select "100* – $12.00 250* – $21.00 500 – $42.00 1000 – $53.00 2500 – $95.00 5000 – $18…" at bounding box center [1034, 593] width 193 height 28
select select "2500 – $95.00"
click at [938, 579] on select "100* – $12.00 250* – $21.00 500 – $42.00 1000 – $53.00 2500 – $95.00 5000 – $18…" at bounding box center [1034, 593] width 193 height 28
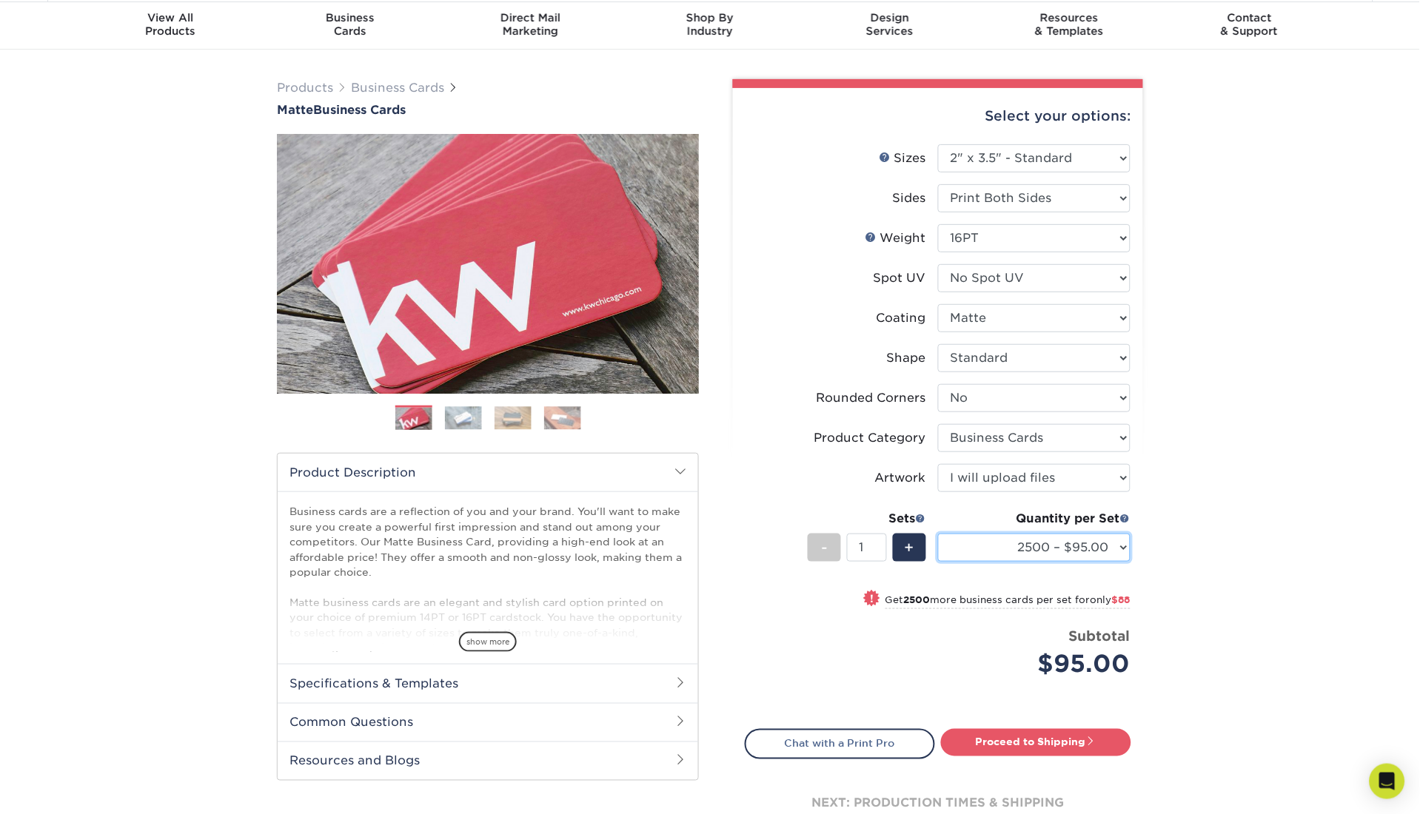
scroll to position [47, 0]
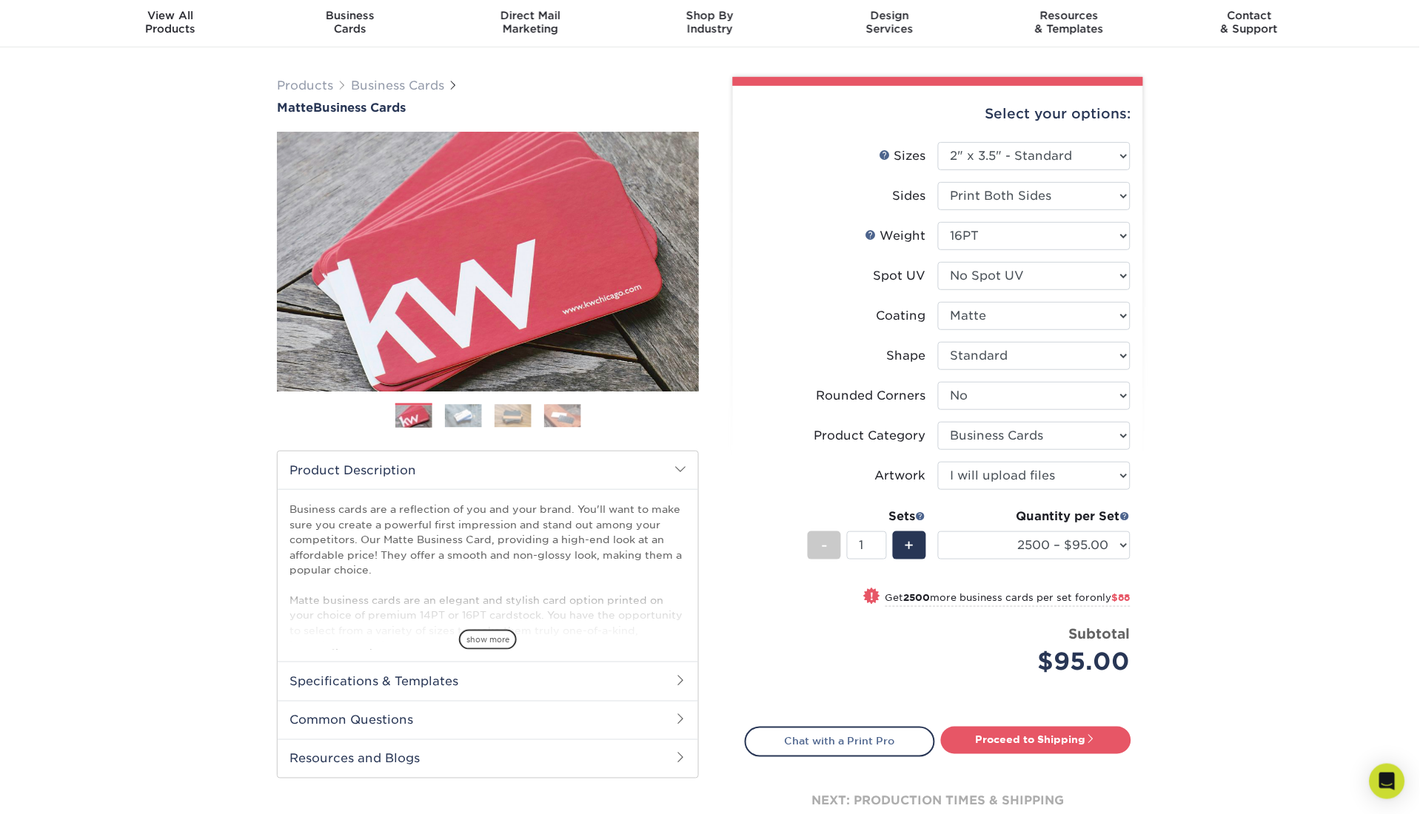
click at [1160, 510] on div "Products Business Cards Matte Business Cards Previous Next 100 $ 9" at bounding box center [710, 473] width 1420 height 852
click at [1081, 736] on link "Proceed to Shipping" at bounding box center [1036, 740] width 190 height 27
type input "Set 1"
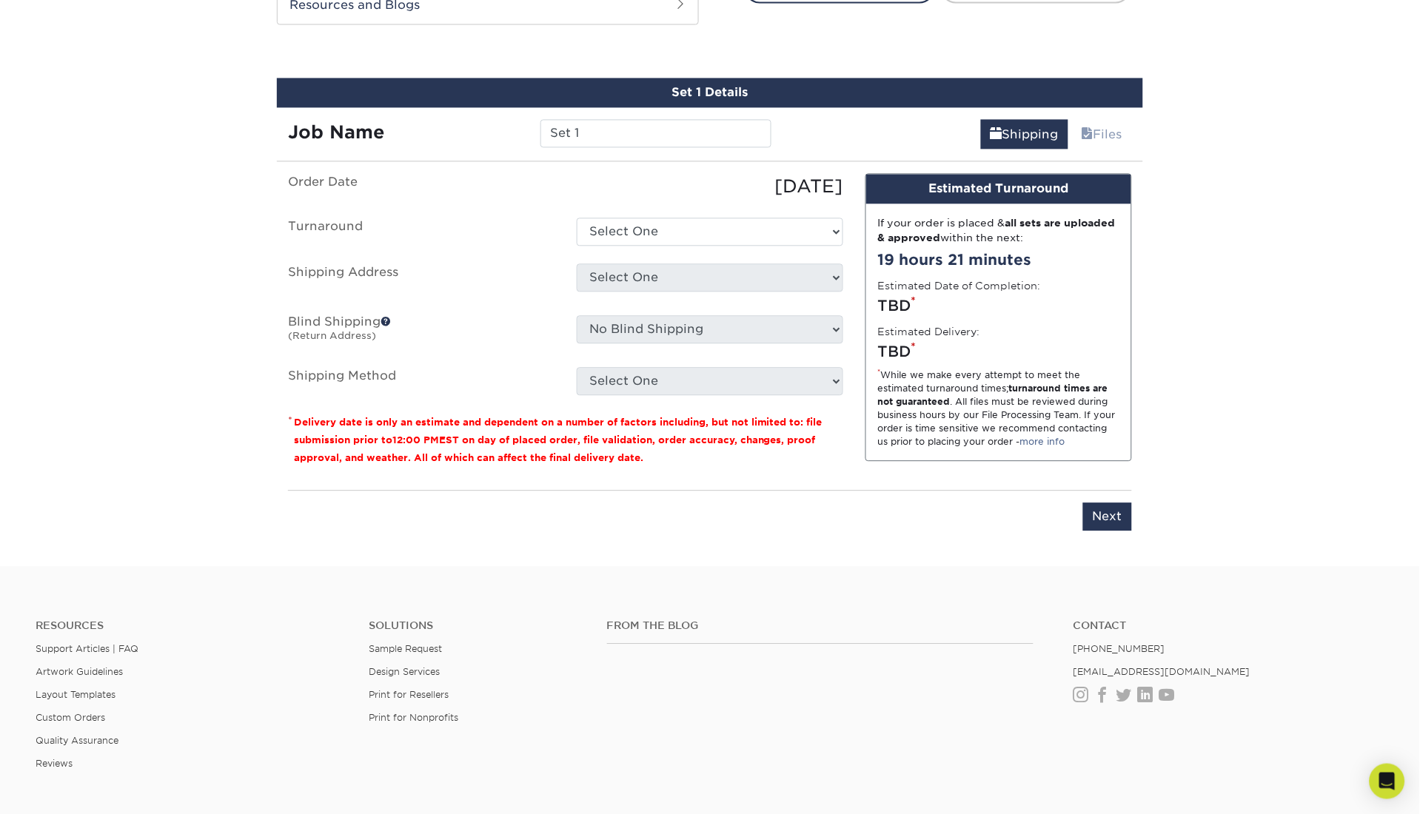
scroll to position [812, 0]
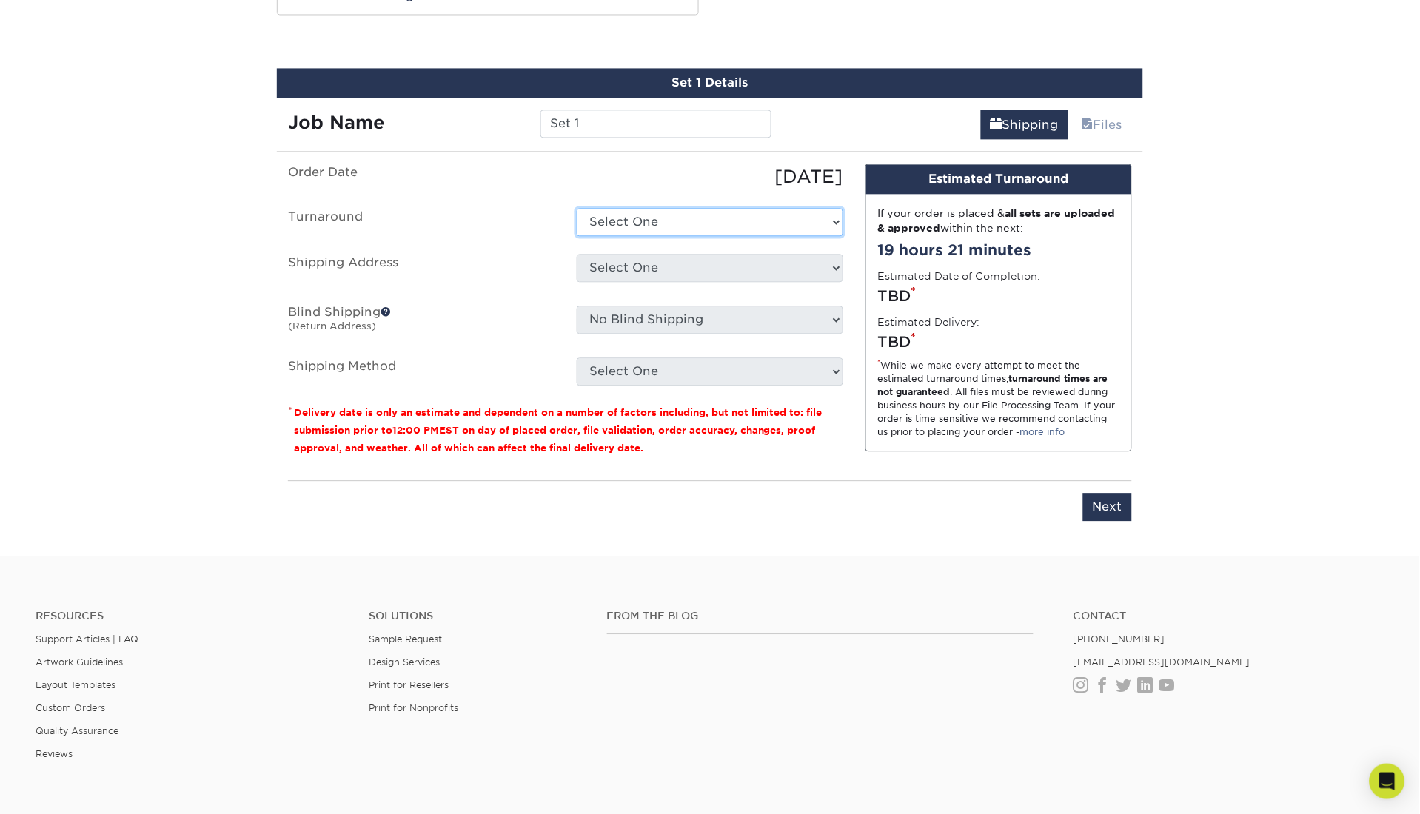
click at [657, 225] on select "Select One 2-4 Business Days 2 Day Next Business Day" at bounding box center [710, 222] width 267 height 28
select select "4ad60ddd-8d1f-48e0-9091-e5898b254fb2"
click at [577, 208] on select "Select One 2-4 Business Days 2 Day Next Business Day" at bounding box center [710, 222] width 267 height 28
click at [649, 270] on select "Select One ZCHS Jason's Partner's QR Code Business Cards Zion Canyon Hot Spring…" at bounding box center [710, 268] width 267 height 28
select select "285750"
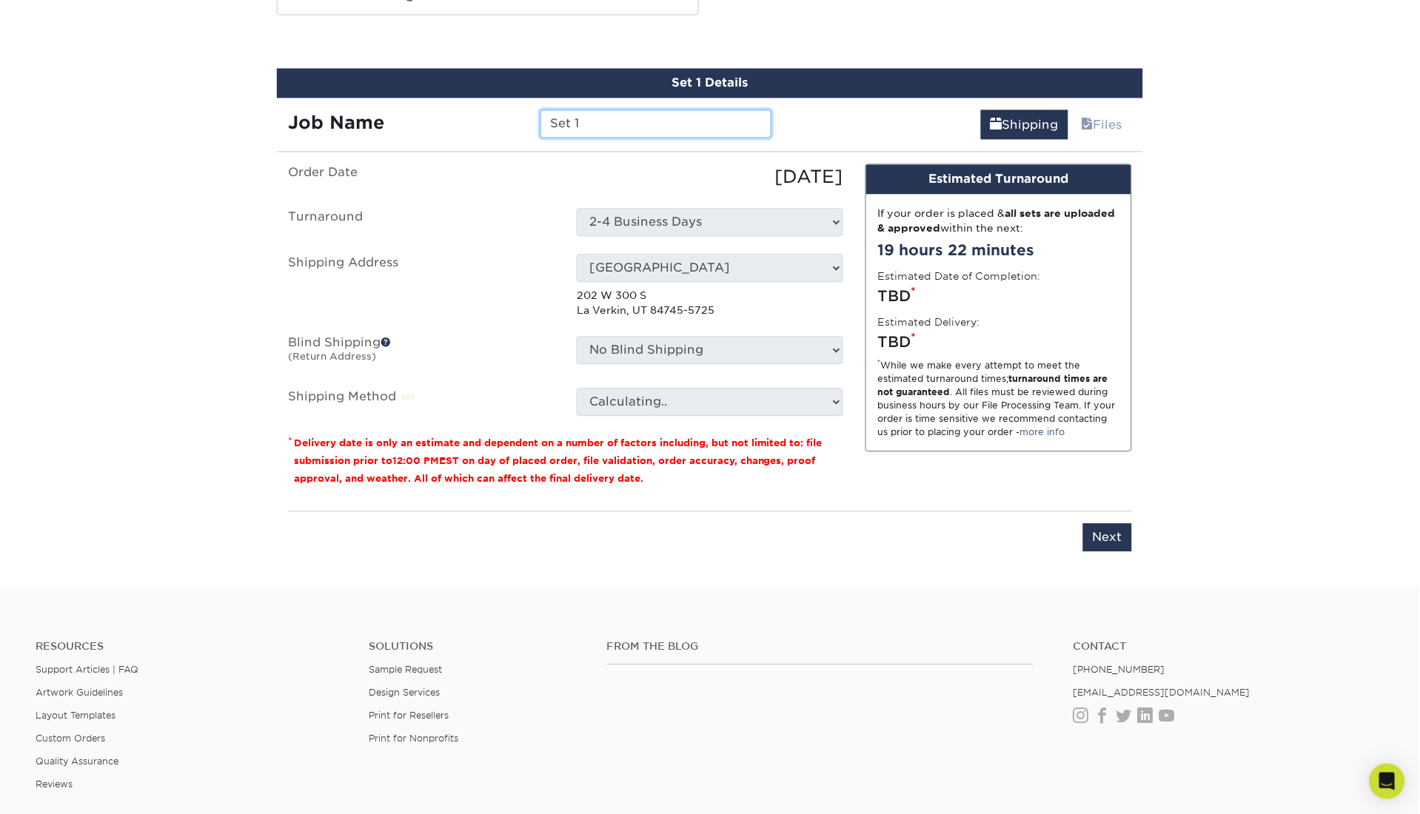
click at [647, 121] on input "Set 1" at bounding box center [656, 124] width 230 height 28
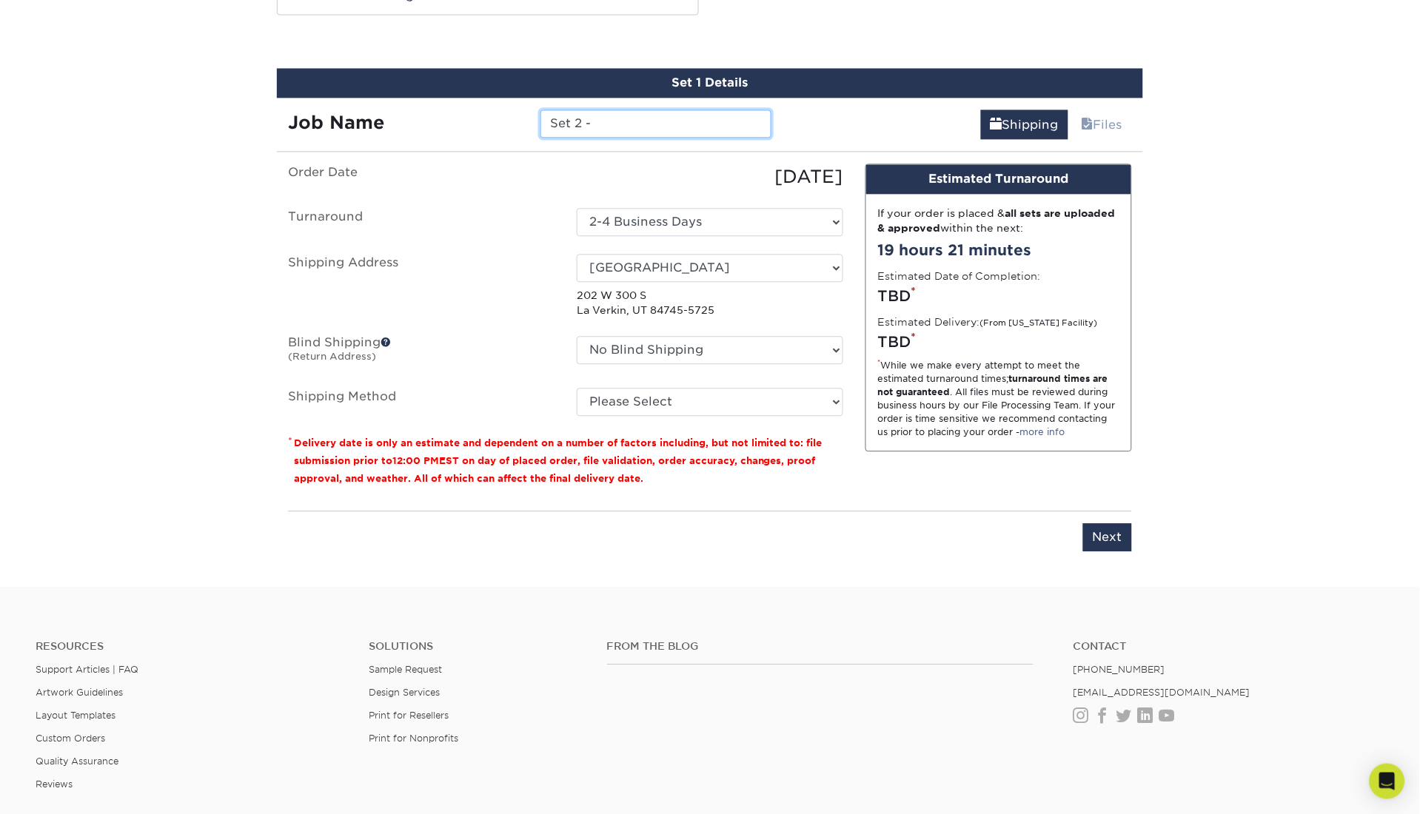
paste input "TRU-STG"
type input "Set 2 - TRU-STG"
click at [797, 107] on div "Shipping Files" at bounding box center [963, 118] width 361 height 41
click at [754, 388] on select "Please Select Ground Shipping (+$11.20) 3 Day Shipping Service (+$21.13) 2 Day …" at bounding box center [710, 402] width 267 height 28
select select "03"
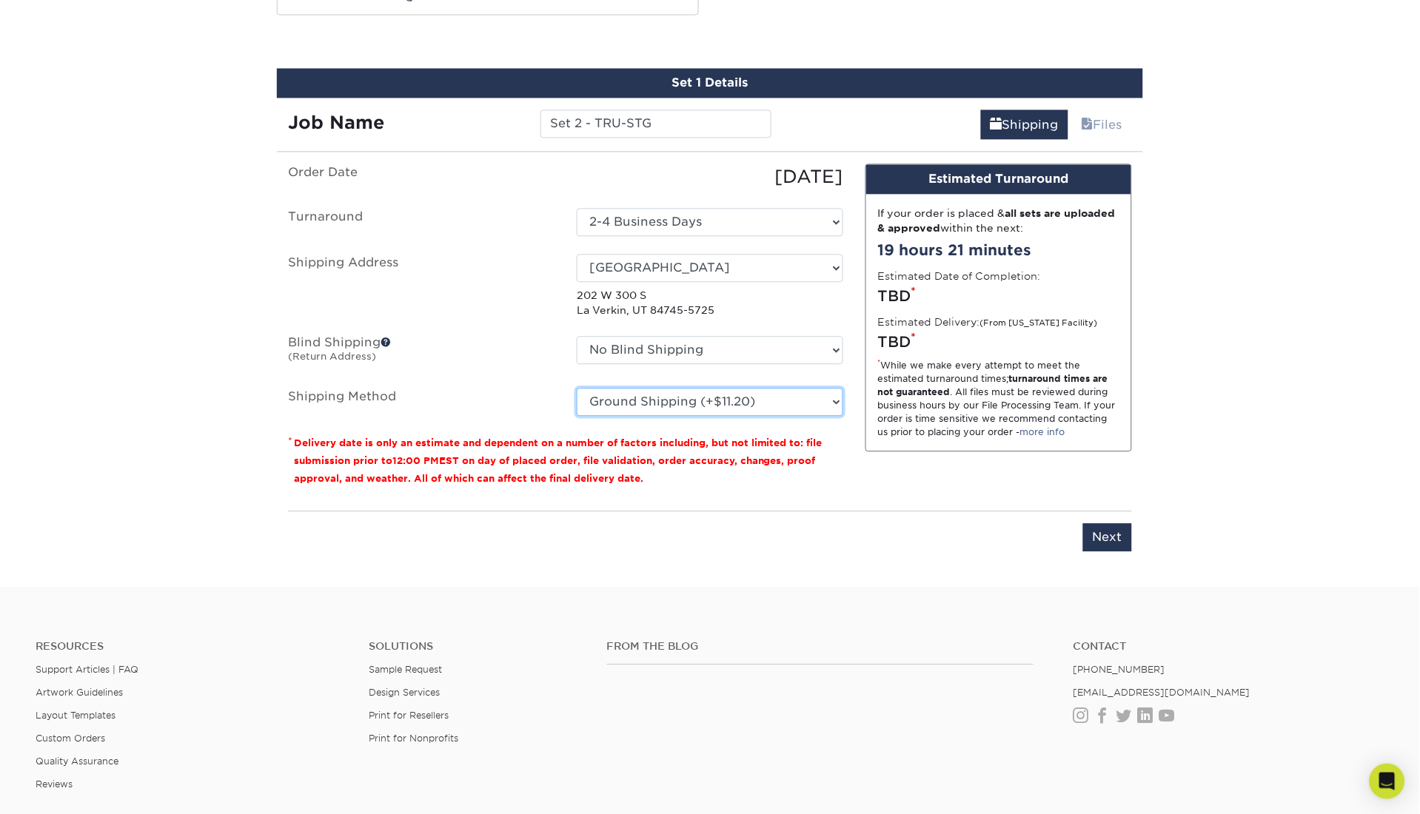
click at [577, 388] on select "Please Select Ground Shipping (+$11.20) 3 Day Shipping Service (+$21.13) 2 Day …" at bounding box center [710, 402] width 267 height 28
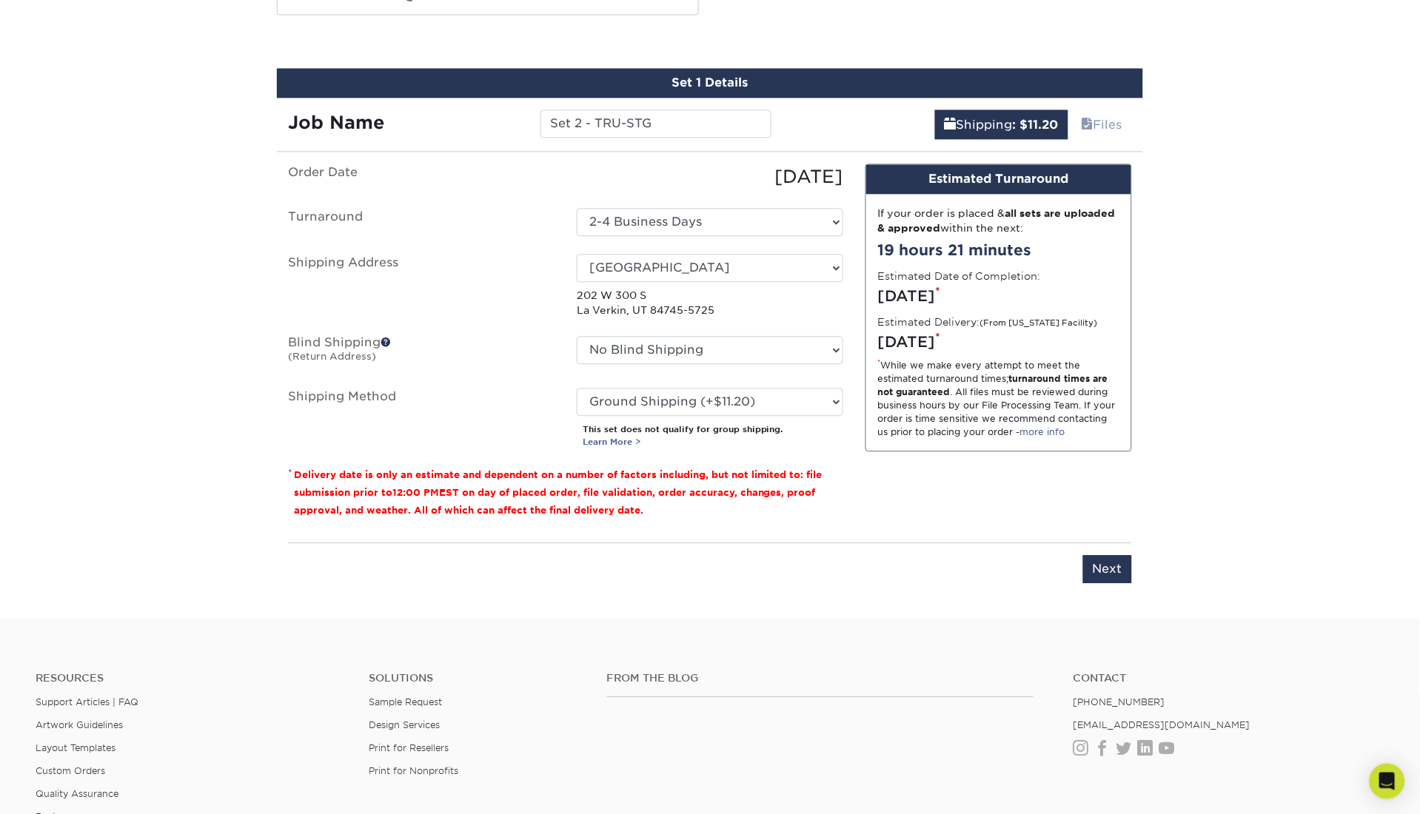
click at [742, 452] on fieldset "Order Date 09/25/2025 Turnaround Select One 2-4 Business Days 2 Day Next Busine…" at bounding box center [565, 315] width 555 height 302
click at [1102, 572] on input "Next" at bounding box center [1107, 569] width 49 height 28
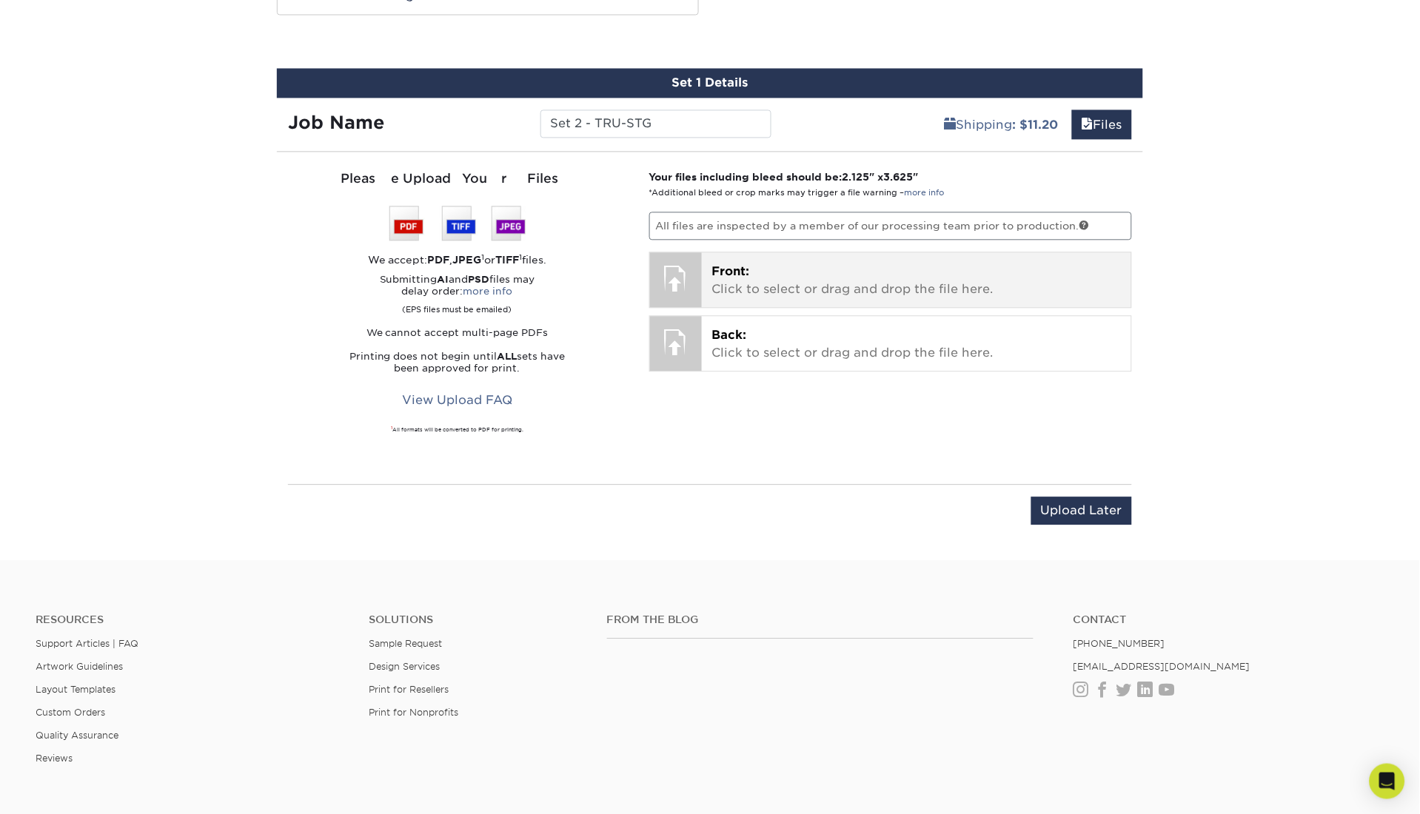
click at [886, 265] on p "Front: Click to select or drag and drop the file here." at bounding box center [916, 281] width 409 height 36
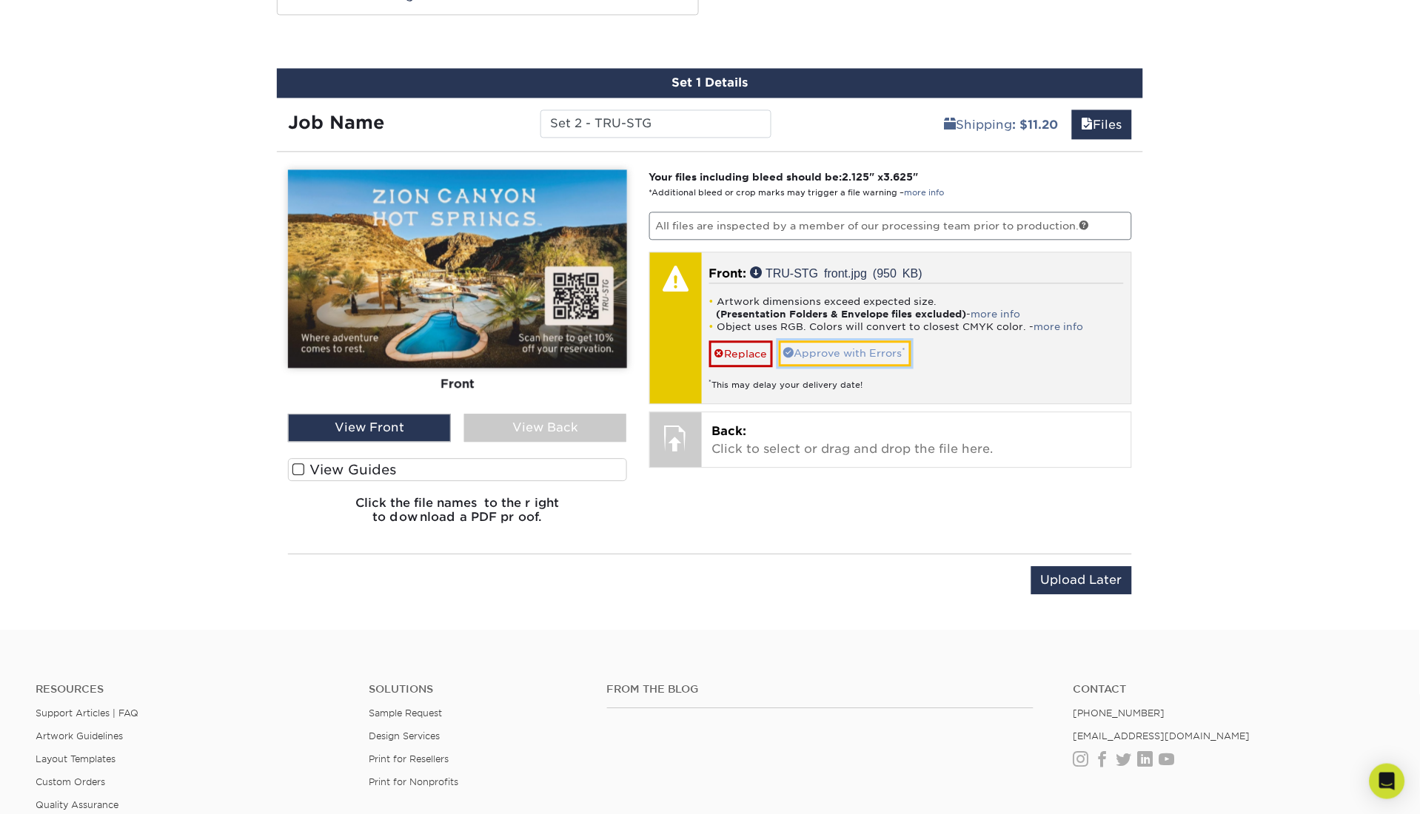
click at [847, 353] on link "Approve with Errors *" at bounding box center [845, 353] width 133 height 25
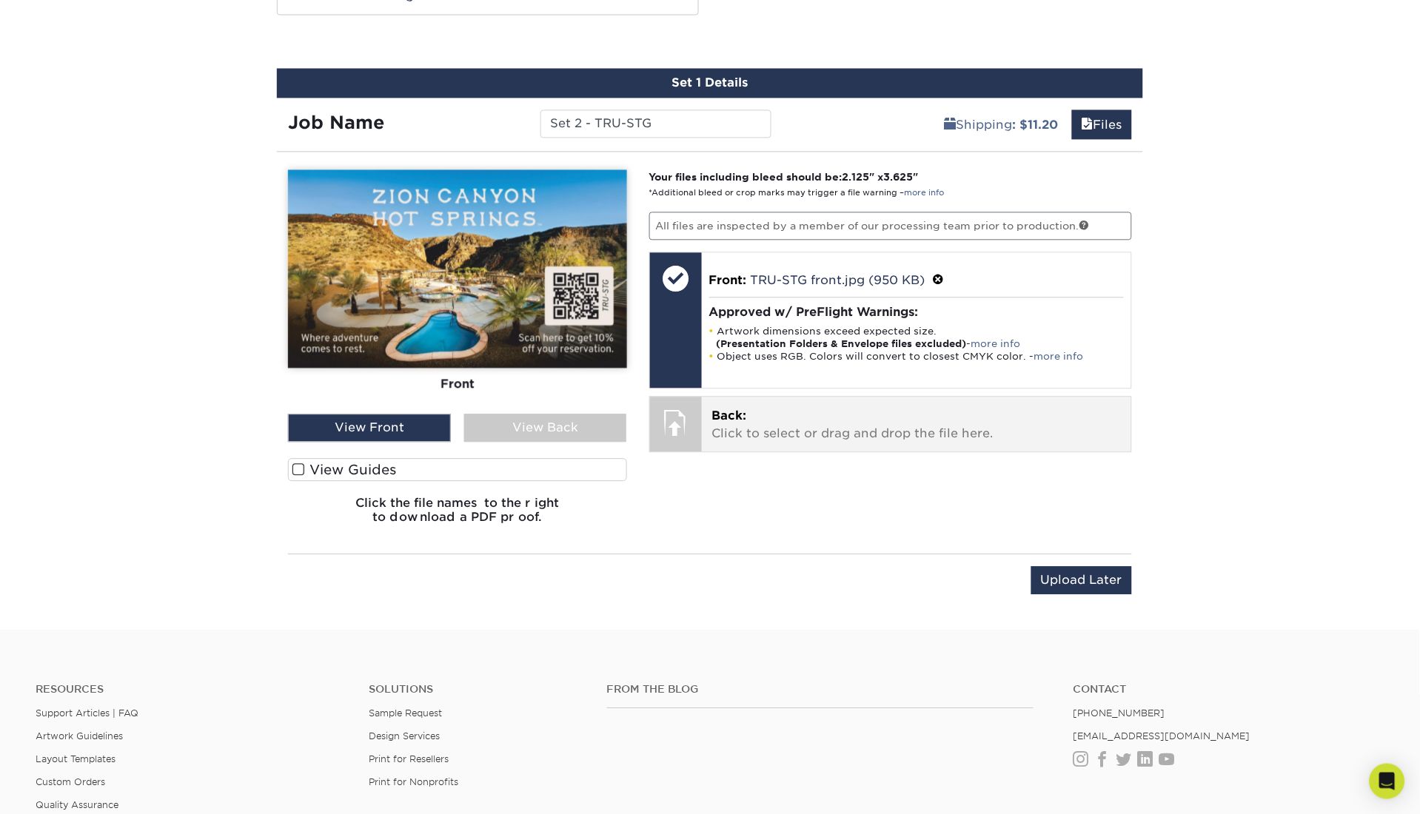
click at [817, 412] on p "Back: Click to select or drag and drop the file here." at bounding box center [916, 425] width 409 height 36
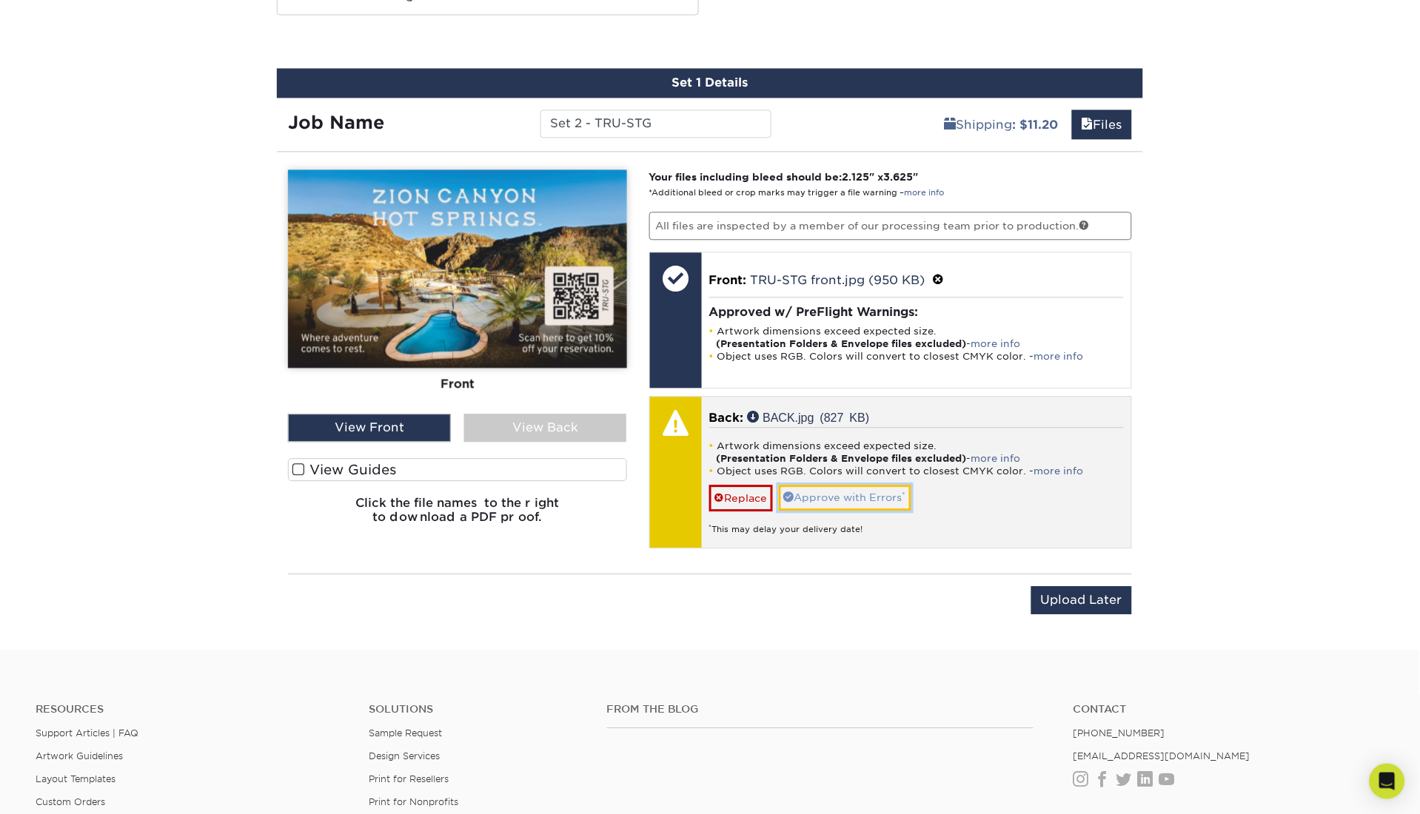
click at [850, 503] on link "Approve with Errors *" at bounding box center [845, 497] width 133 height 25
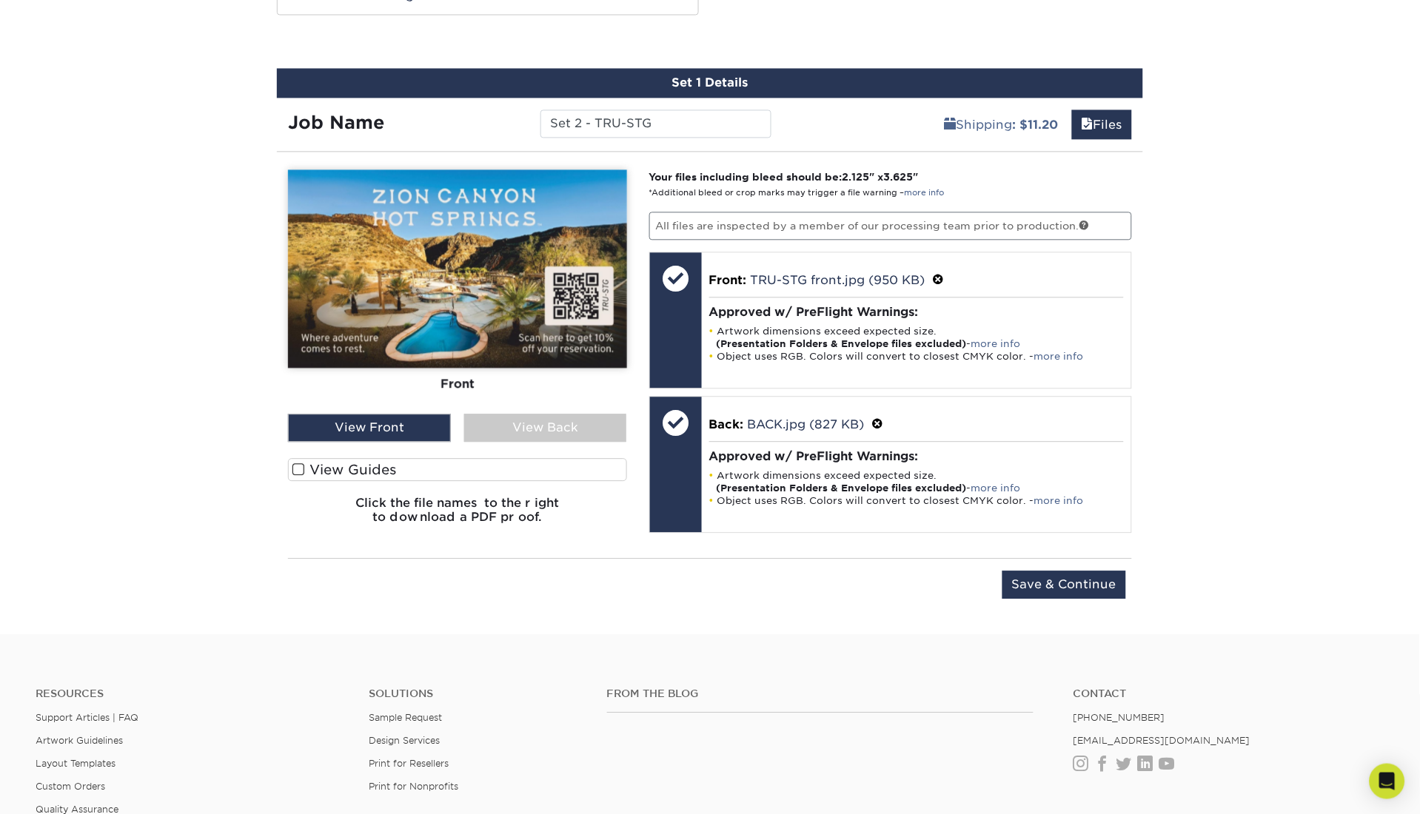
click at [874, 576] on div "Upload Later Save & Continue Continue" at bounding box center [710, 594] width 844 height 46
click at [1052, 592] on input "Save & Continue" at bounding box center [1065, 585] width 124 height 28
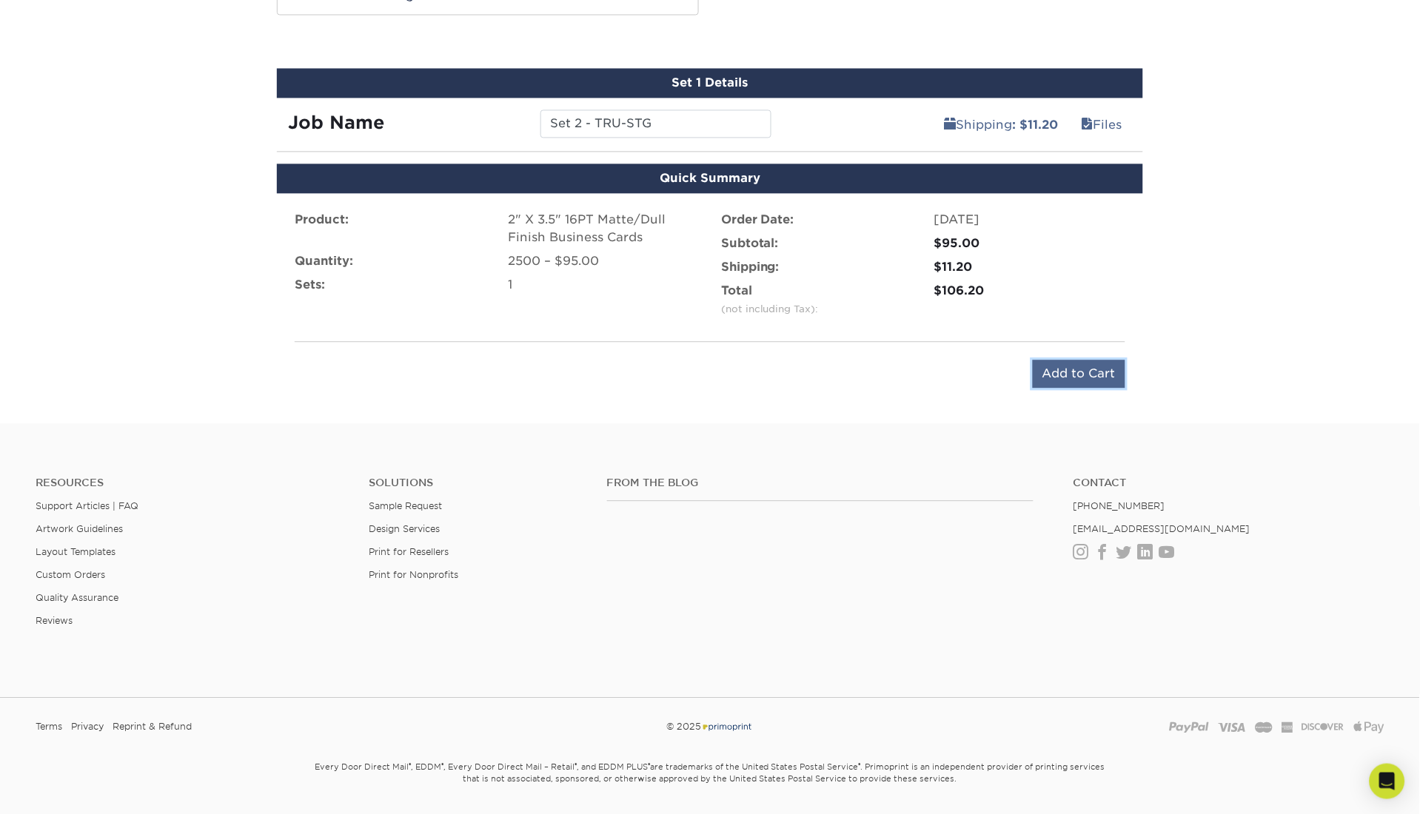
click at [1078, 369] on input "Add to Cart" at bounding box center [1079, 374] width 93 height 28
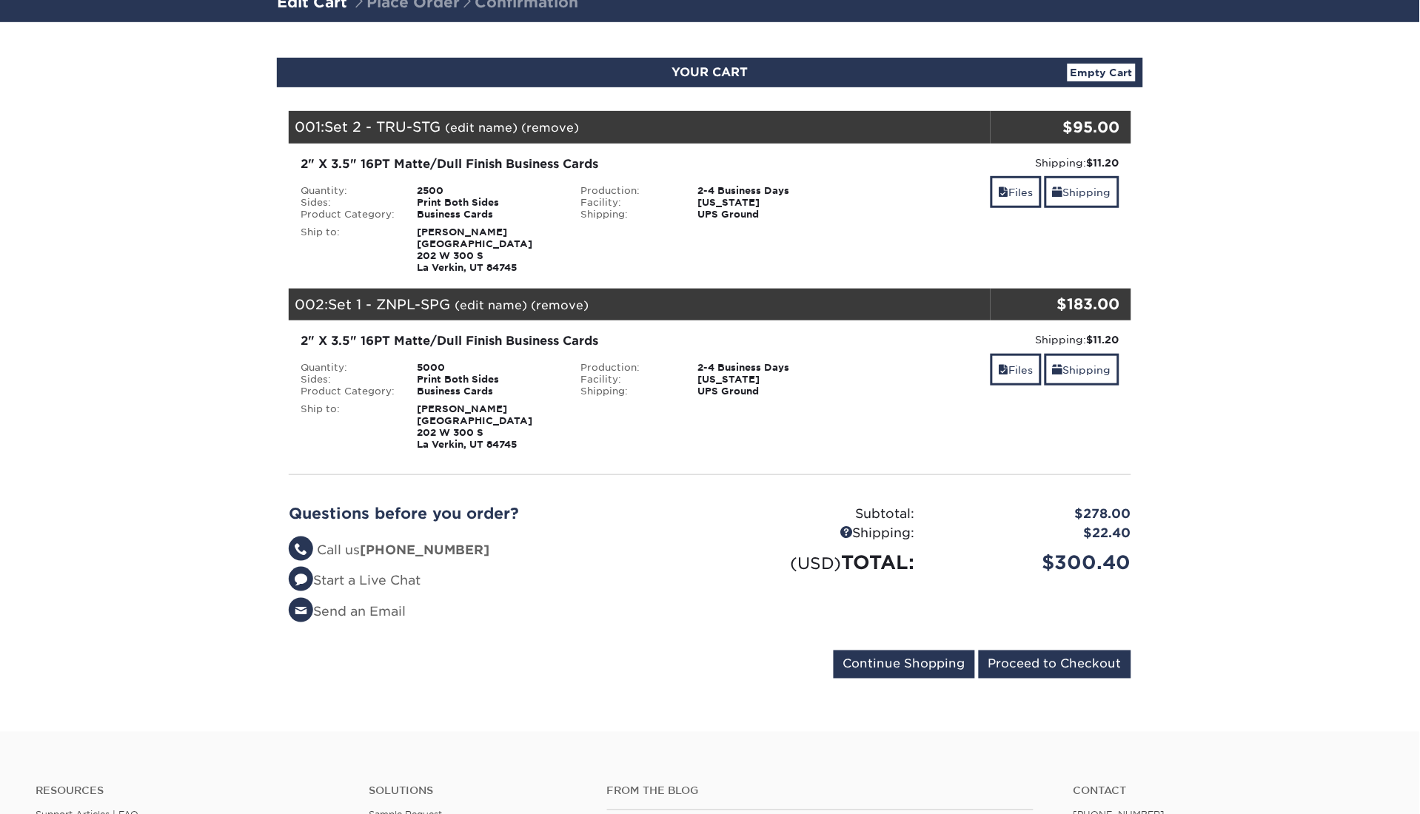
scroll to position [117, 0]
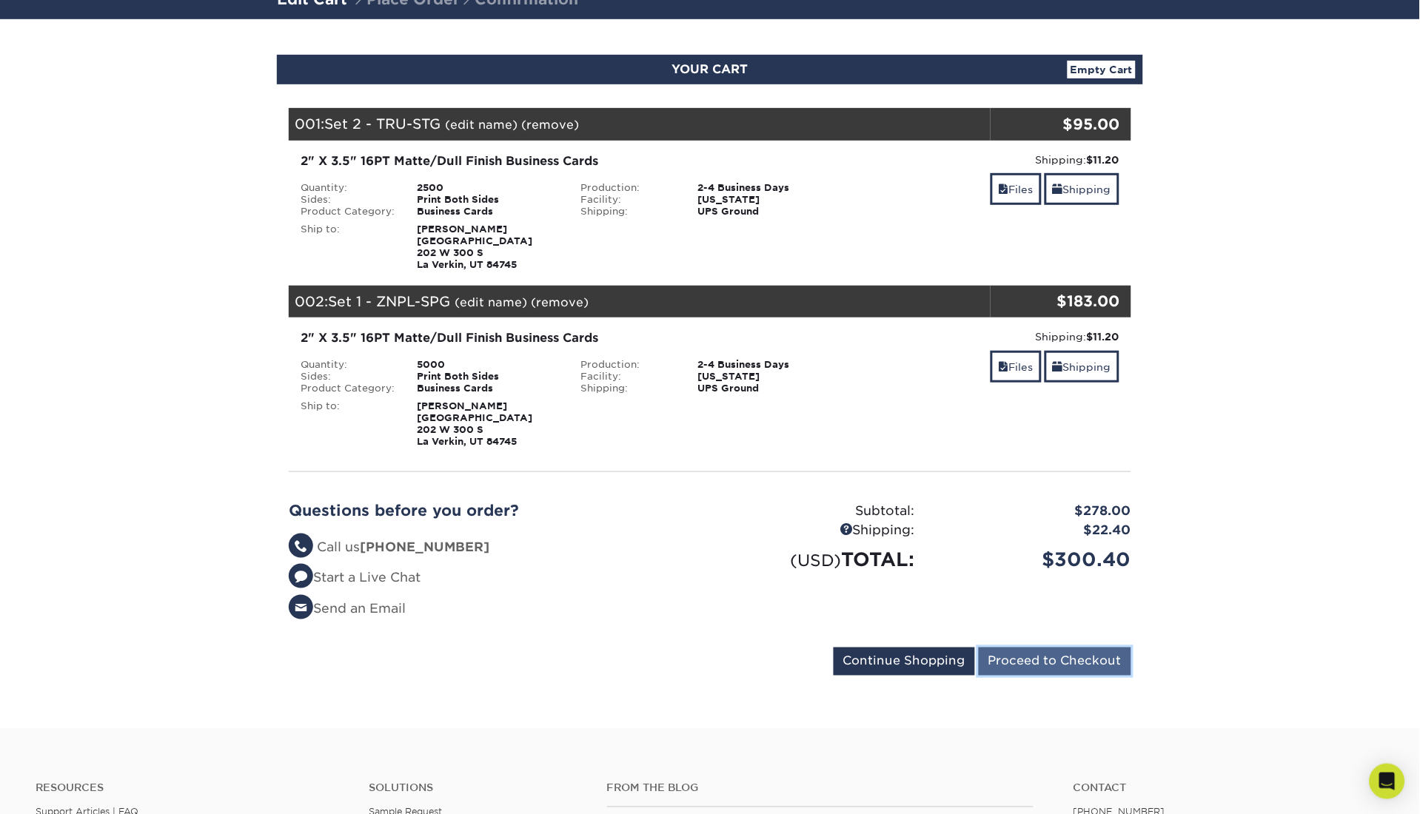
click at [1117, 655] on input "Proceed to Checkout" at bounding box center [1055, 662] width 153 height 28
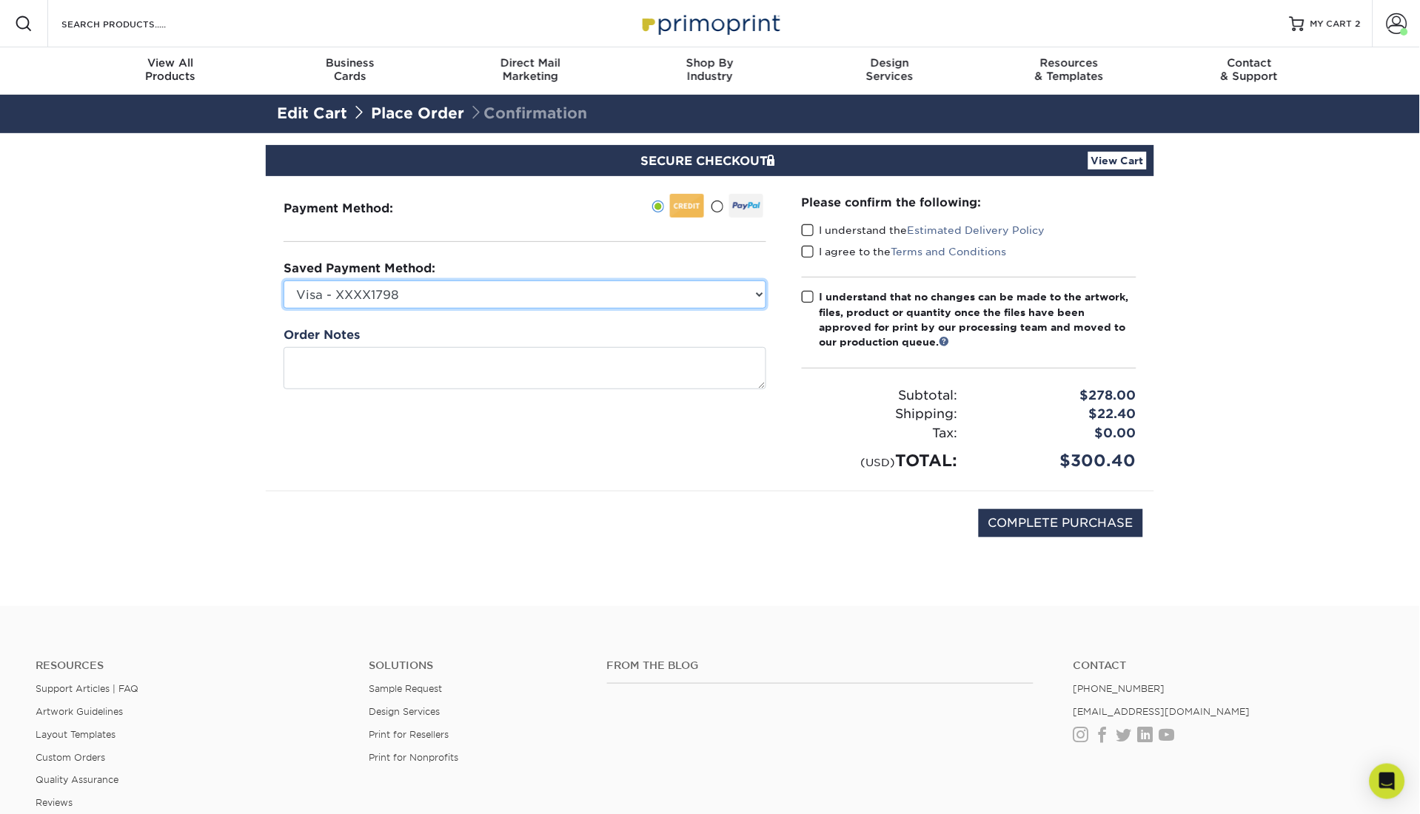
click at [725, 298] on select "Visa - XXXX1798 New Credit Card" at bounding box center [525, 295] width 483 height 28
select select
click at [284, 281] on select "Visa - XXXX1798 New Credit Card" at bounding box center [525, 295] width 483 height 28
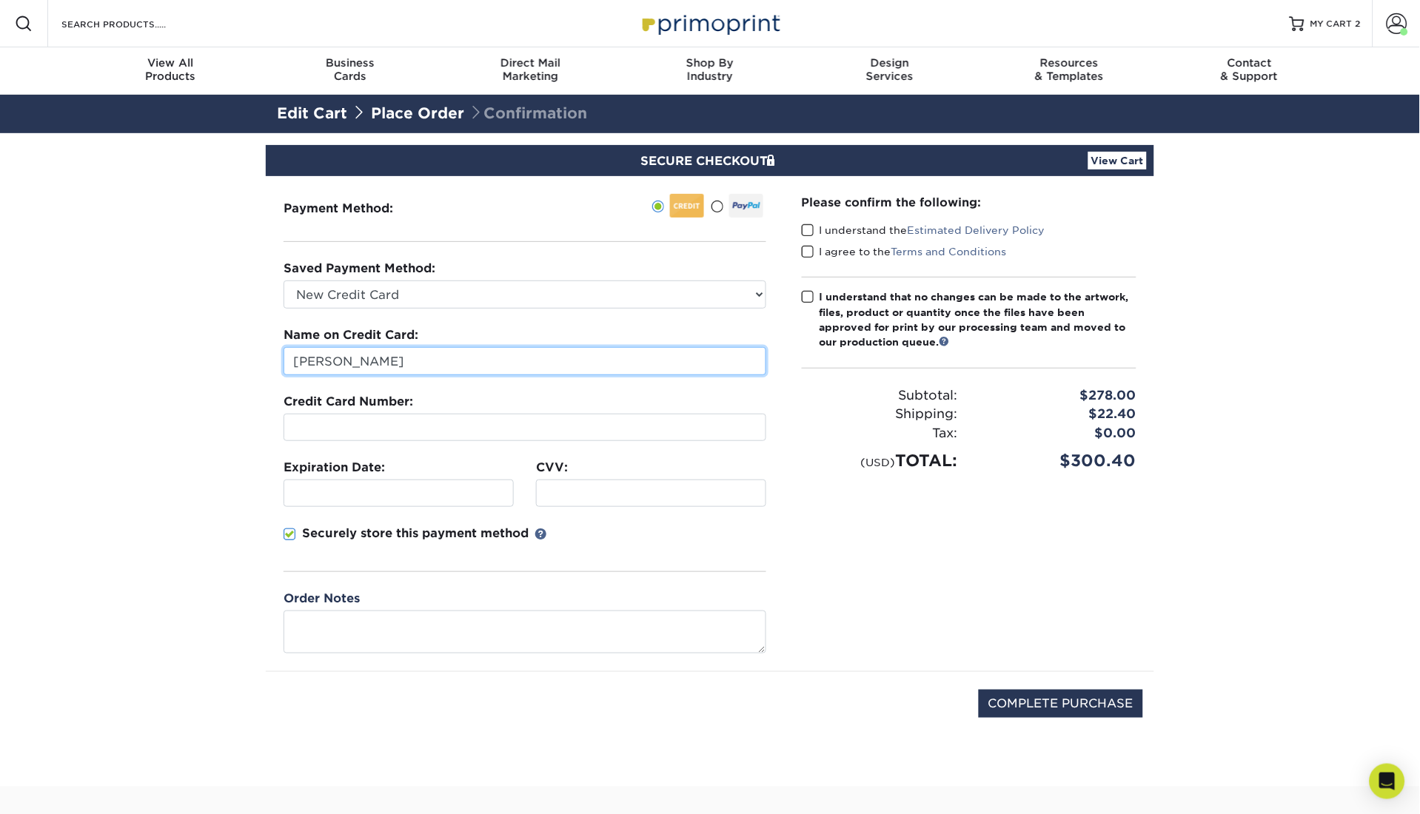
click at [321, 356] on input "[PERSON_NAME]" at bounding box center [525, 361] width 483 height 28
type input "Alicia Vanlandingham"
click at [499, 338] on div "Name on Credit Card: Alicia Vanlandingham" at bounding box center [525, 351] width 483 height 49
click at [330, 607] on label "Order Notes" at bounding box center [322, 599] width 76 height 18
click at [596, 542] on div "Securely store this payment method" at bounding box center [525, 548] width 483 height 47
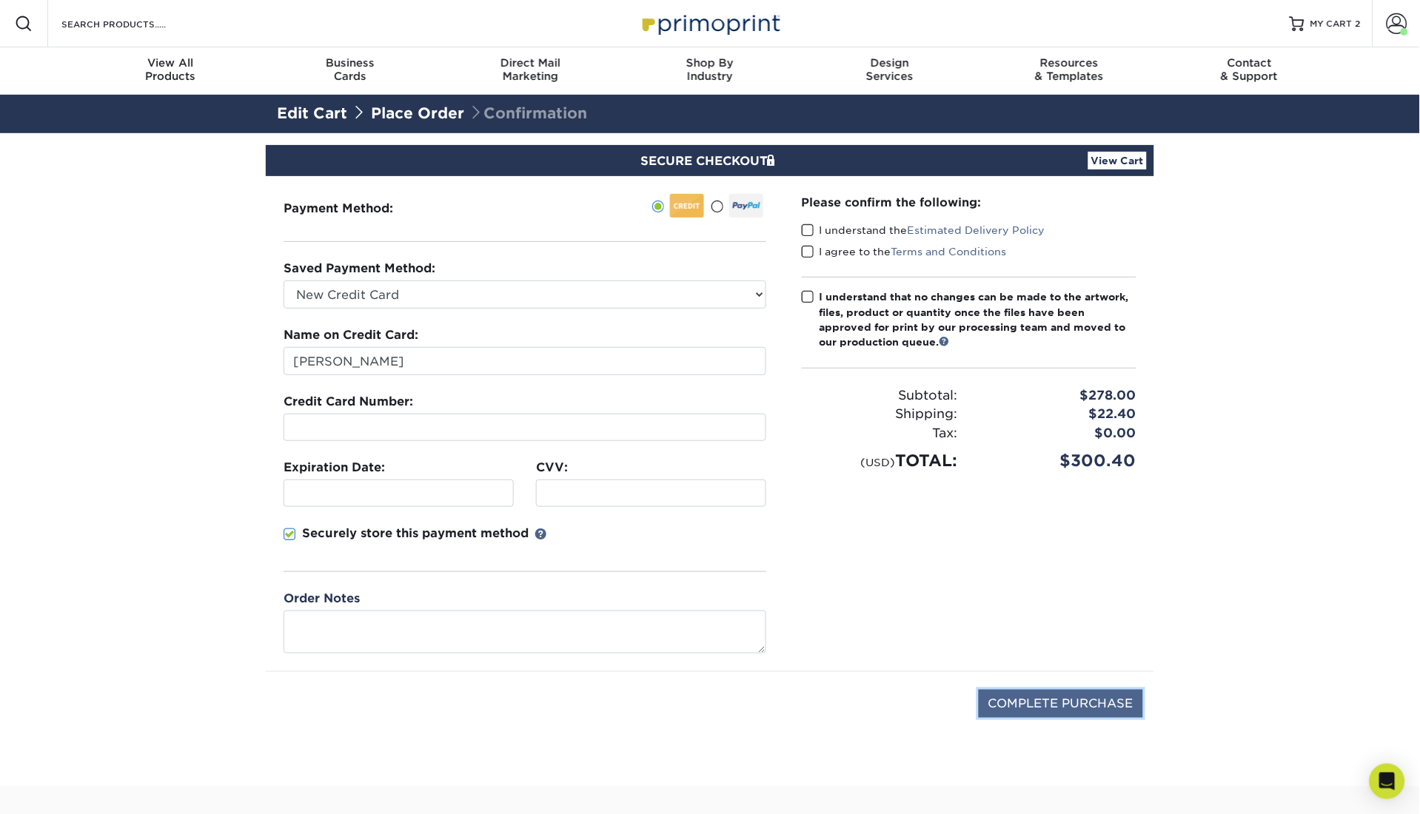
click at [1010, 706] on input "COMPLETE PURCHASE" at bounding box center [1061, 704] width 164 height 28
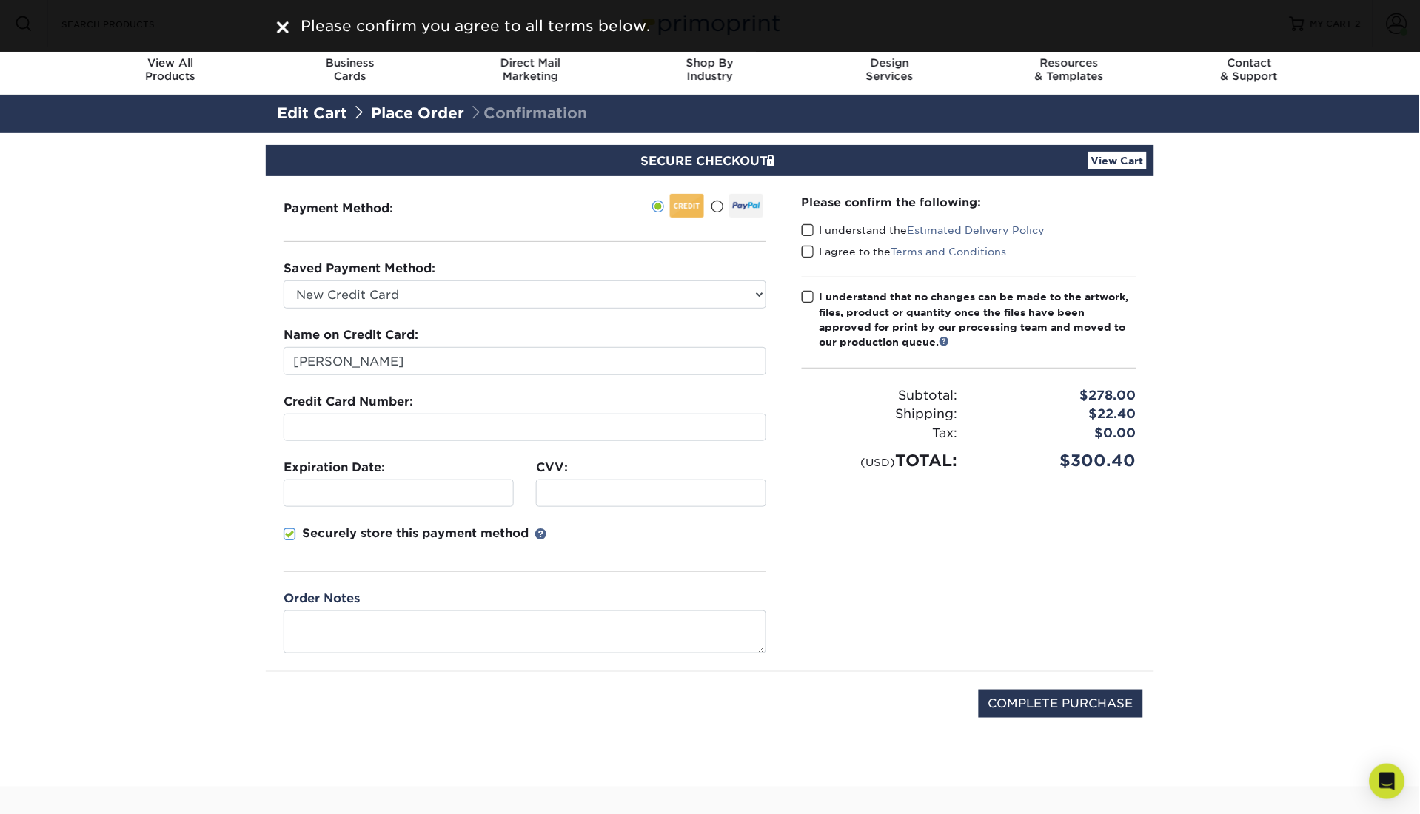
click at [834, 230] on label "I understand the Estimated Delivery Policy" at bounding box center [924, 230] width 244 height 15
click at [0, 0] on input "I understand the Estimated Delivery Policy" at bounding box center [0, 0] width 0 height 0
click at [809, 253] on span at bounding box center [808, 252] width 13 height 14
click at [0, 0] on input "I agree to the Terms and Conditions" at bounding box center [0, 0] width 0 height 0
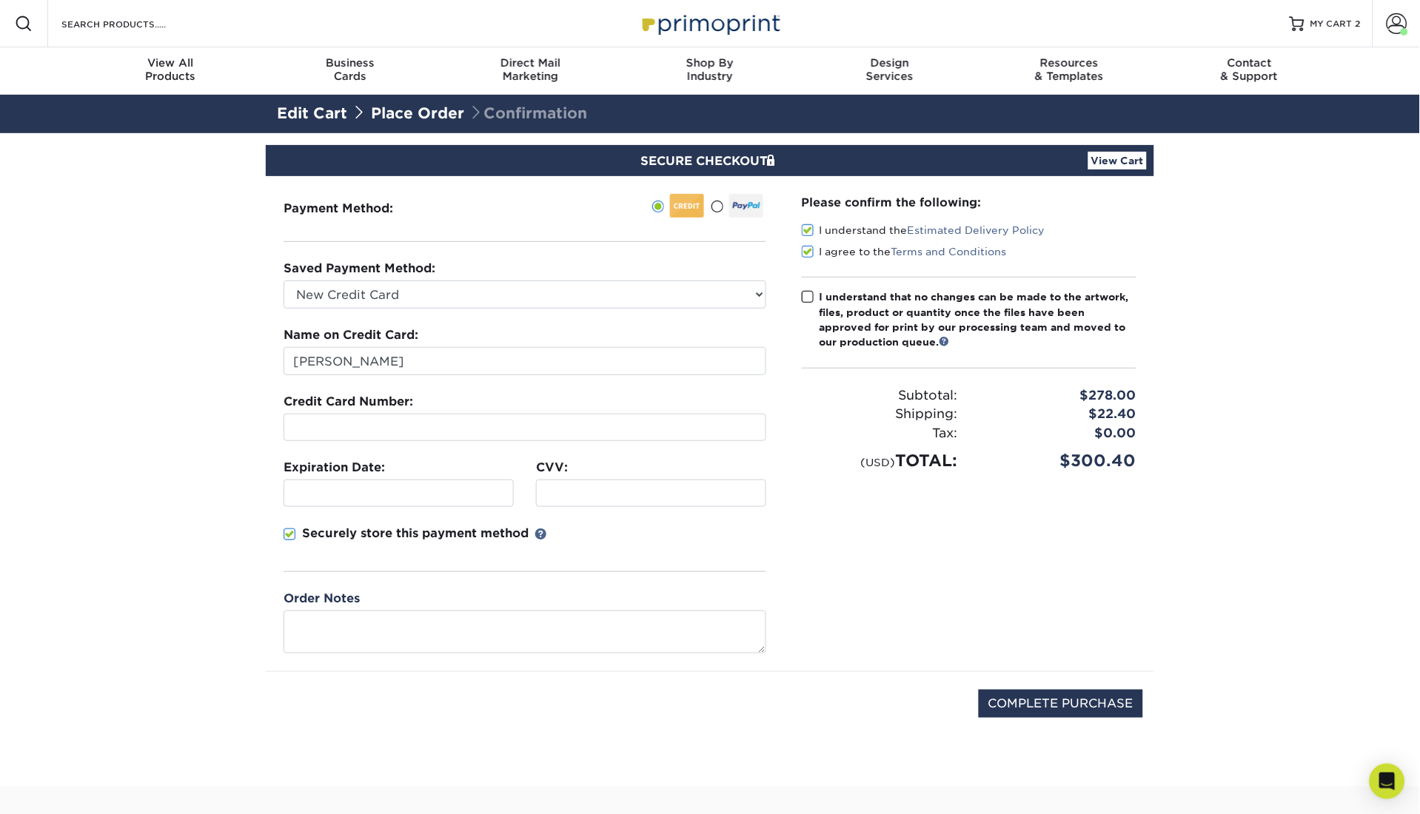
click at [809, 295] on span at bounding box center [808, 297] width 13 height 14
click at [0, 0] on input "I understand that no changes can be made to the artwork, files, product or quan…" at bounding box center [0, 0] width 0 height 0
click at [1078, 711] on input "COMPLETE PURCHASE" at bounding box center [1061, 704] width 164 height 28
type input "PROCESSING, PLEASE WAIT..."
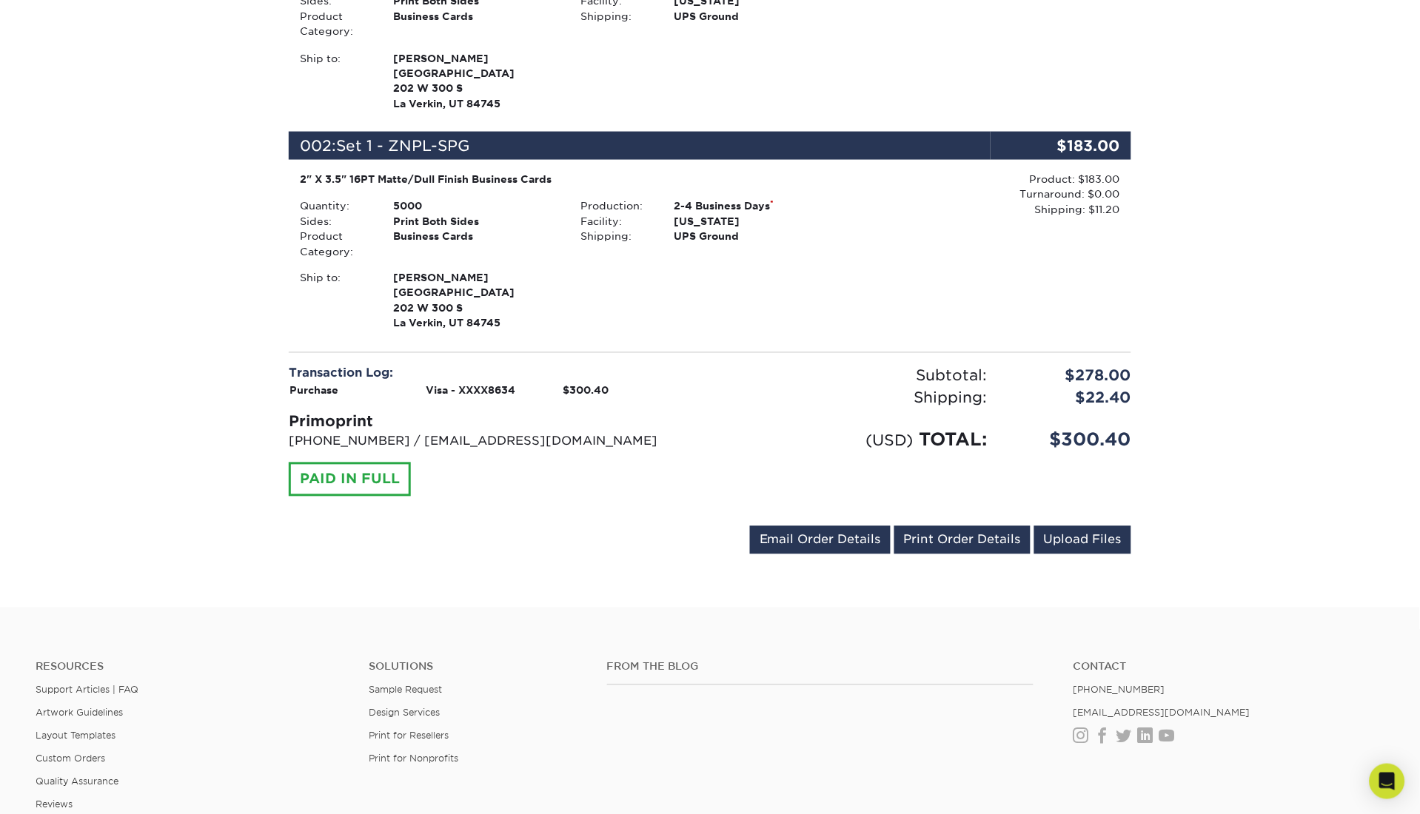
scroll to position [501, 0]
click at [943, 541] on link "Print Order Details" at bounding box center [962, 540] width 136 height 28
click at [138, 450] on div "Your order has been placed! Order #: 25925-44751-82998 [DATE] 4:47pm Go to My A…" at bounding box center [710, 120] width 1420 height 974
click at [1202, 98] on div "Your order has been placed! Order #: 25925-44751-82998 [DATE] 4:47pm Go to My A…" at bounding box center [710, 120] width 1420 height 974
